Goal: Task Accomplishment & Management: Manage account settings

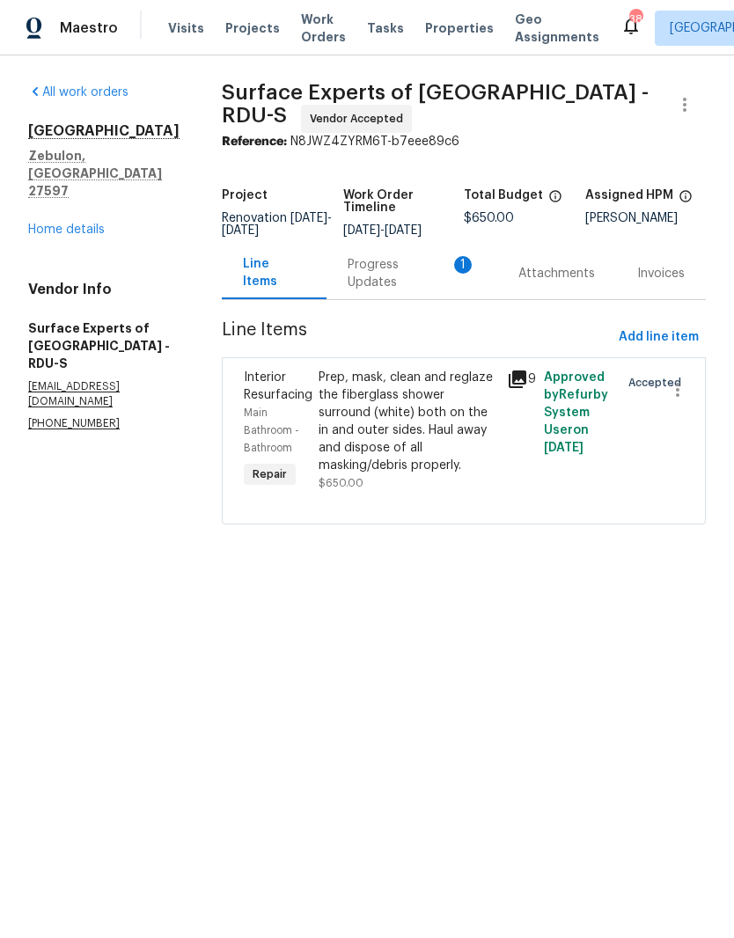
click at [407, 291] on div "Progress Updates 1" at bounding box center [412, 273] width 128 height 35
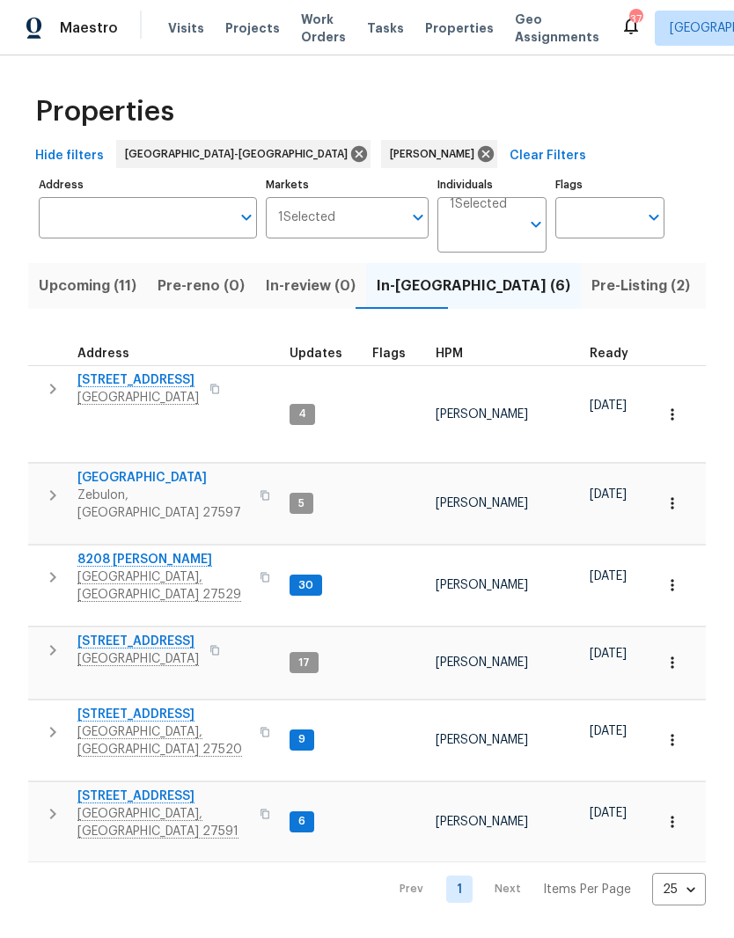
click at [121, 633] on span "[STREET_ADDRESS]" at bounding box center [137, 642] width 121 height 18
click at [130, 650] on span "[GEOGRAPHIC_DATA]" at bounding box center [137, 659] width 121 height 18
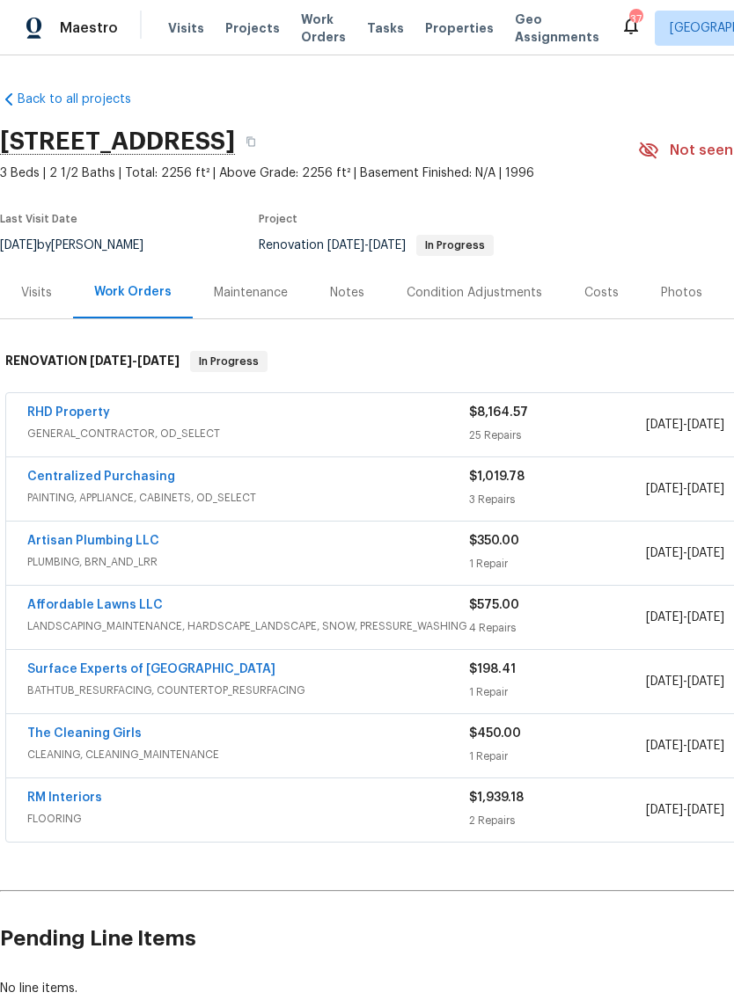
click at [83, 418] on link "RHD Property" at bounding box center [68, 412] width 83 height 12
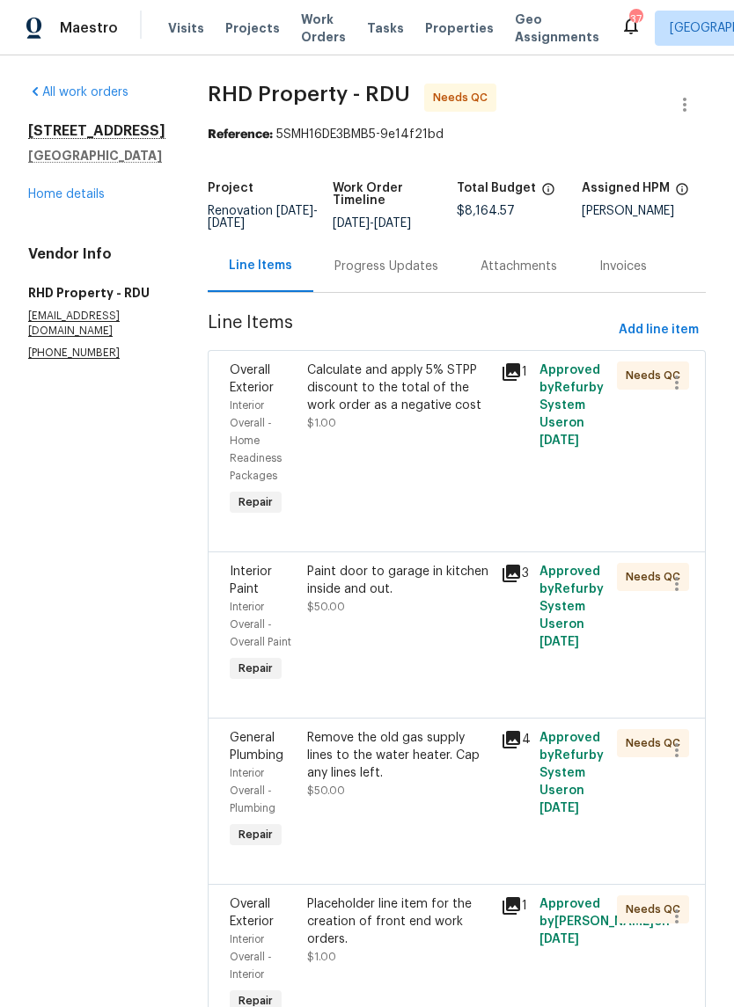
click at [441, 667] on div "Paint door to garage in kitchen inside and out. $50.00" at bounding box center [399, 625] width 194 height 134
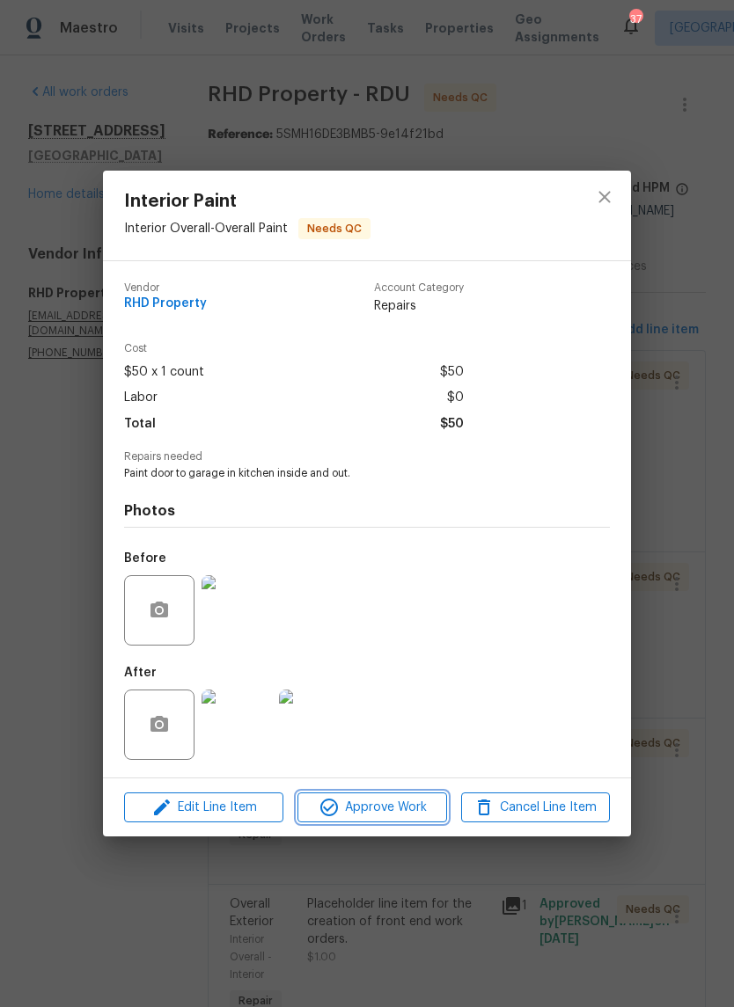
click at [416, 810] on span "Approve Work" at bounding box center [372, 808] width 138 height 22
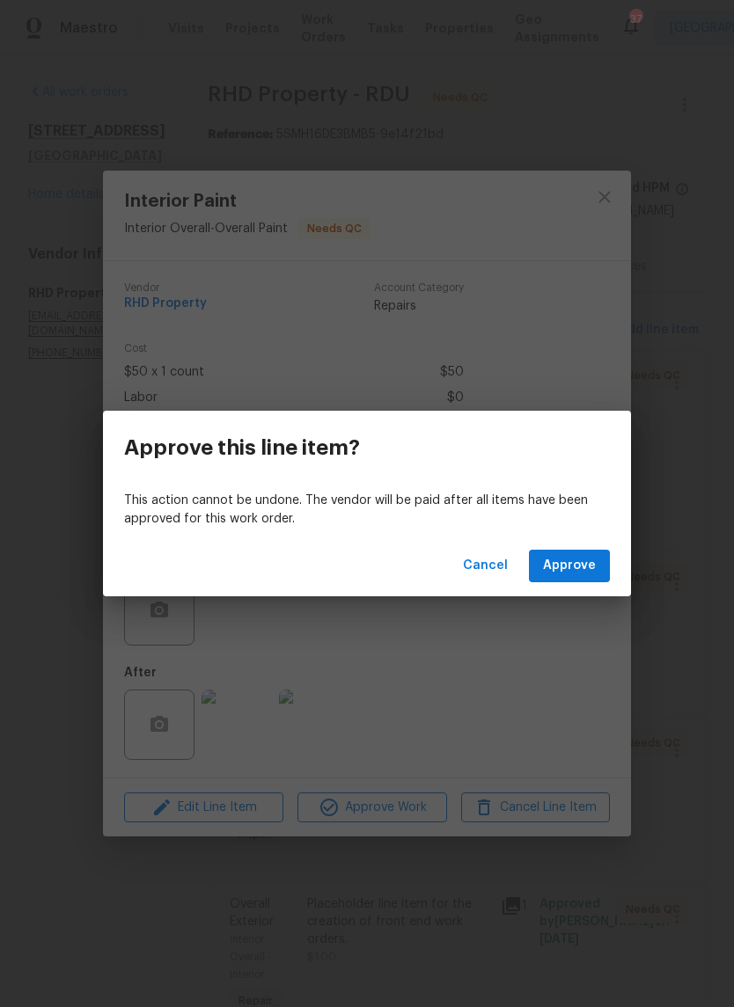
click at [580, 574] on span "Approve" at bounding box center [569, 566] width 53 height 22
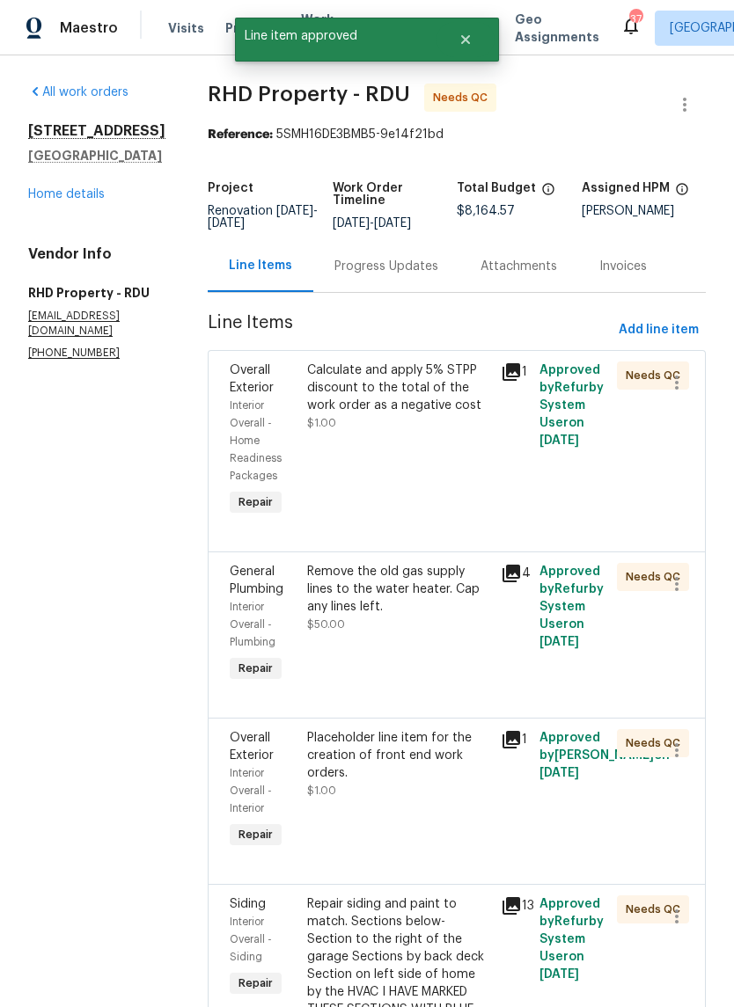
click at [450, 662] on div "Remove the old gas supply lines to the water heater. Cap any lines left. $50.00" at bounding box center [399, 625] width 194 height 134
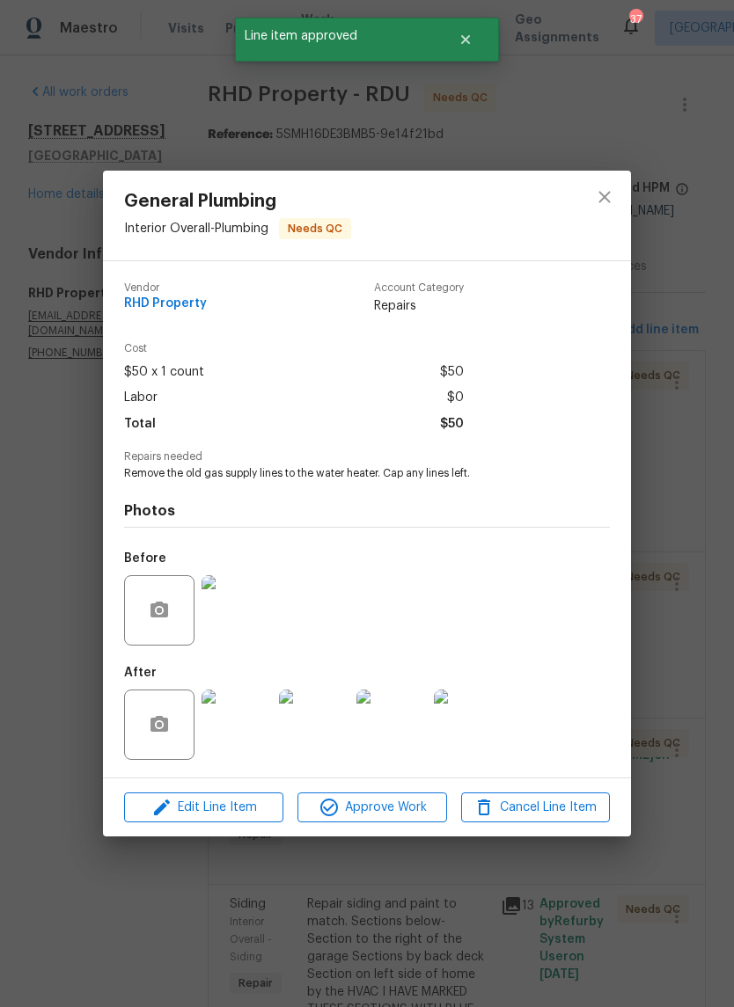
click at [249, 733] on img at bounding box center [236, 725] width 70 height 70
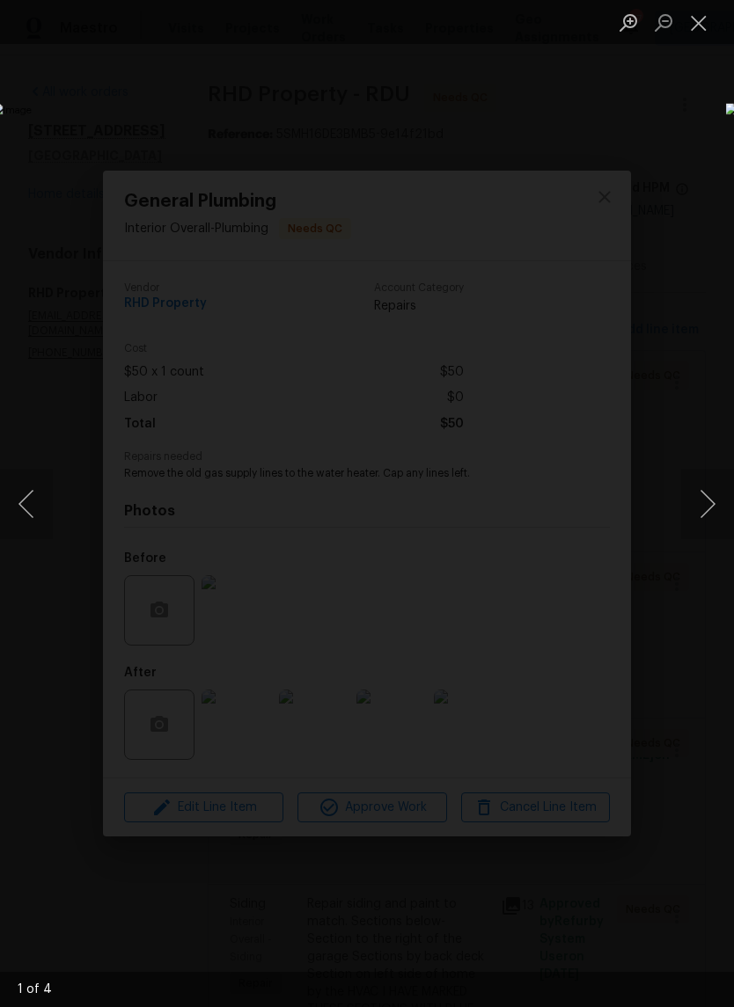
click at [698, 501] on button "Next image" at bounding box center [707, 504] width 53 height 70
click at [706, 508] on button "Next image" at bounding box center [707, 504] width 53 height 70
click at [711, 498] on button "Next image" at bounding box center [707, 504] width 53 height 70
click at [711, 503] on button "Next image" at bounding box center [707, 504] width 53 height 70
click at [705, 516] on button "Next image" at bounding box center [707, 504] width 53 height 70
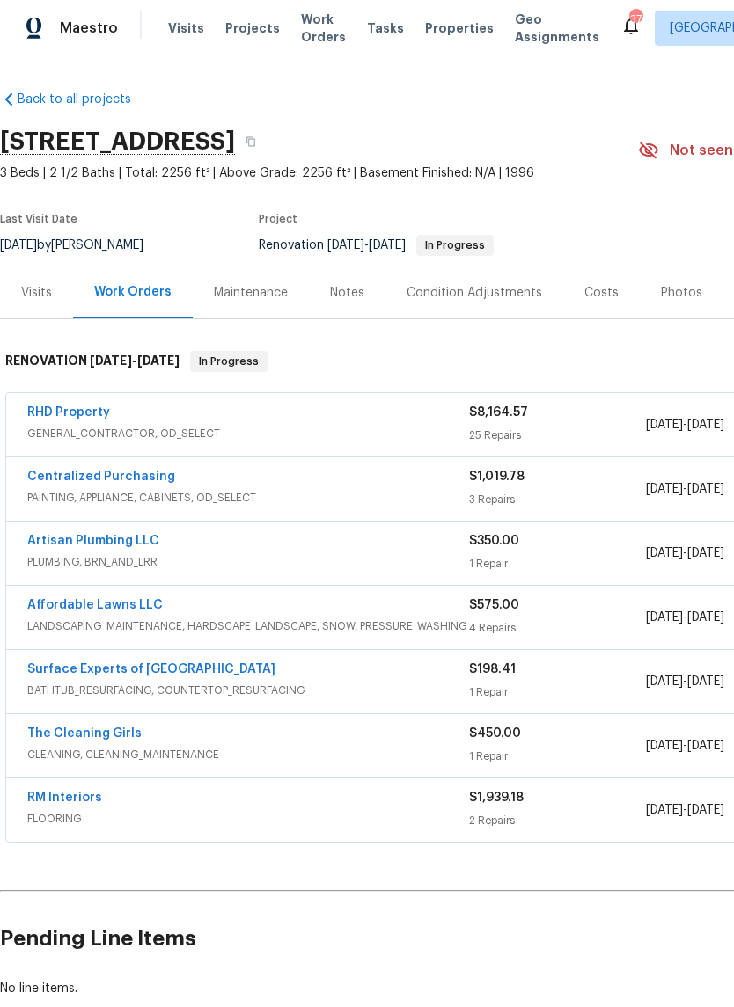
click at [83, 414] on link "RHD Property" at bounding box center [68, 412] width 83 height 12
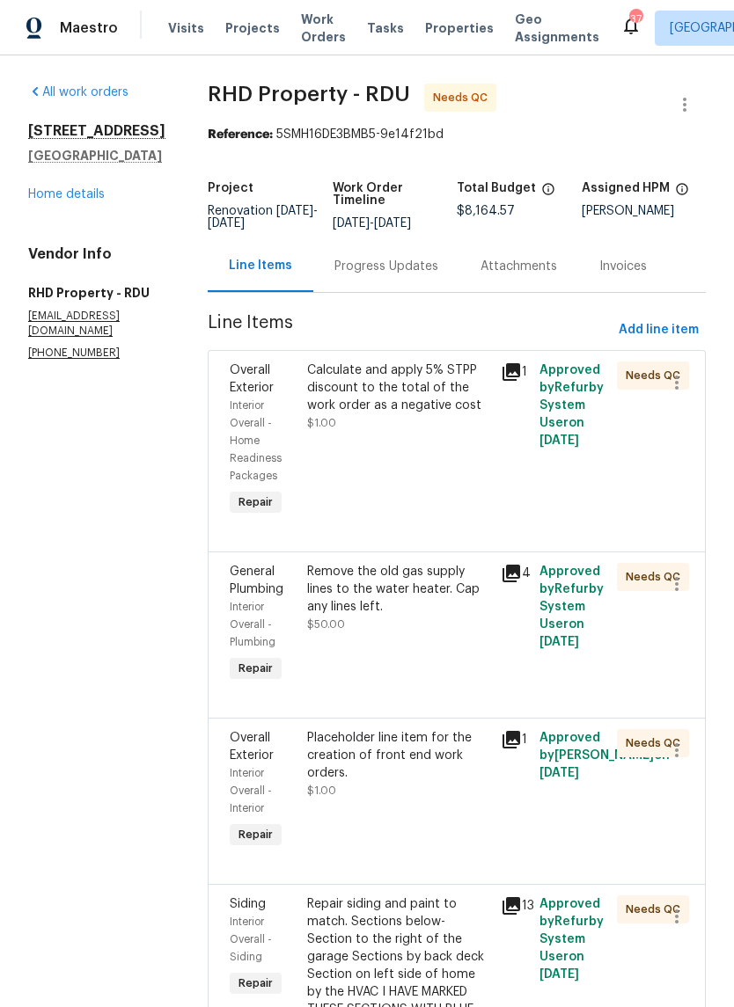
click at [456, 656] on div "Remove the old gas supply lines to the water heater. Cap any lines left. $50.00" at bounding box center [399, 625] width 194 height 134
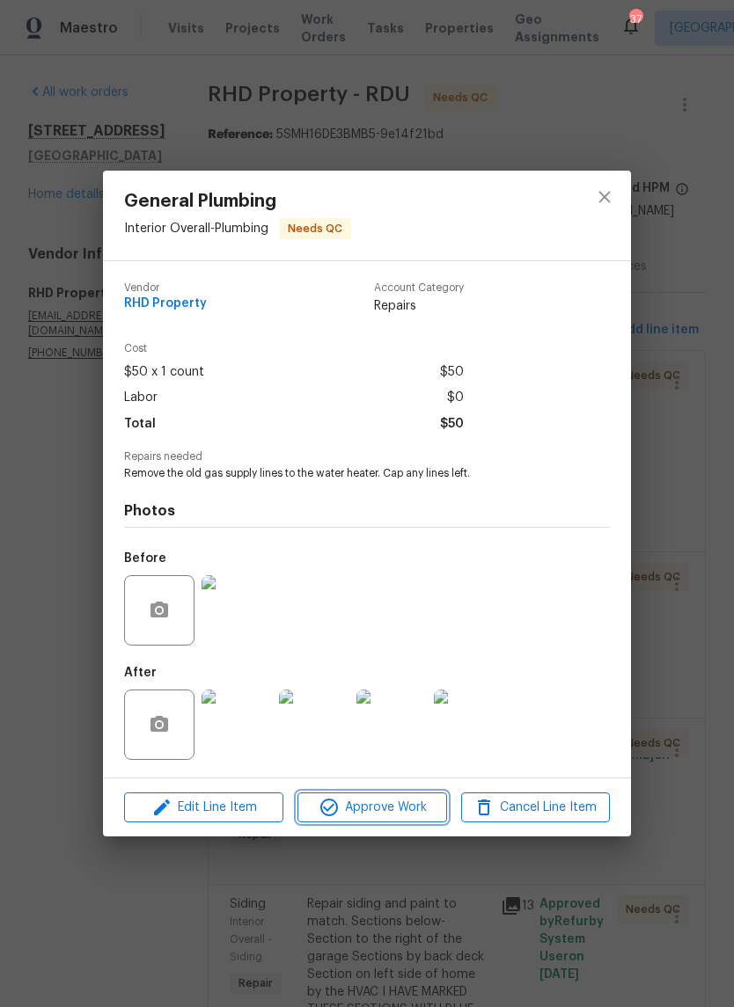
click at [405, 801] on span "Approve Work" at bounding box center [372, 808] width 138 height 22
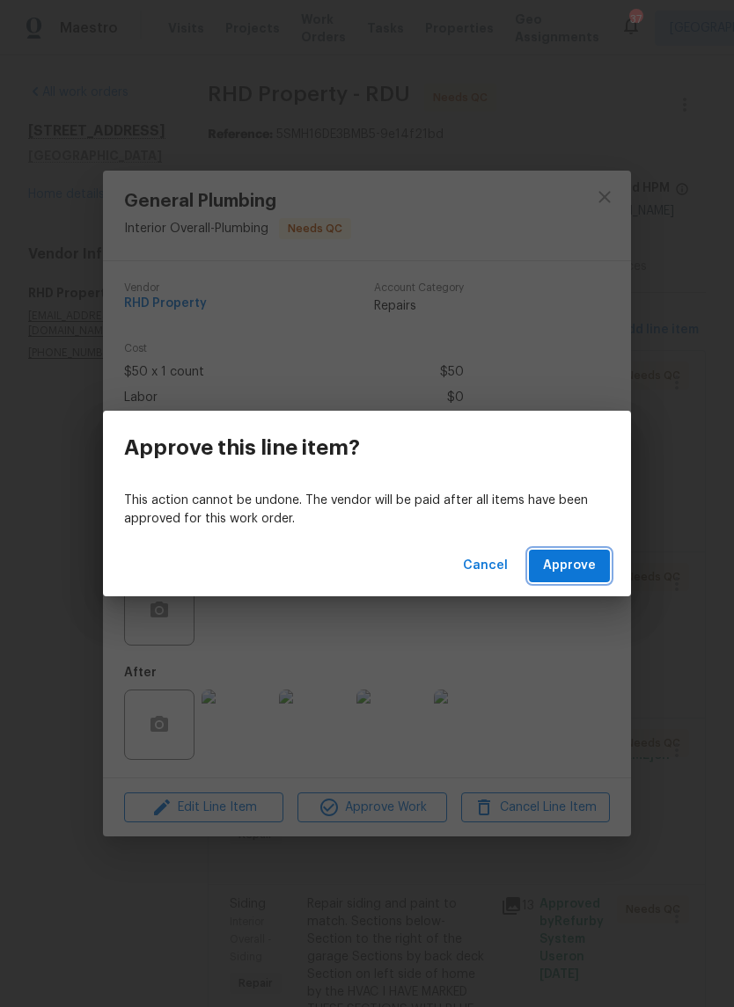
click at [604, 560] on button "Approve" at bounding box center [569, 566] width 81 height 33
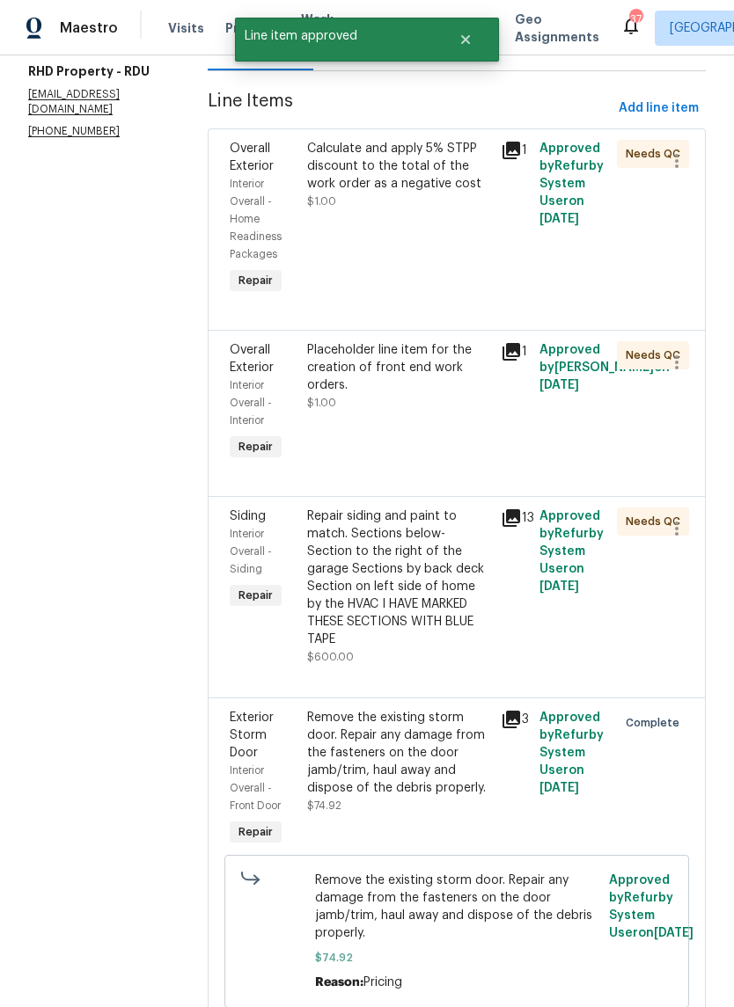
scroll to position [223, 0]
click at [670, 372] on icon "button" at bounding box center [676, 361] width 21 height 21
click at [689, 371] on li "Cancel" at bounding box center [685, 378] width 68 height 29
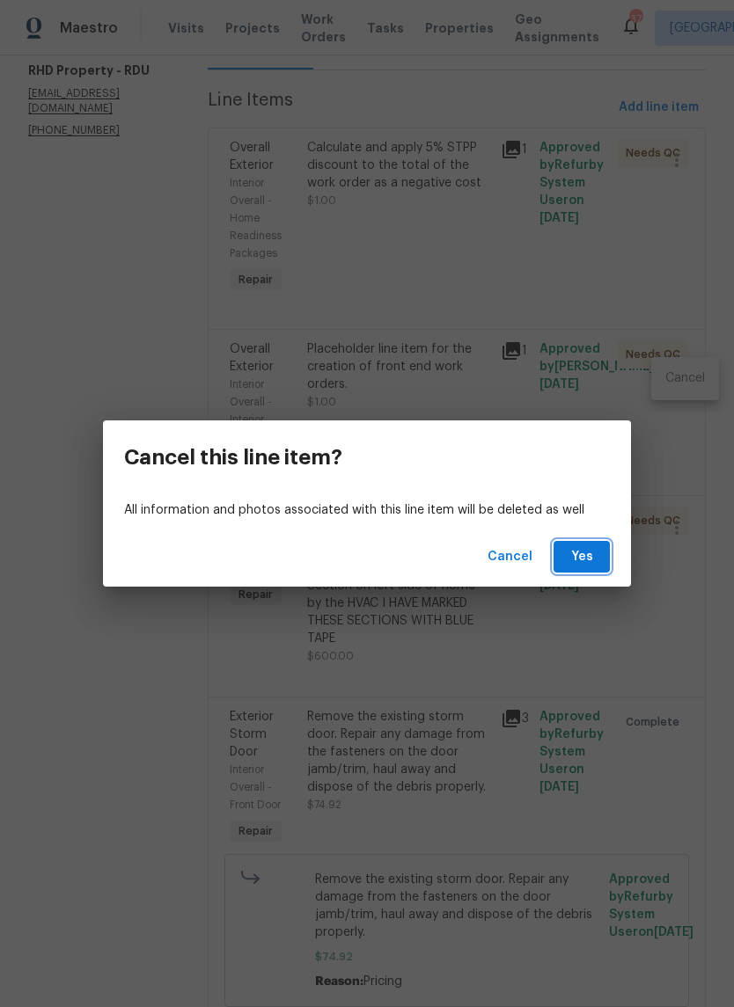
click at [590, 541] on button "Yes" at bounding box center [581, 557] width 56 height 33
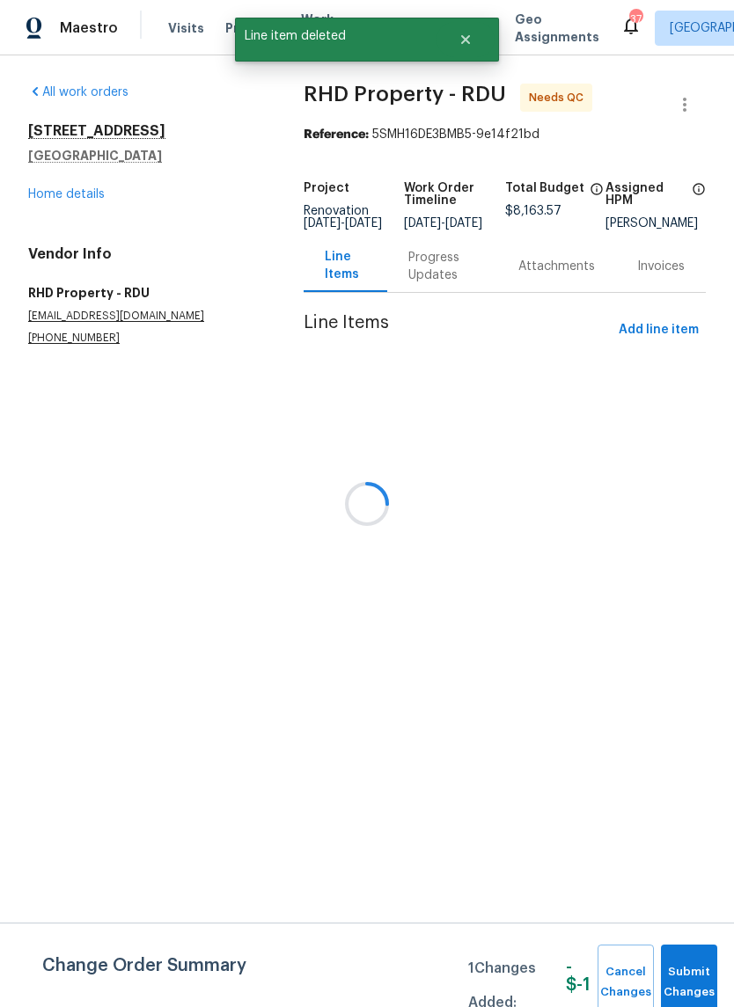
scroll to position [0, 0]
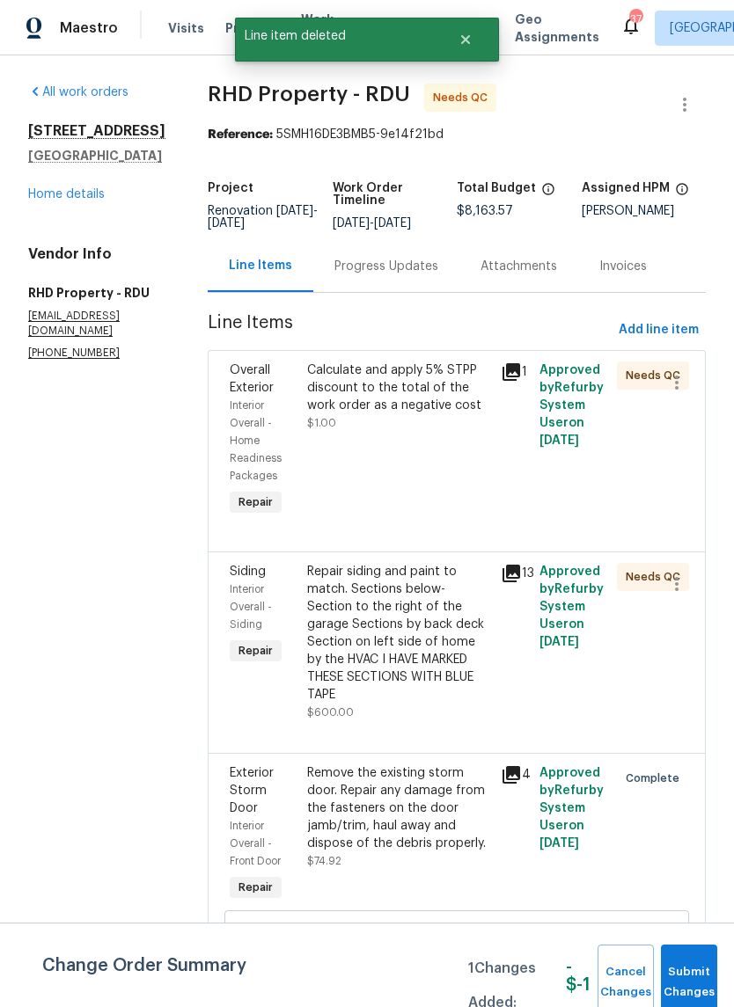
click at [434, 686] on div "Repair siding and paint to match. Sections below- Section to the right of the g…" at bounding box center [398, 633] width 183 height 141
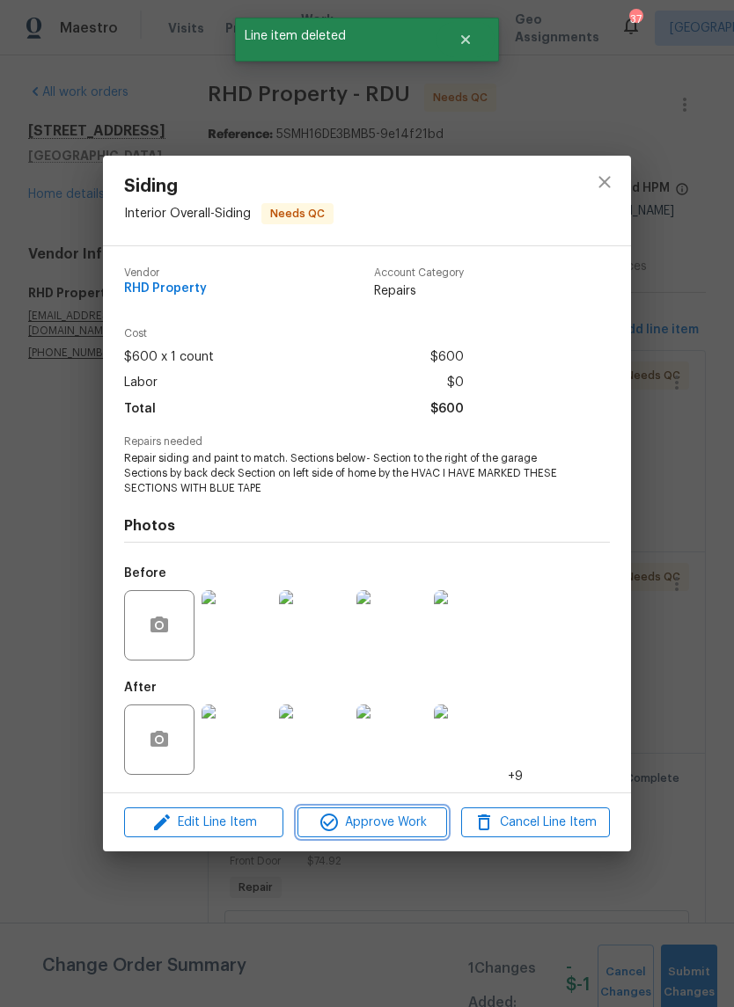
click at [413, 832] on span "Approve Work" at bounding box center [372, 823] width 138 height 22
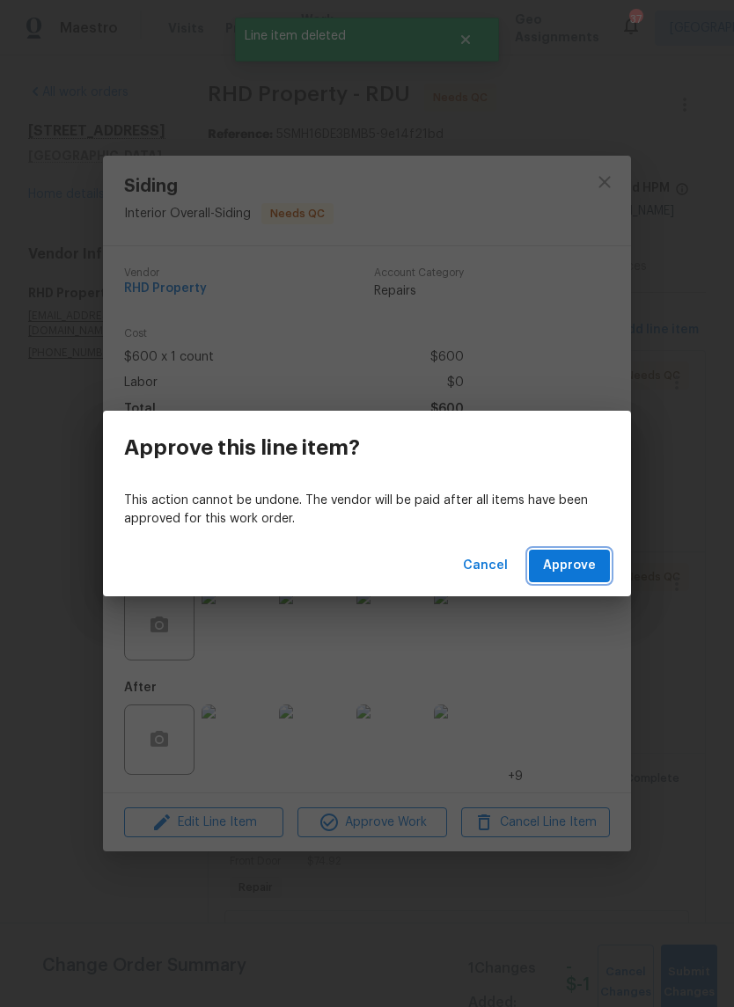
click at [580, 573] on span "Approve" at bounding box center [569, 566] width 53 height 22
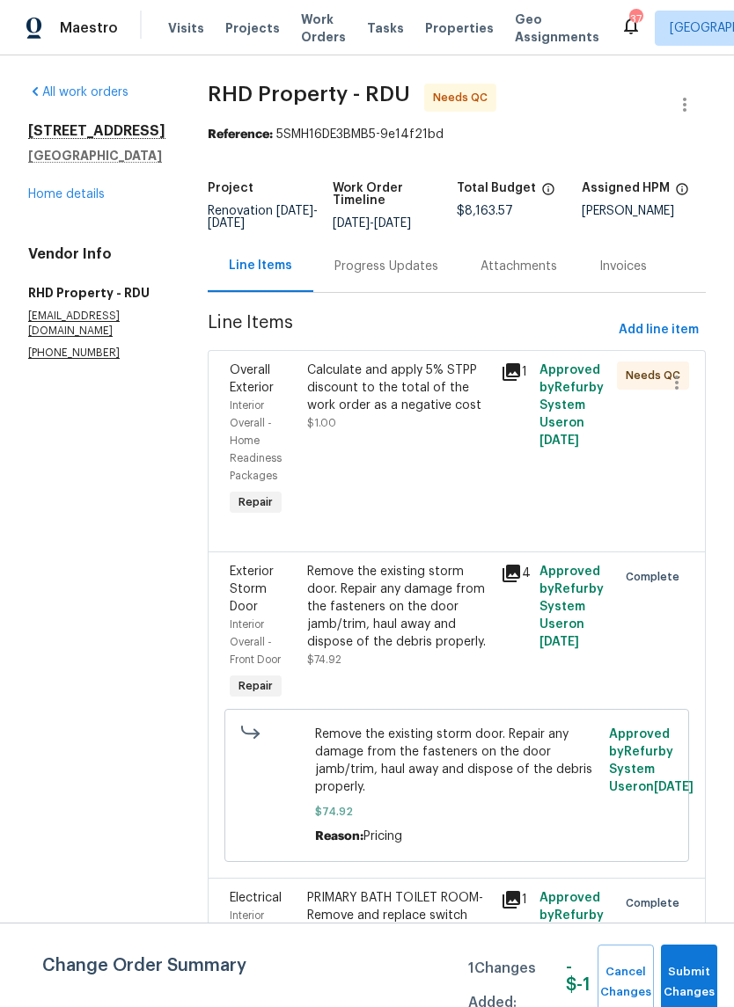
click at [472, 467] on div "Calculate and apply 5% STPP discount to the total of the work order as a negati…" at bounding box center [399, 440] width 194 height 169
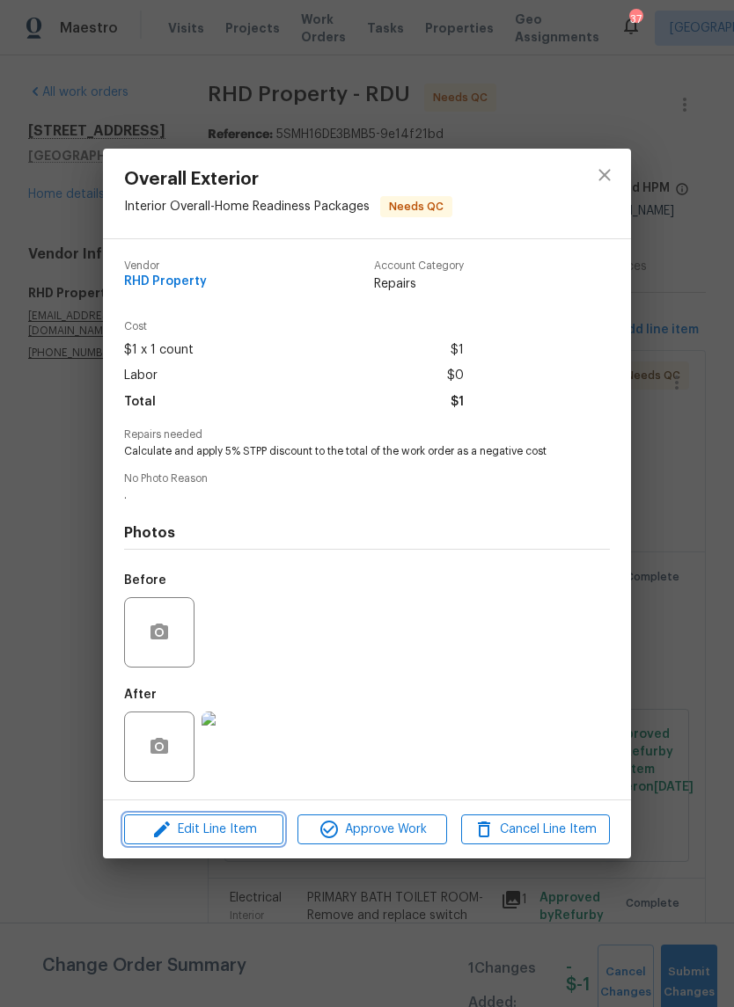
click at [252, 837] on span "Edit Line Item" at bounding box center [203, 830] width 149 height 22
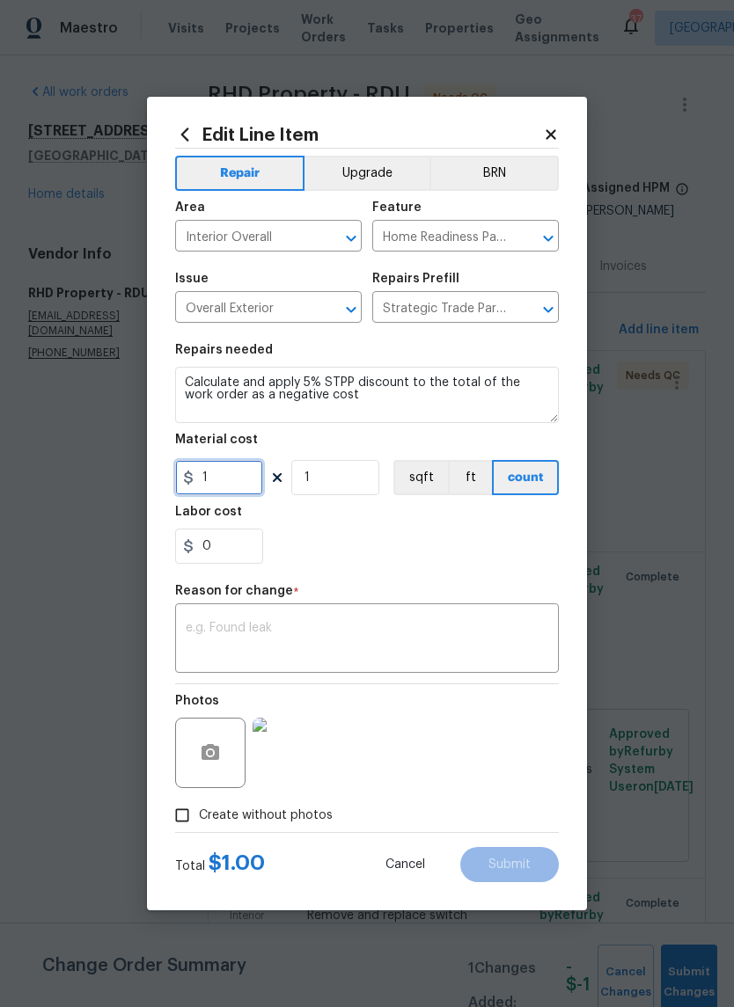
click at [242, 485] on input "1" at bounding box center [219, 477] width 88 height 35
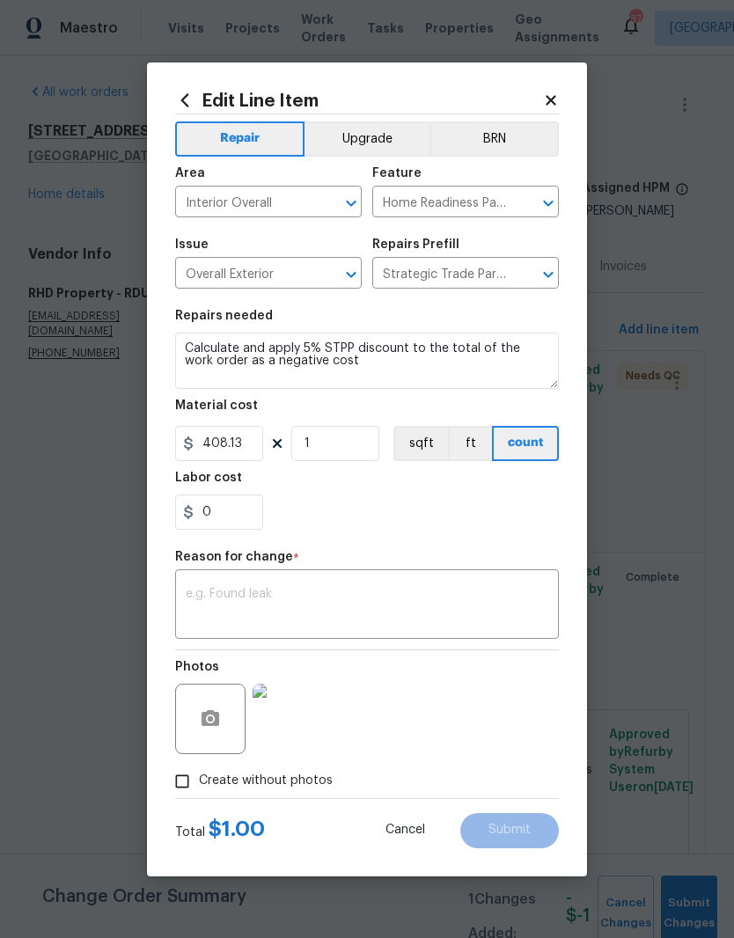
click at [457, 522] on div "0" at bounding box center [367, 511] width 384 height 35
click at [464, 599] on textarea at bounding box center [367, 606] width 362 height 37
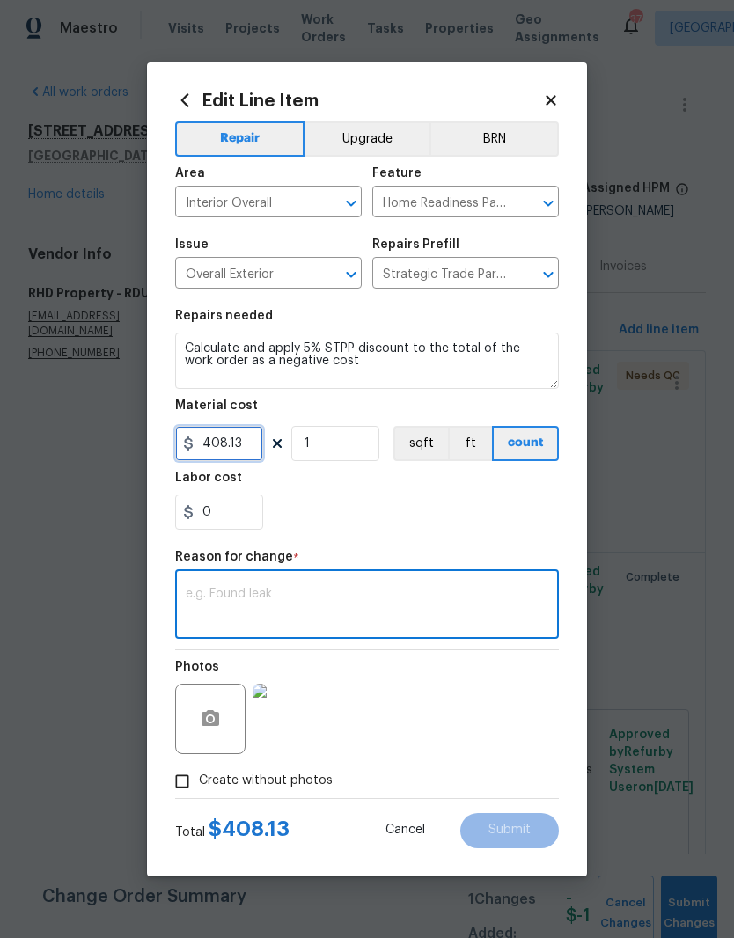
click at [200, 446] on input "408.13" at bounding box center [219, 443] width 88 height 35
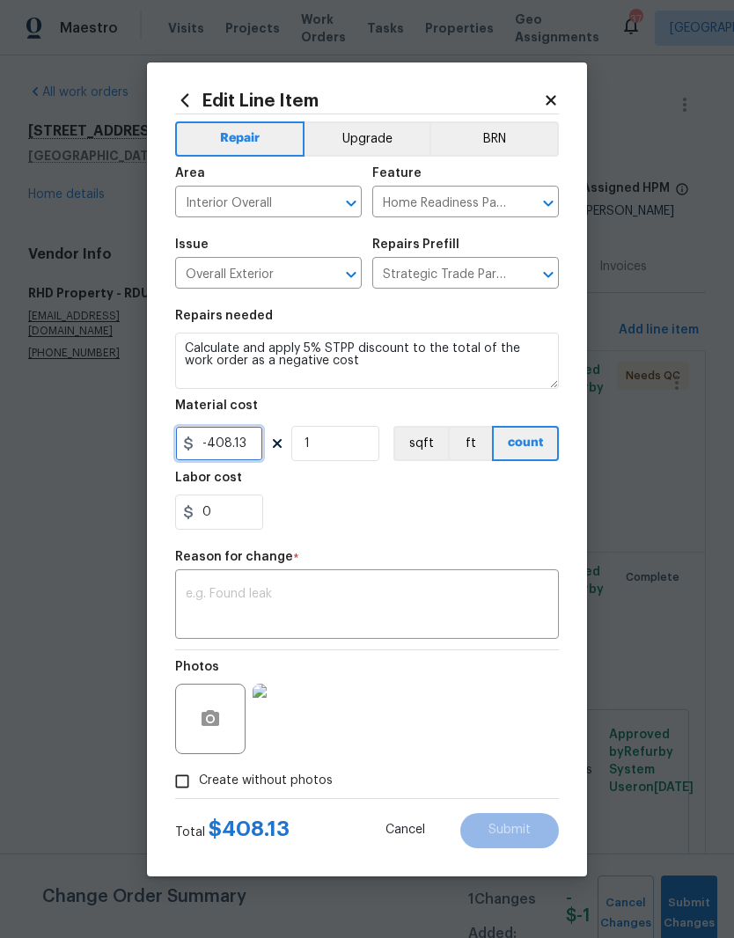
type input "-408.13"
click at [417, 526] on div "0" at bounding box center [367, 511] width 384 height 35
click at [491, 611] on textarea at bounding box center [367, 606] width 362 height 37
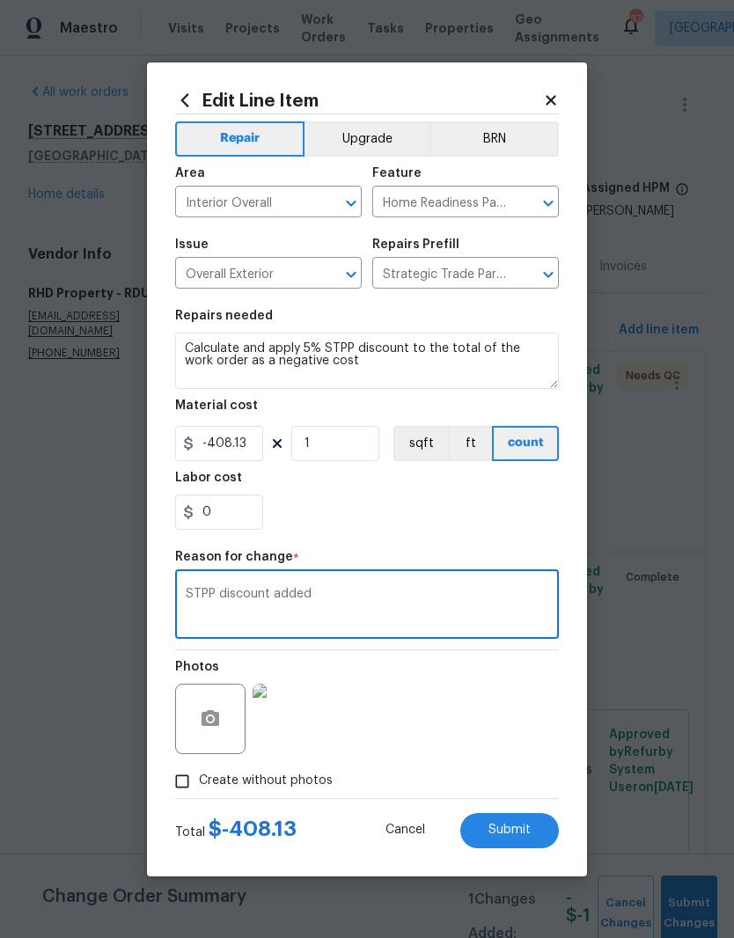
type textarea "STPP discount added"
click at [554, 516] on div "0" at bounding box center [367, 511] width 384 height 35
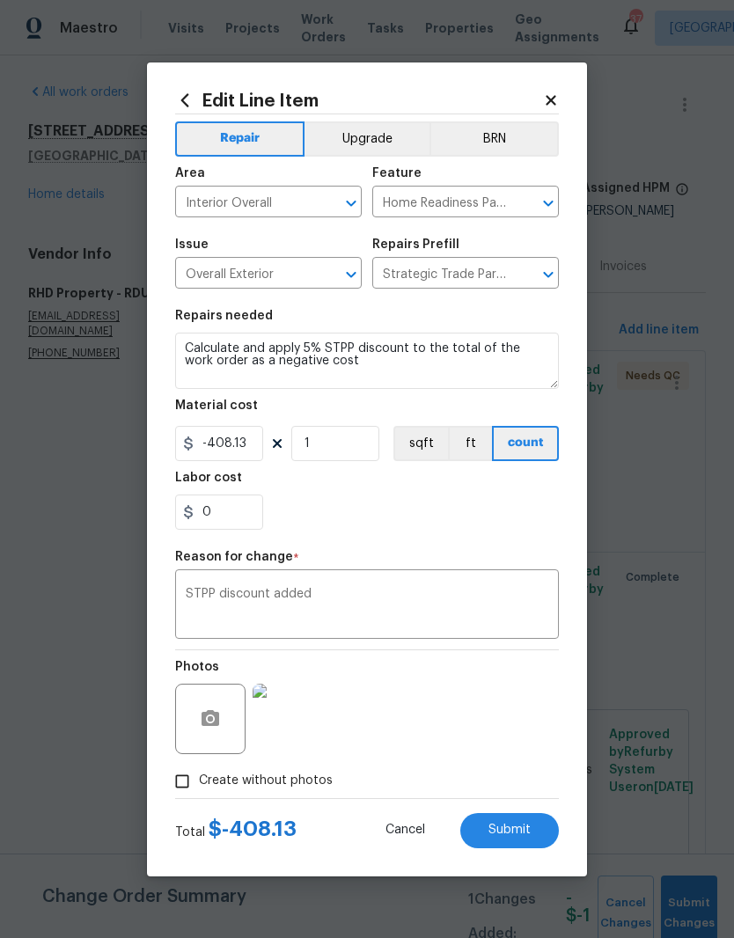
click at [537, 834] on button "Submit" at bounding box center [509, 830] width 99 height 35
type input "1"
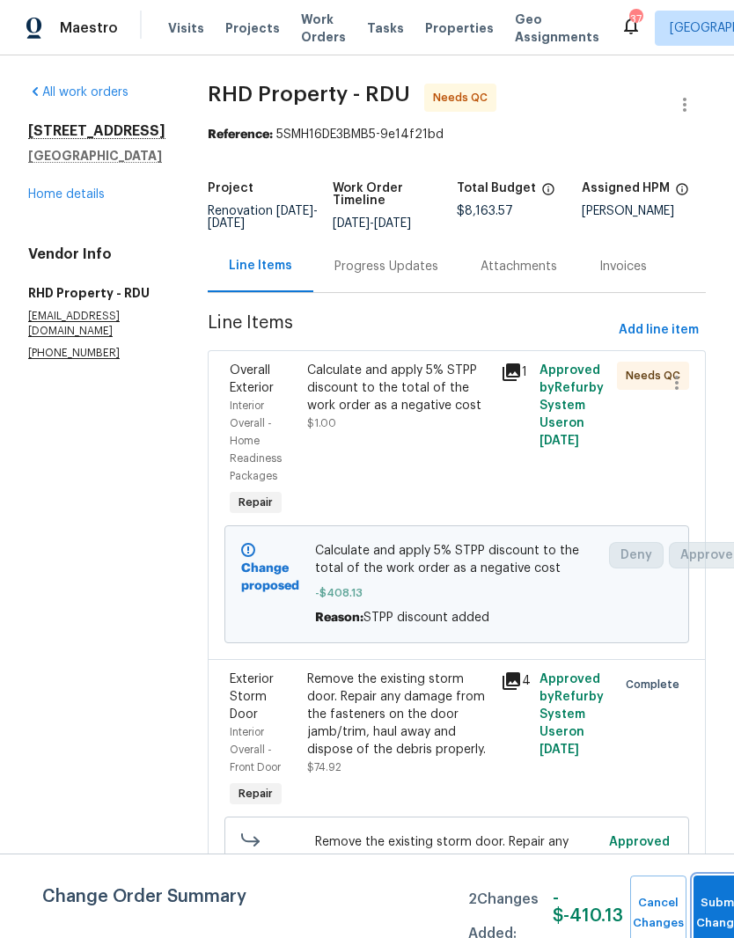
click at [708, 893] on button "Submit Changes" at bounding box center [721, 913] width 56 height 76
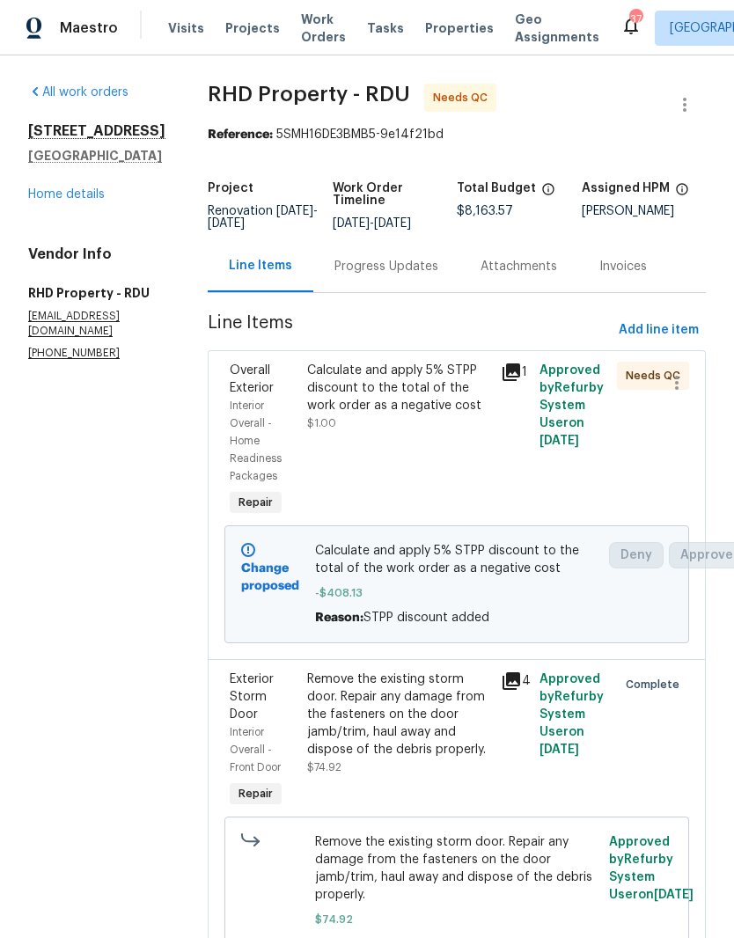
click at [455, 465] on div "Calculate and apply 5% STPP discount to the total of the work order as a negati…" at bounding box center [399, 440] width 194 height 169
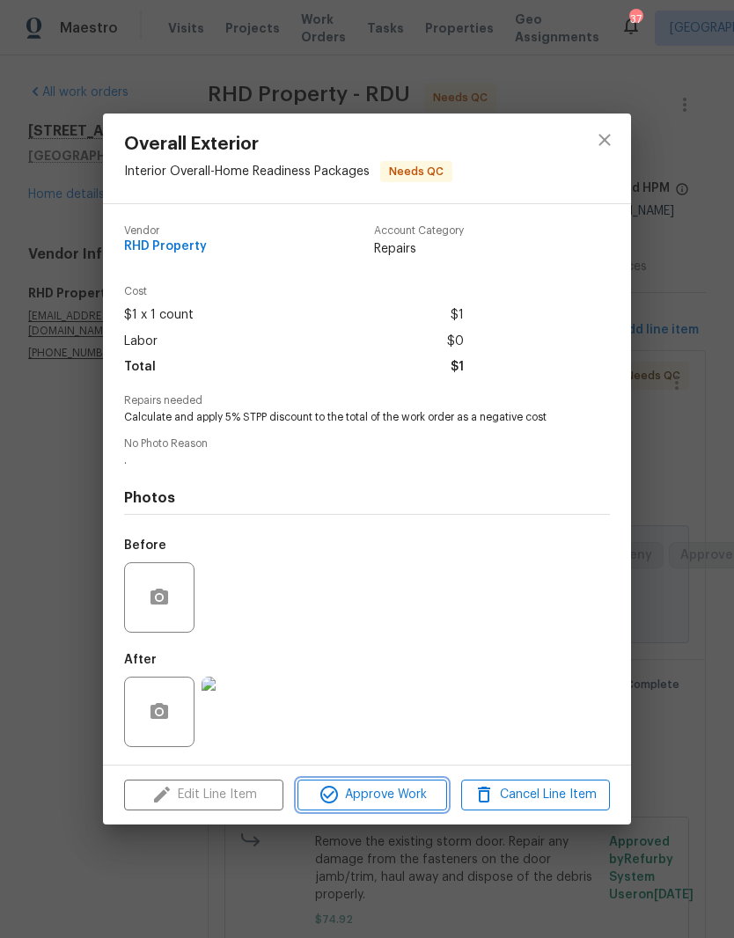
click at [409, 806] on span "Approve Work" at bounding box center [372, 795] width 138 height 22
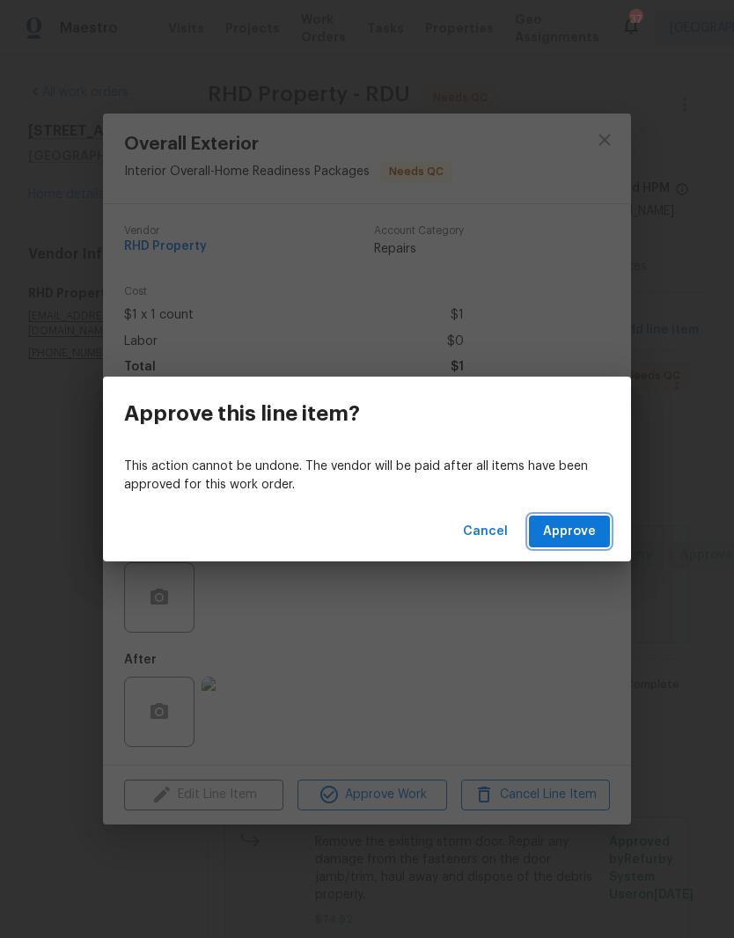
click at [585, 545] on button "Approve" at bounding box center [569, 532] width 81 height 33
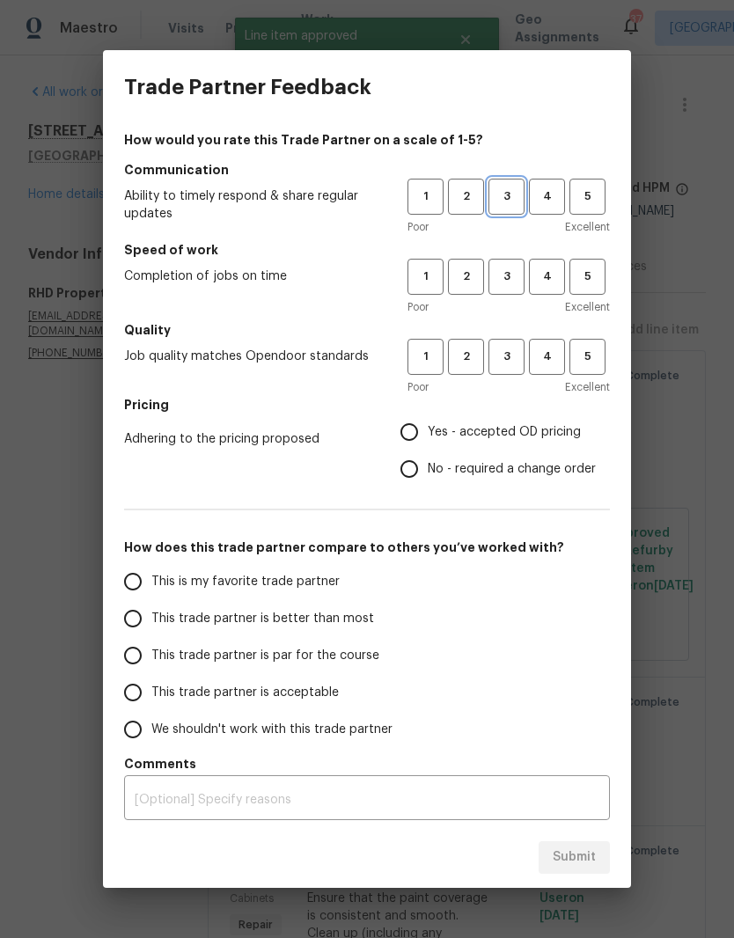
click at [509, 202] on span "3" at bounding box center [506, 197] width 33 height 20
click at [501, 269] on span "3" at bounding box center [506, 277] width 33 height 20
click at [510, 355] on span "3" at bounding box center [506, 357] width 33 height 20
click at [343, 658] on span "This trade partner is par for the course" at bounding box center [265, 656] width 228 height 18
click at [151, 658] on input "This trade partner is par for the course" at bounding box center [132, 655] width 37 height 37
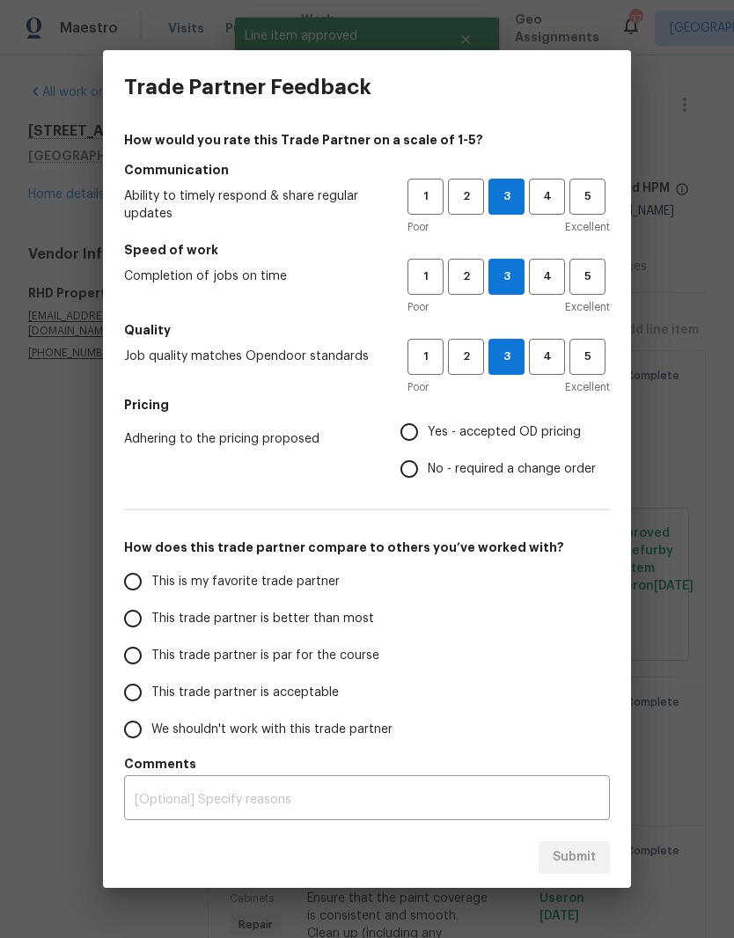
radio input "true"
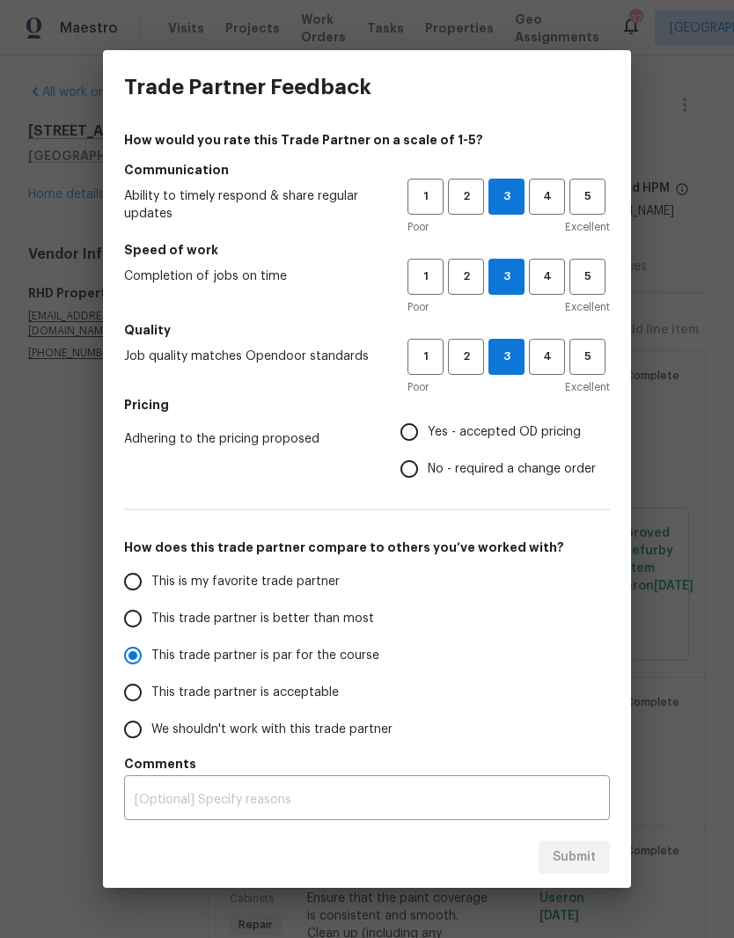
click at [145, 694] on input "This trade partner is acceptable" at bounding box center [132, 692] width 37 height 37
radio input "true"
click at [556, 469] on span "No - required a change order" at bounding box center [512, 469] width 168 height 18
click at [428, 469] on input "No - required a change order" at bounding box center [409, 468] width 37 height 37
click at [592, 853] on span "Submit" at bounding box center [573, 857] width 43 height 22
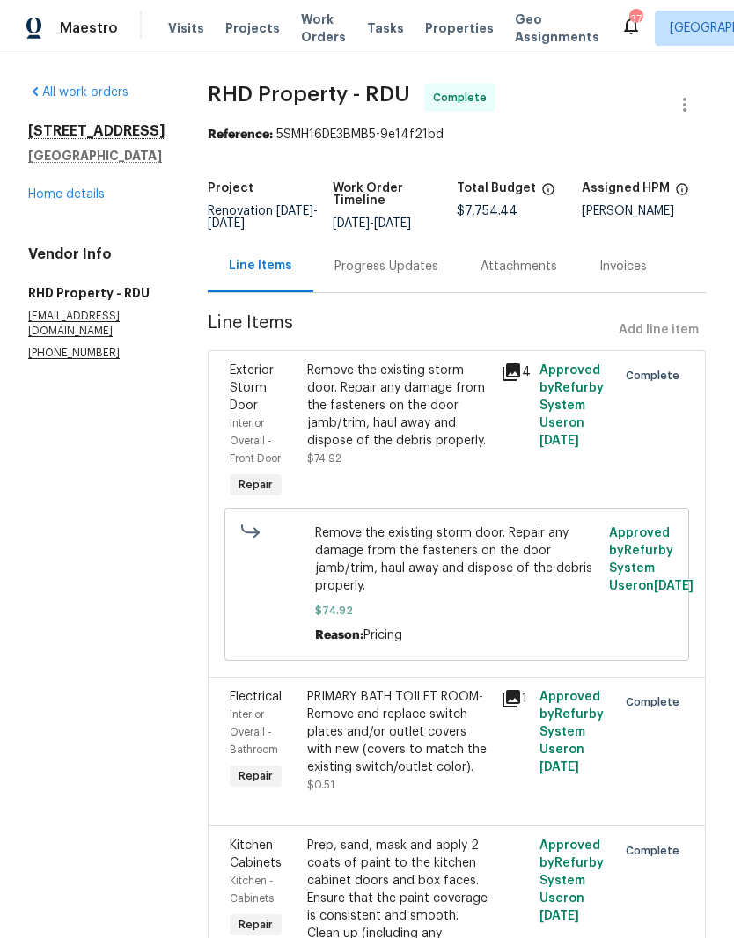
radio input "false"
click at [98, 194] on link "Home details" at bounding box center [66, 194] width 77 height 12
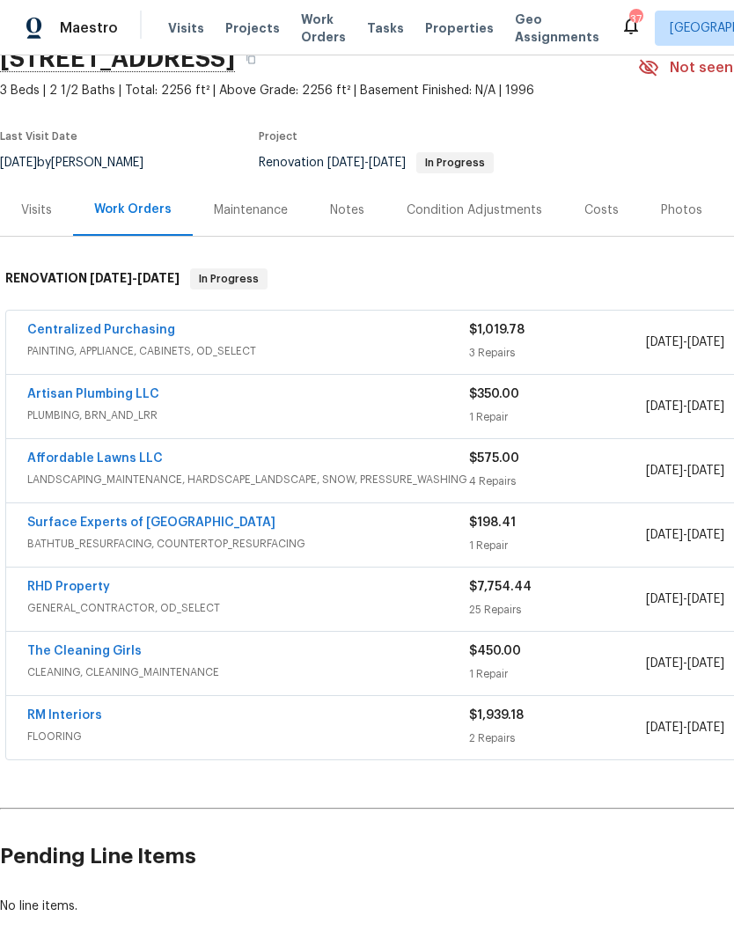
scroll to position [83, 0]
click at [144, 334] on link "Centralized Purchasing" at bounding box center [101, 330] width 148 height 12
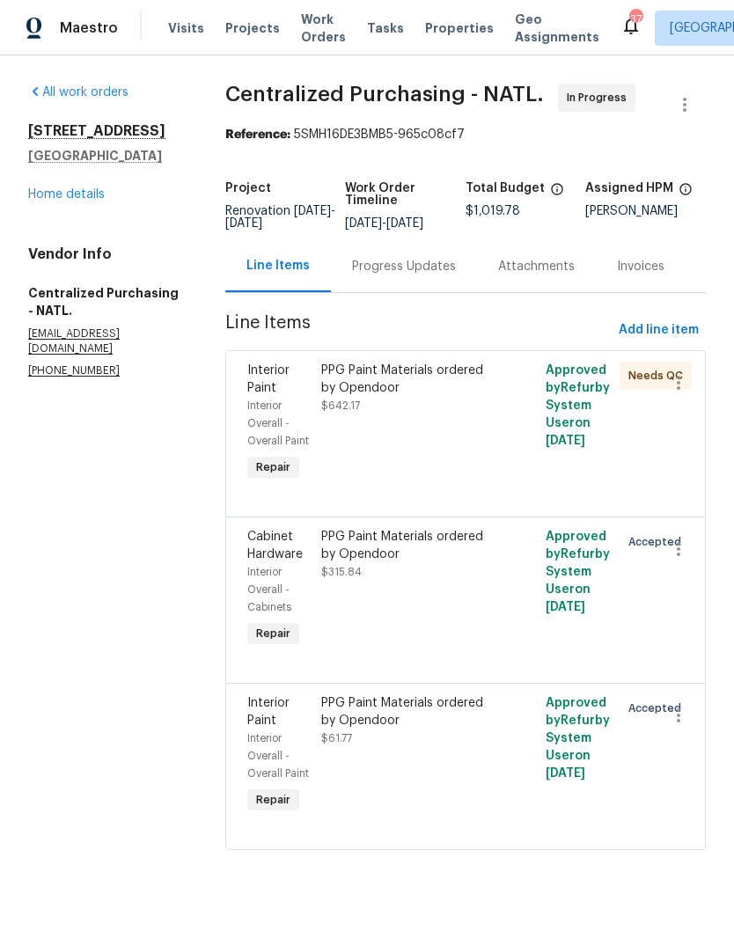
click at [502, 441] on div "PPG Paint Materials ordered by Opendoor $642.17" at bounding box center [409, 423] width 187 height 134
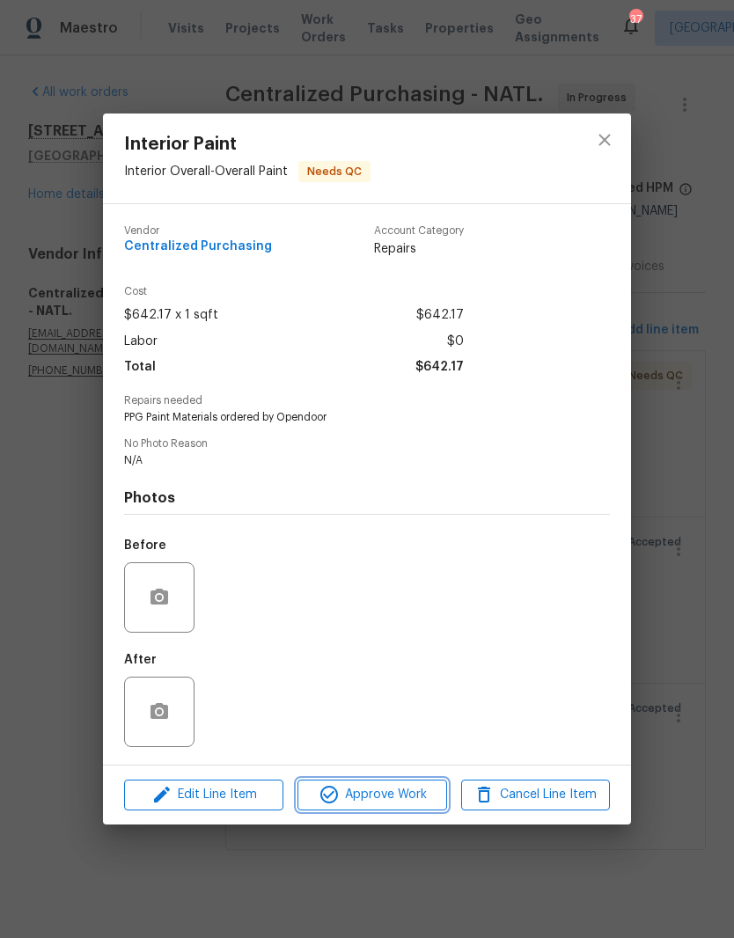
click at [404, 806] on span "Approve Work" at bounding box center [372, 795] width 138 height 22
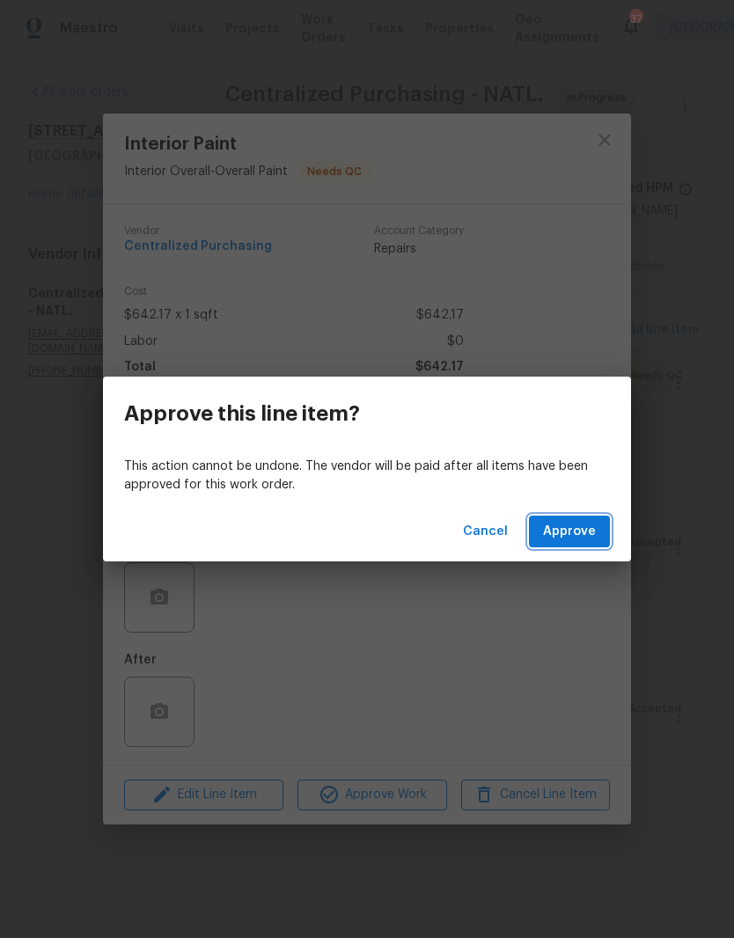
click at [591, 545] on button "Approve" at bounding box center [569, 532] width 81 height 33
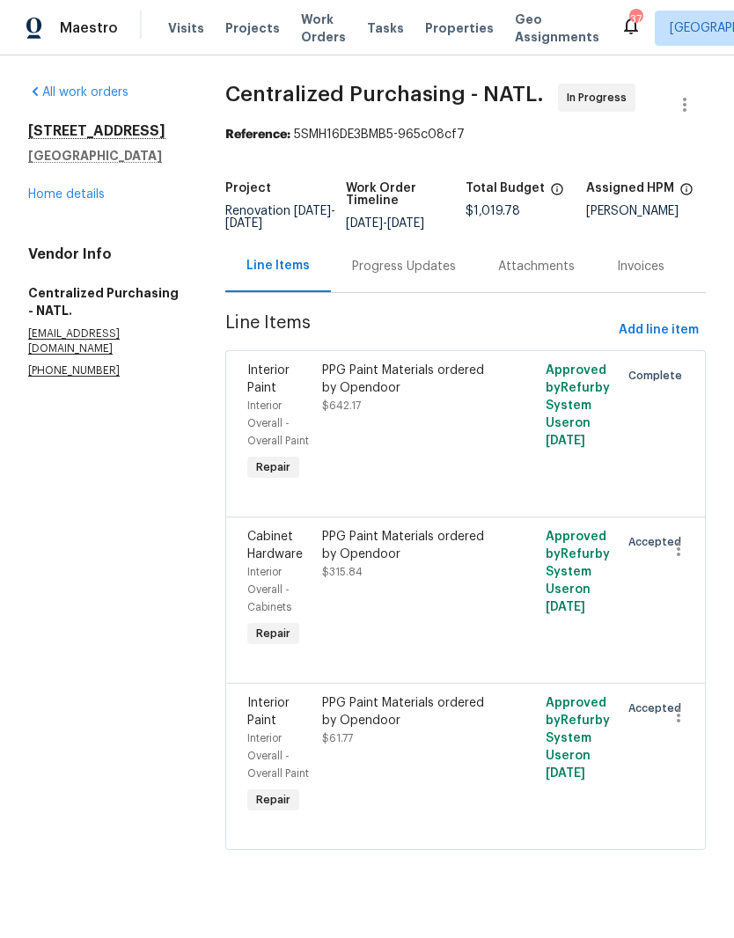
click at [100, 195] on link "Home details" at bounding box center [66, 194] width 77 height 12
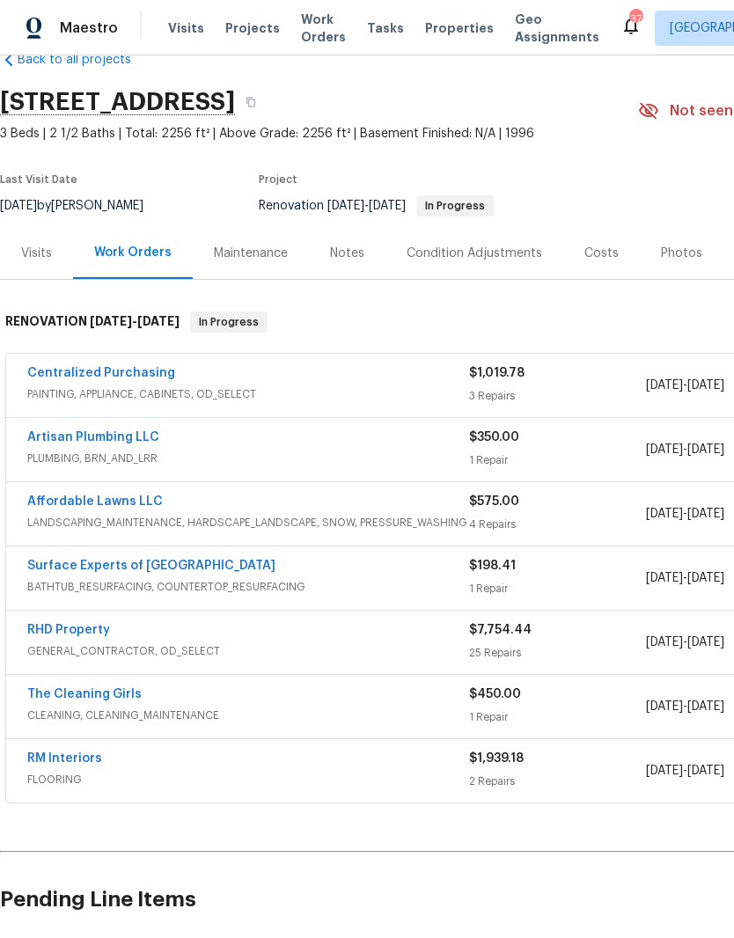
scroll to position [40, 0]
click at [146, 506] on link "Affordable Lawns LLC" at bounding box center [94, 501] width 135 height 12
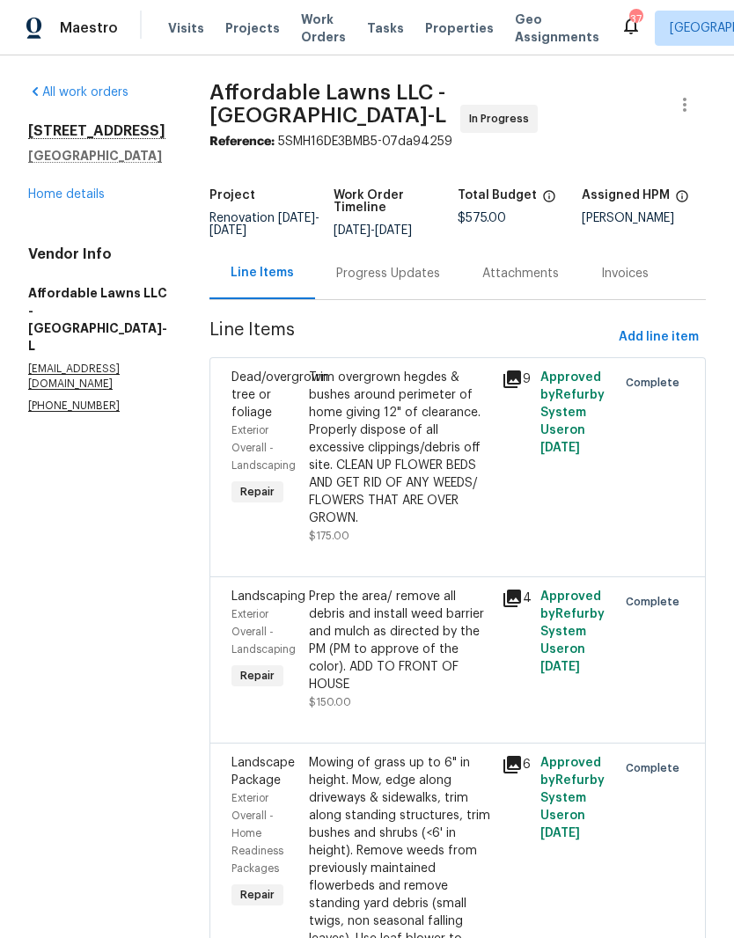
click at [84, 188] on link "Home details" at bounding box center [66, 194] width 77 height 12
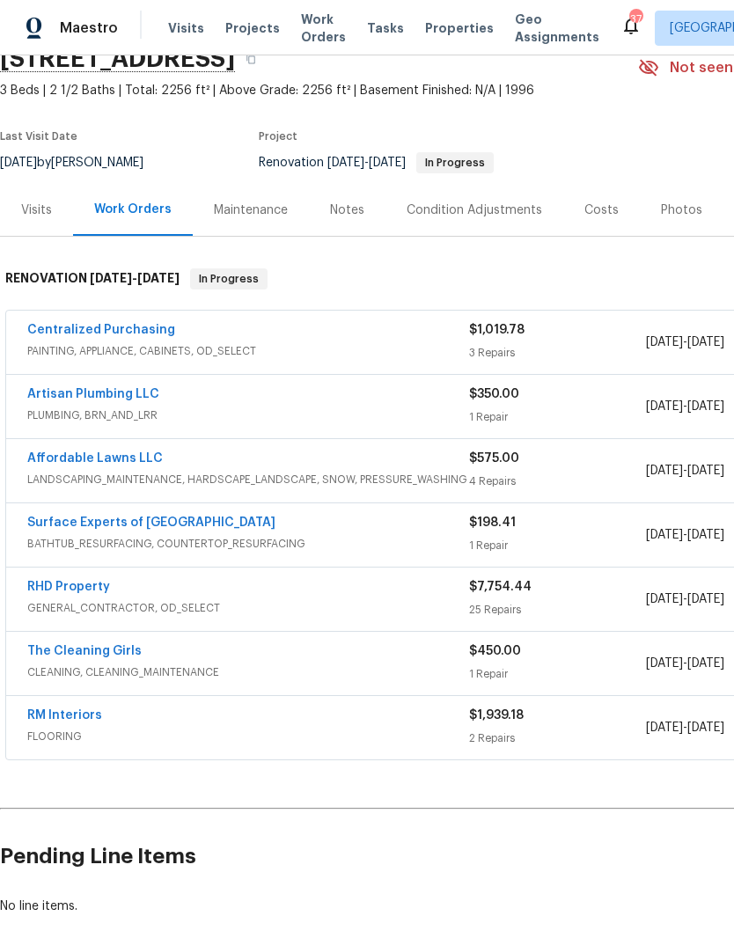
scroll to position [84, 0]
click at [249, 183] on div "Maintenance" at bounding box center [251, 209] width 116 height 52
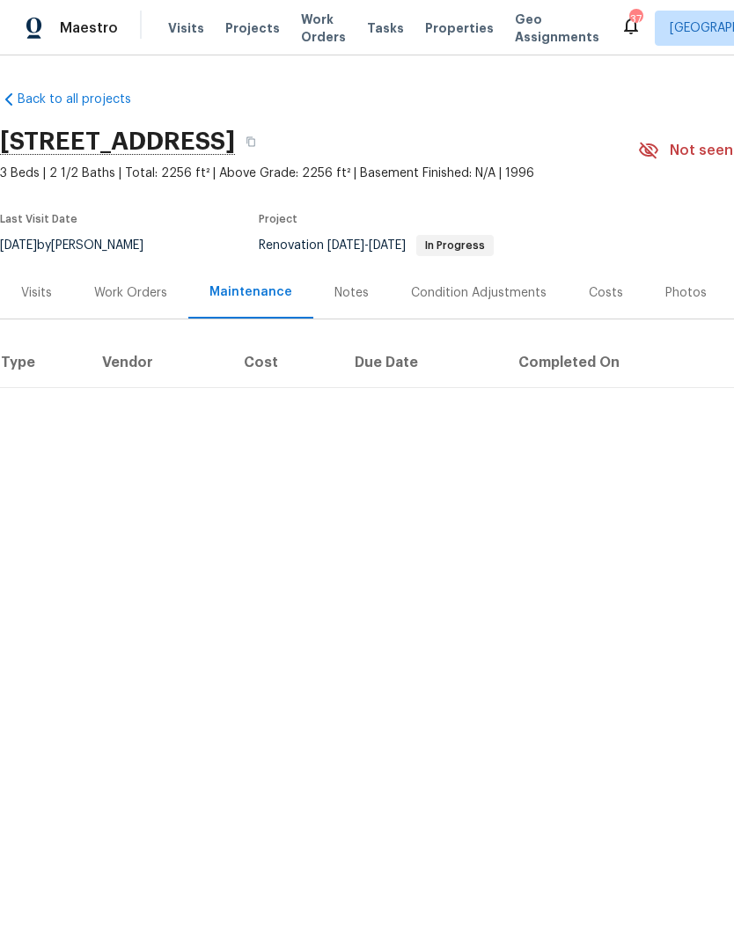
click at [145, 302] on div "Work Orders" at bounding box center [130, 293] width 115 height 52
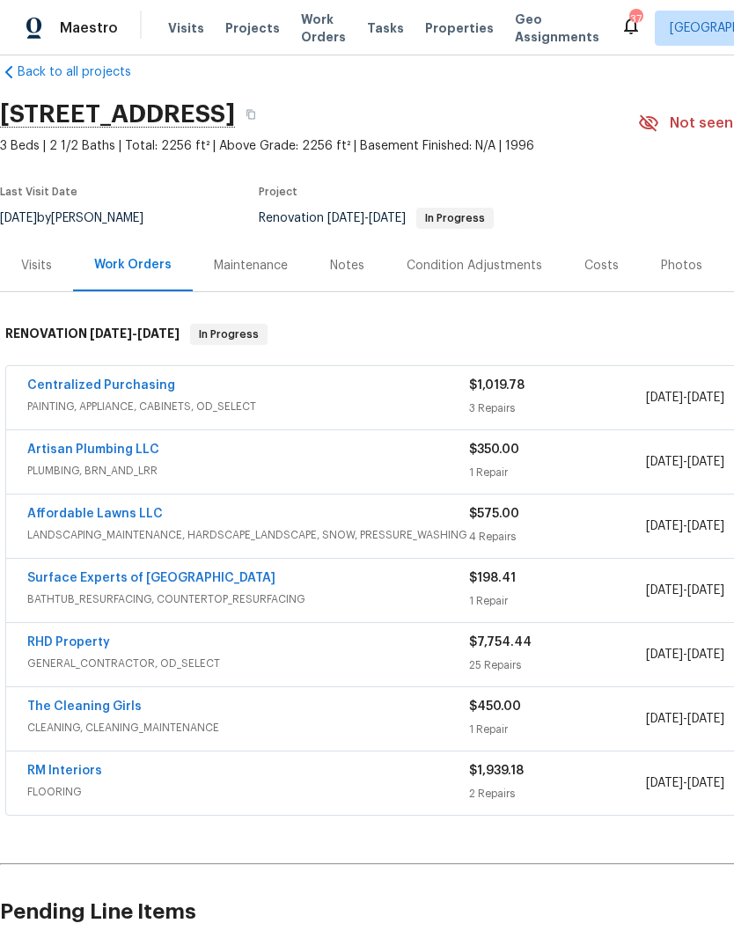
scroll to position [27, 0]
click at [149, 391] on link "Centralized Purchasing" at bounding box center [101, 385] width 148 height 12
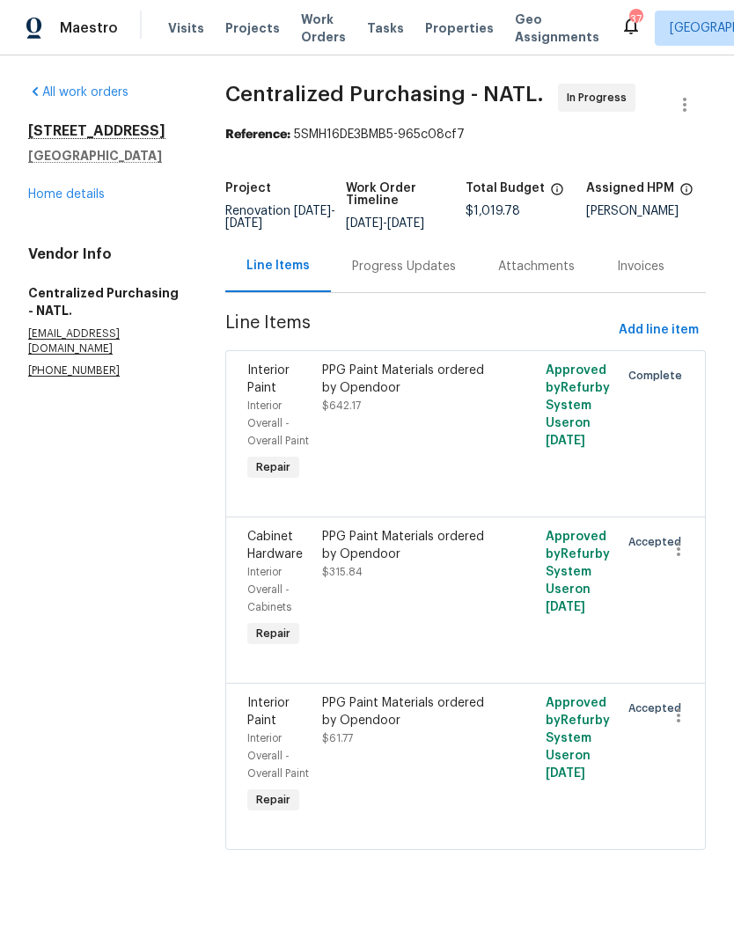
scroll to position [18, 0]
click at [487, 451] on div "PPG Paint Materials ordered by Opendoor $642.17" at bounding box center [410, 423] width 187 height 134
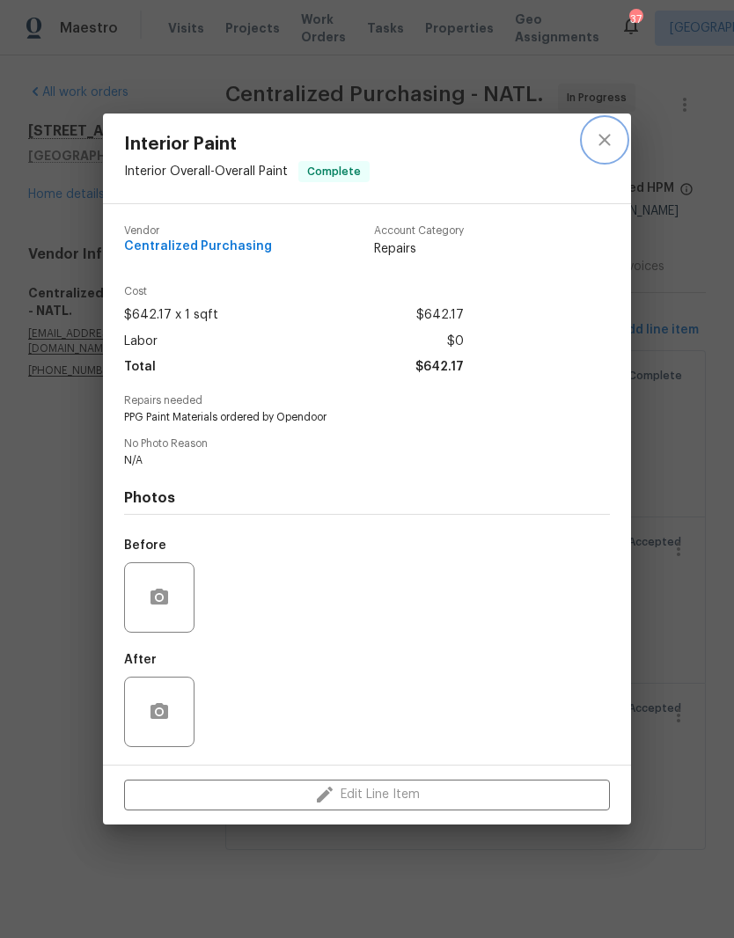
click at [598, 136] on icon "close" at bounding box center [604, 139] width 21 height 21
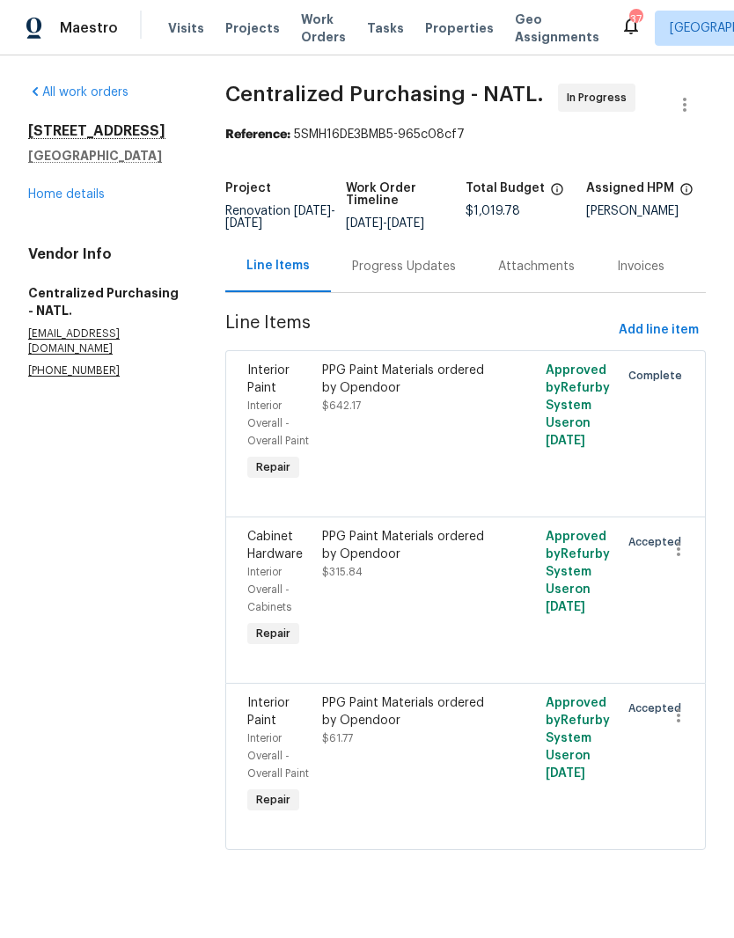
click at [87, 188] on link "Home details" at bounding box center [66, 194] width 77 height 12
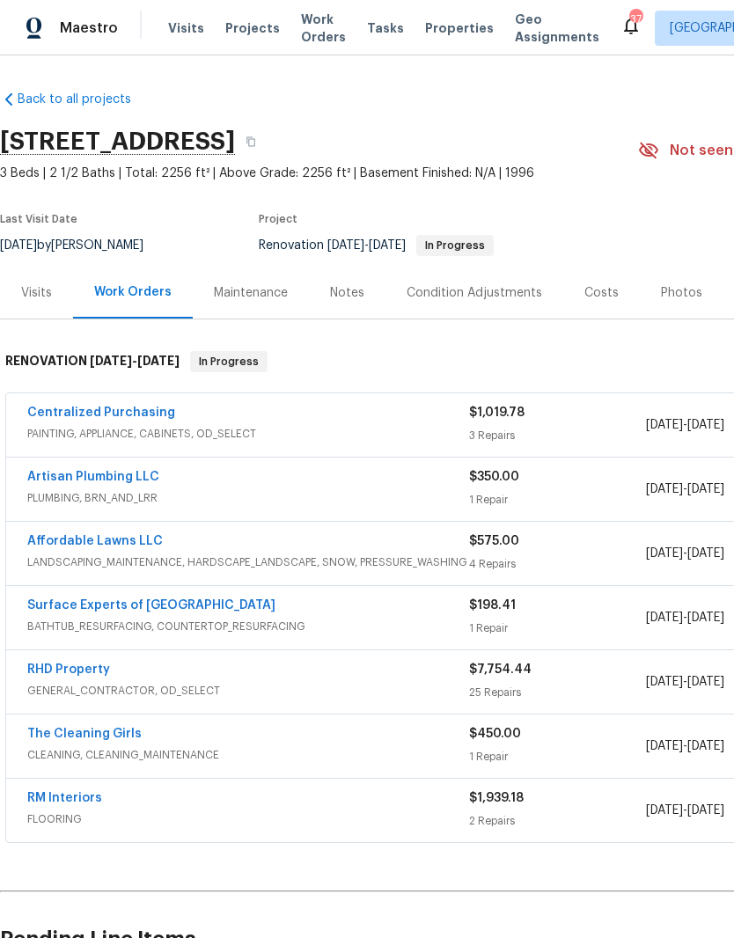
click at [55, 471] on link "Artisan Plumbing LLC" at bounding box center [93, 477] width 132 height 12
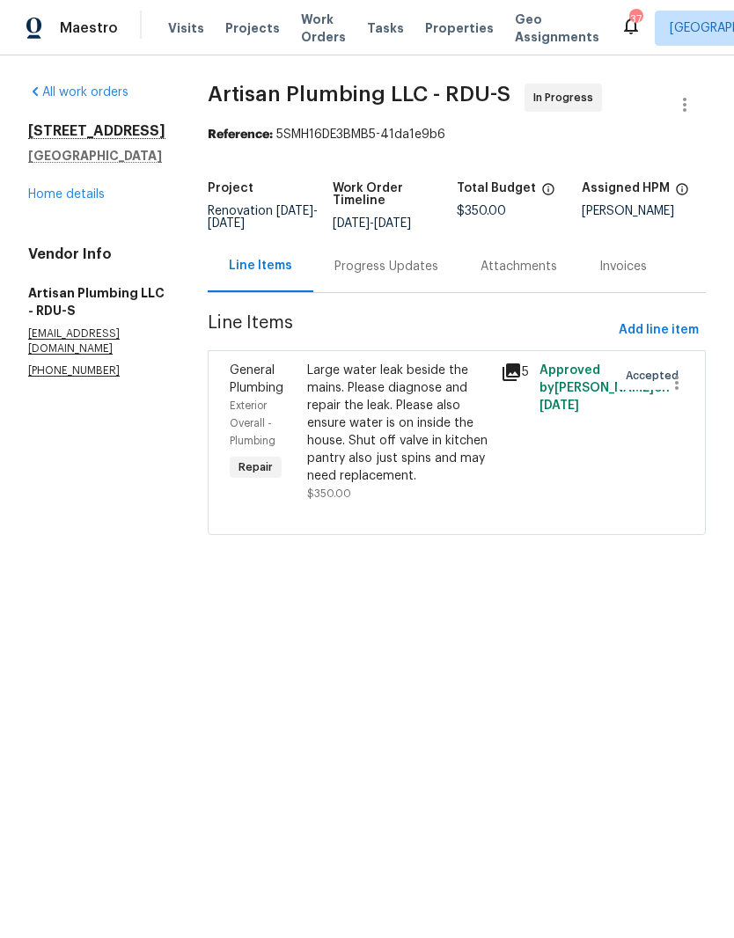
click at [438, 275] on div "Progress Updates" at bounding box center [386, 267] width 104 height 18
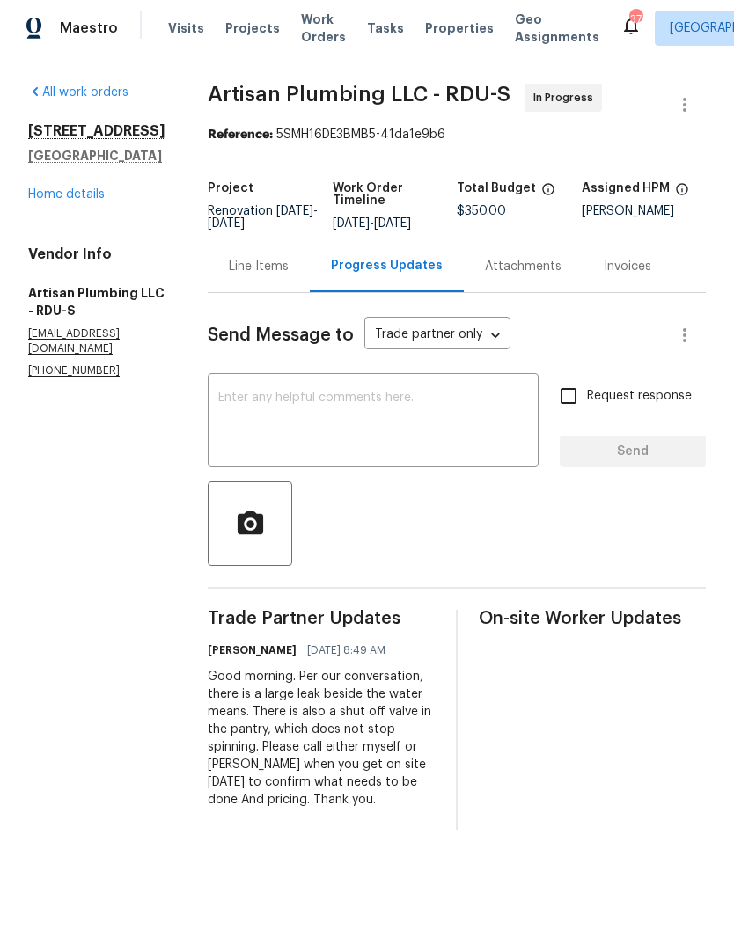
click at [289, 275] on div "Line Items" at bounding box center [259, 267] width 60 height 18
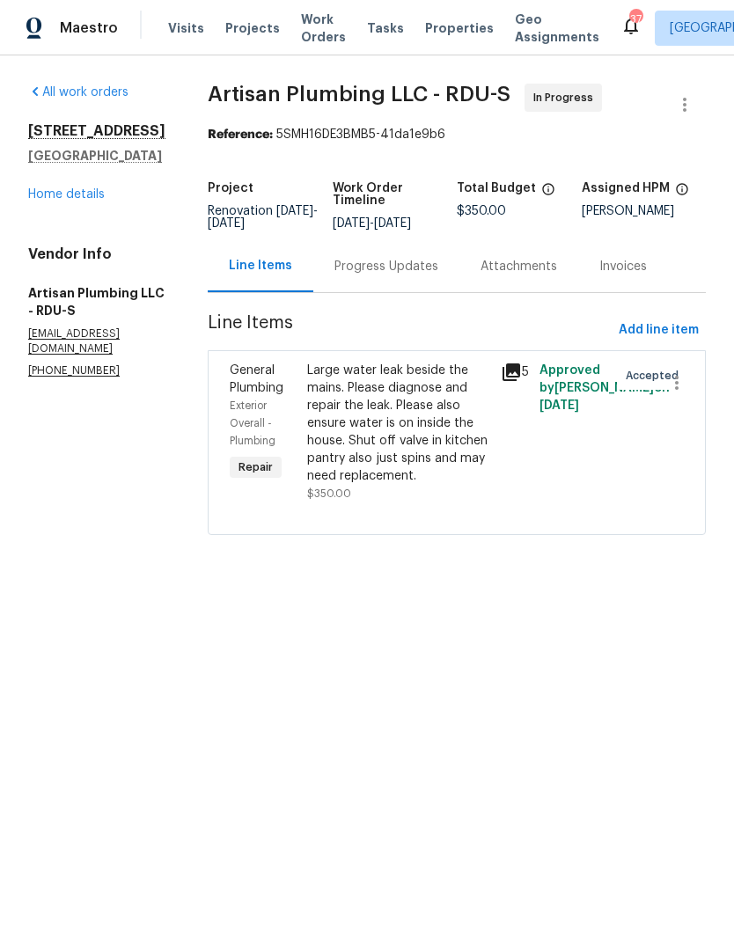
click at [457, 485] on div "Large water leak beside the mains. Please diagnose and repair the leak. Please …" at bounding box center [398, 423] width 183 height 123
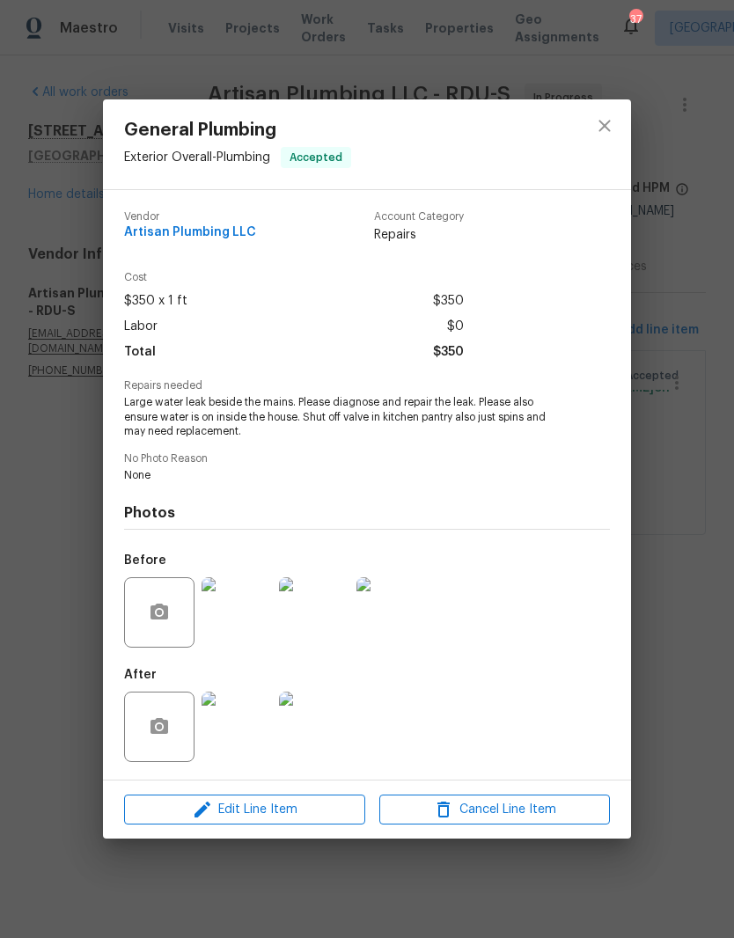
click at [267, 739] on img at bounding box center [236, 727] width 70 height 70
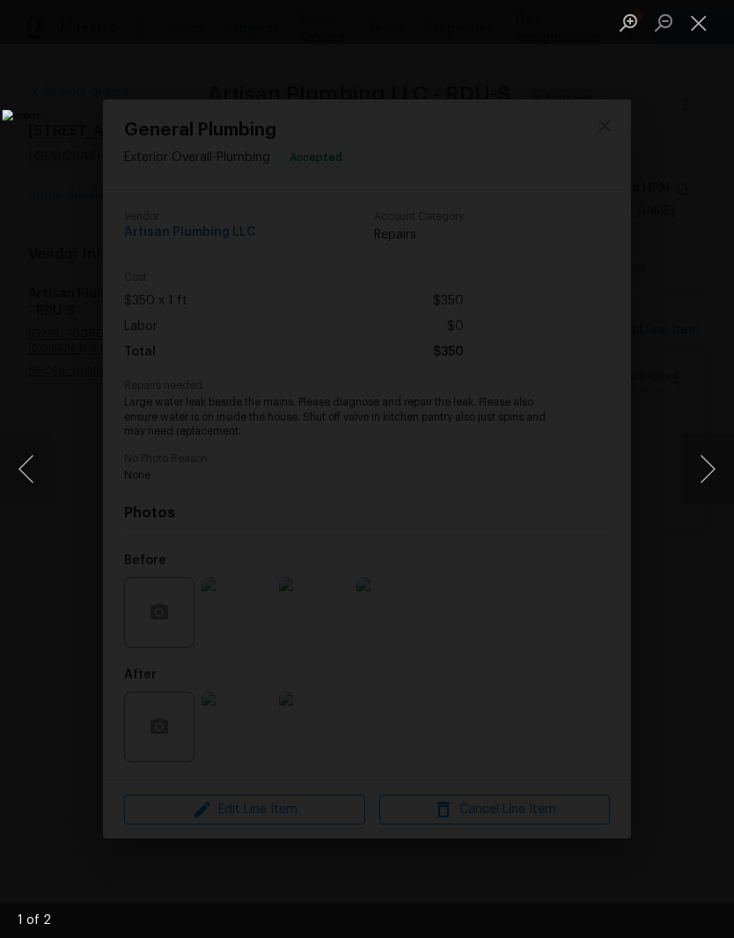
click at [703, 31] on button "Close lightbox" at bounding box center [698, 22] width 35 height 31
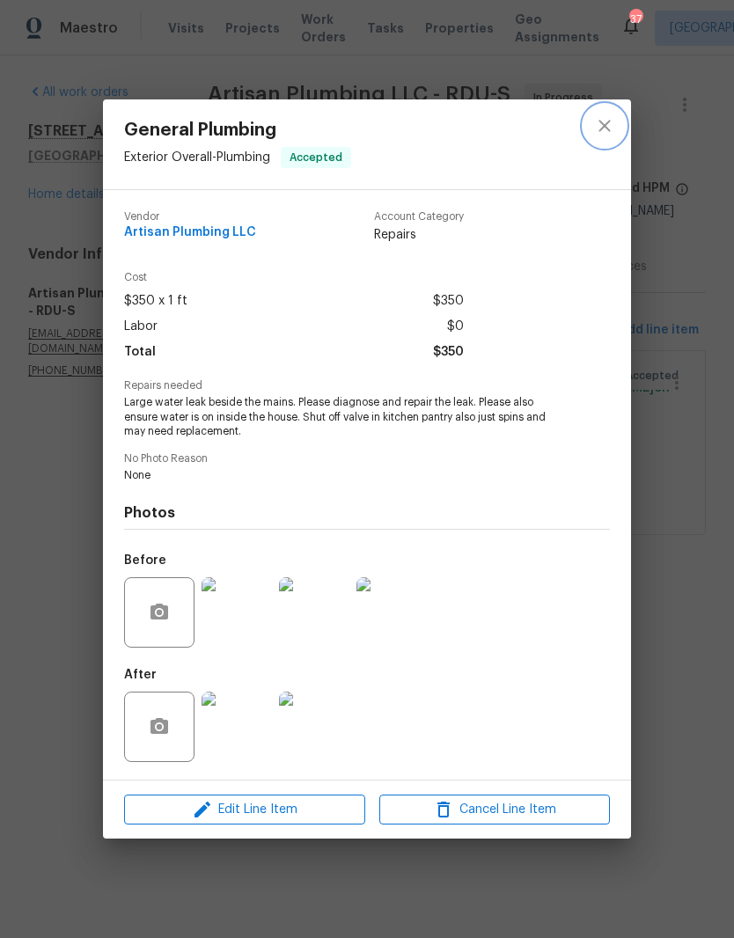
click at [611, 124] on icon "close" at bounding box center [604, 125] width 21 height 21
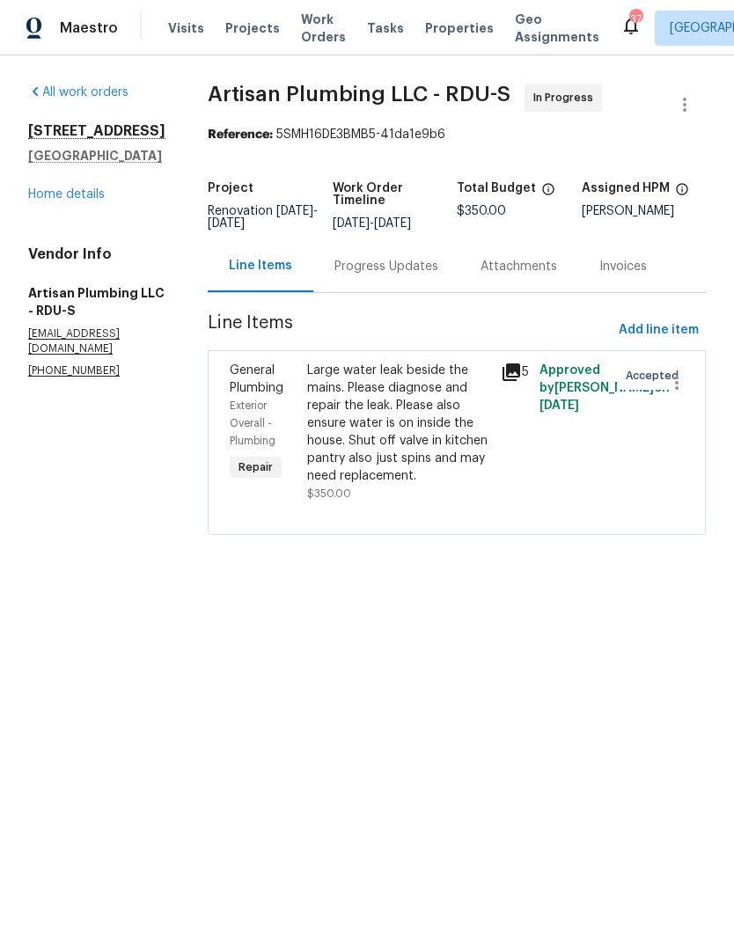
click at [82, 200] on link "Home details" at bounding box center [66, 194] width 77 height 12
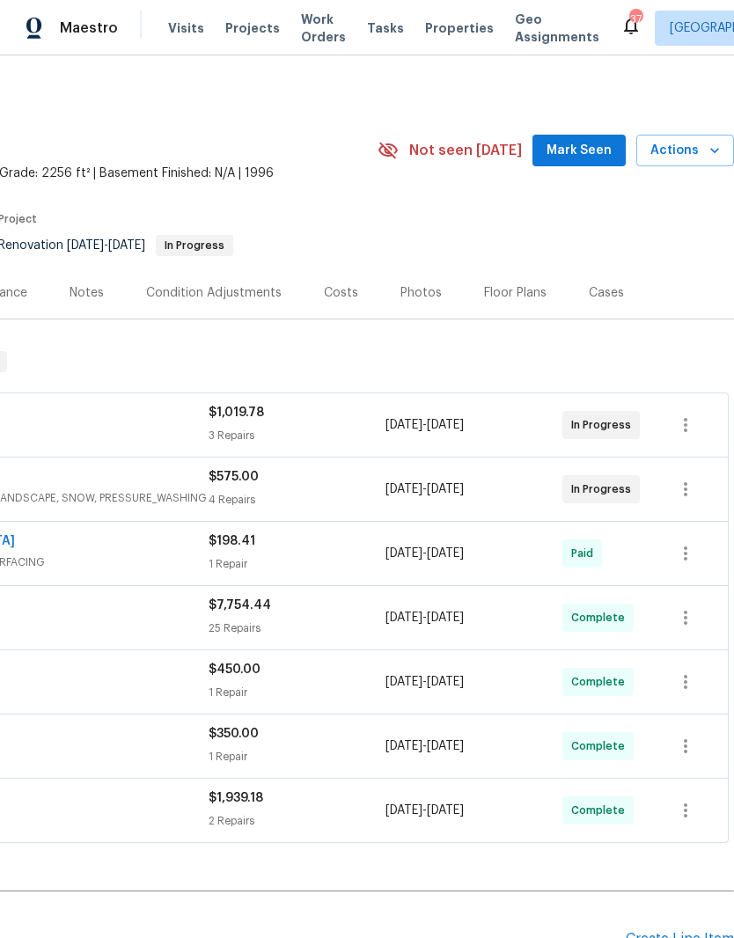
scroll to position [0, 260]
click at [594, 157] on span "Mark Seen" at bounding box center [578, 151] width 65 height 22
click at [706, 157] on icon "button" at bounding box center [715, 151] width 18 height 18
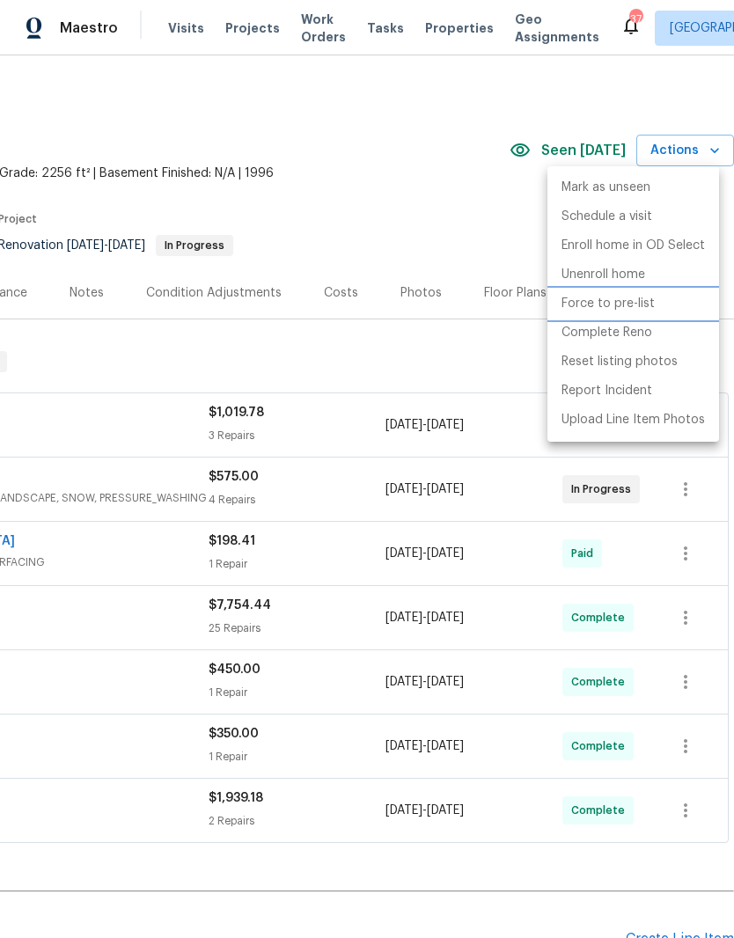
click at [647, 309] on p "Force to pre-list" at bounding box center [607, 304] width 93 height 18
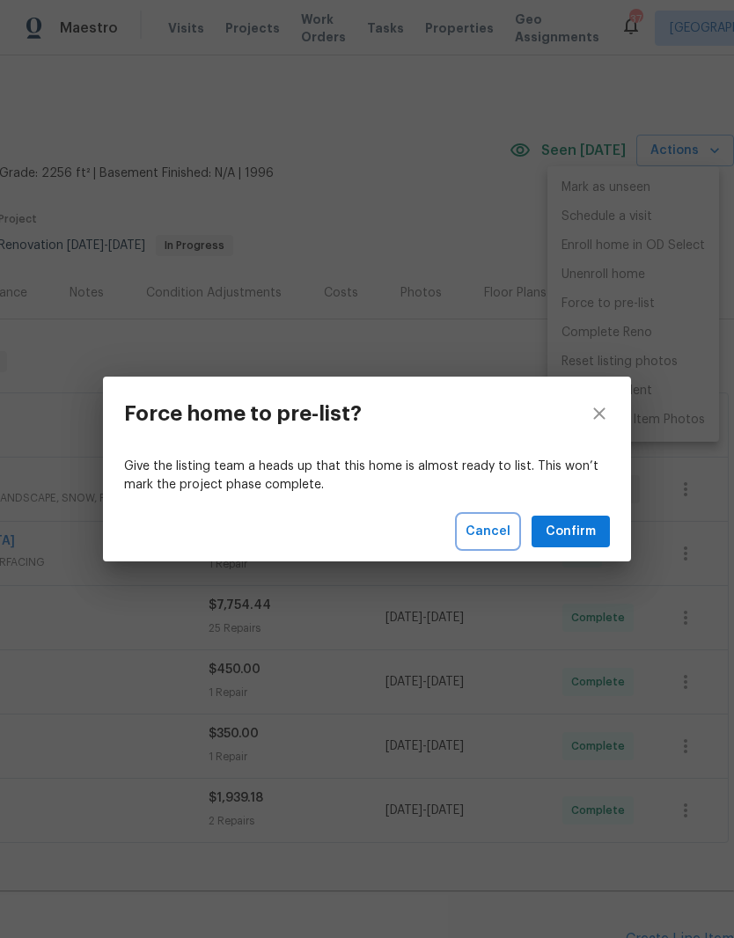
click at [495, 536] on span "Cancel" at bounding box center [487, 532] width 45 height 22
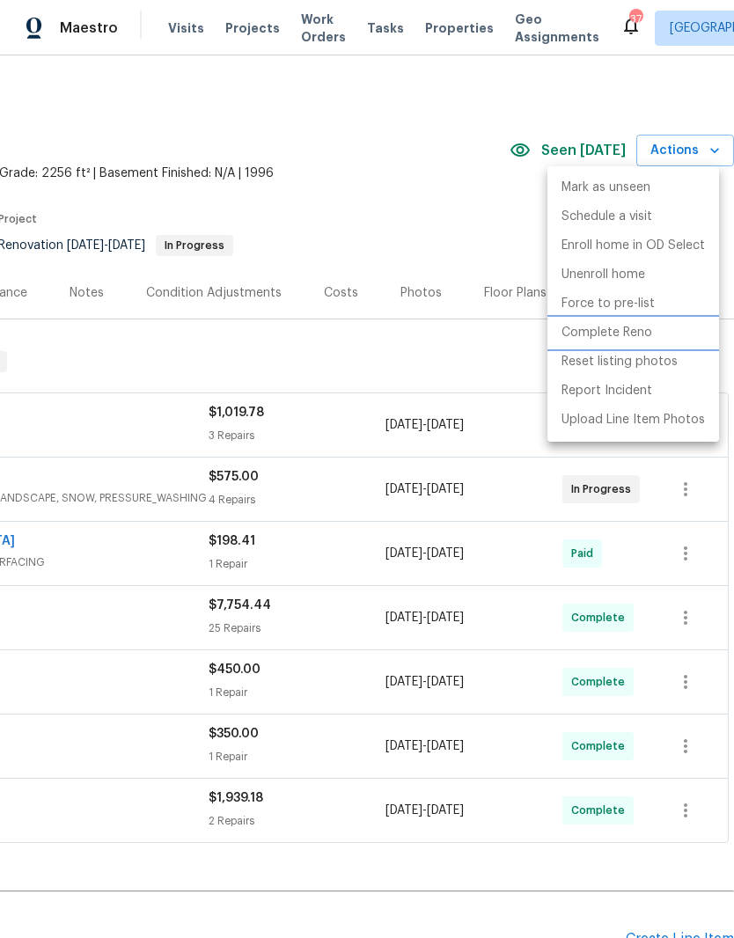
click at [683, 334] on li "Complete Reno" at bounding box center [633, 332] width 172 height 29
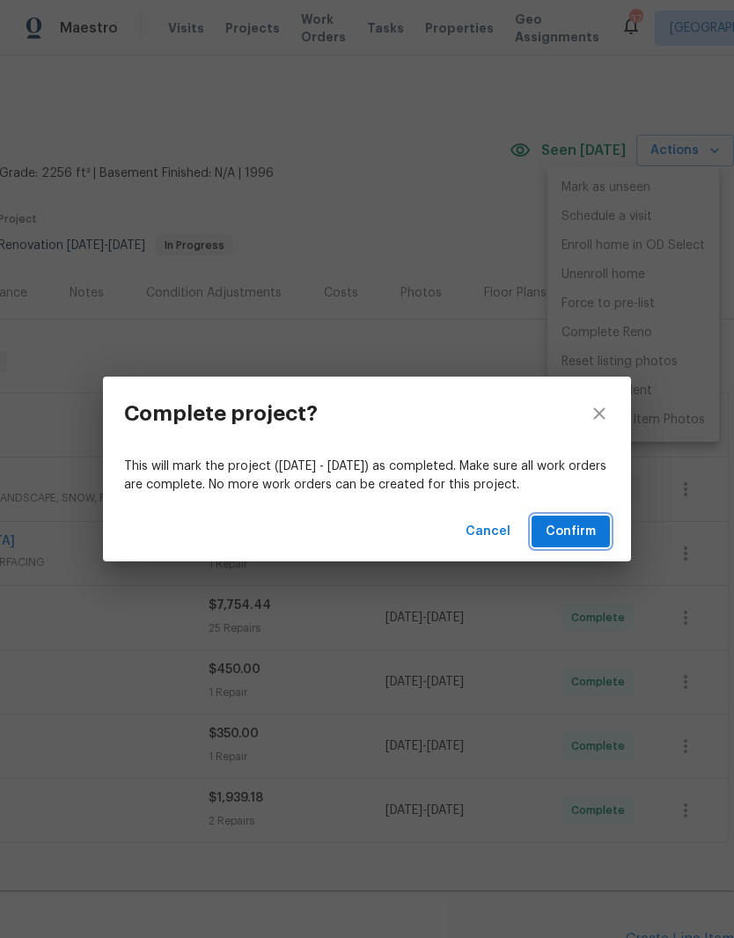
click at [588, 532] on span "Confirm" at bounding box center [570, 532] width 50 height 22
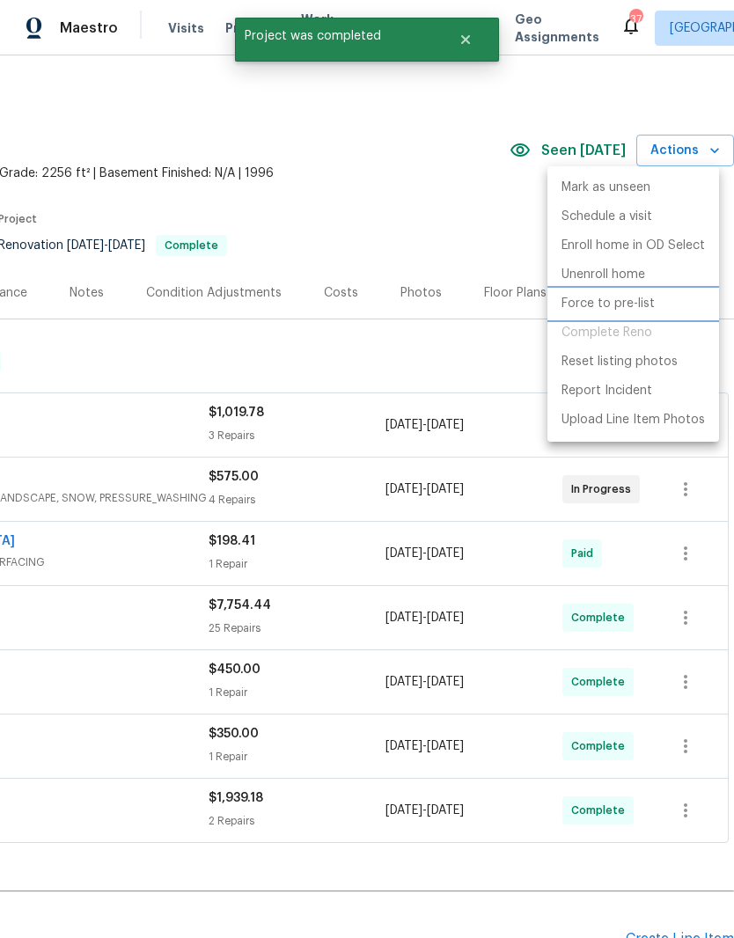
click at [679, 309] on li "Force to pre-list" at bounding box center [633, 303] width 172 height 29
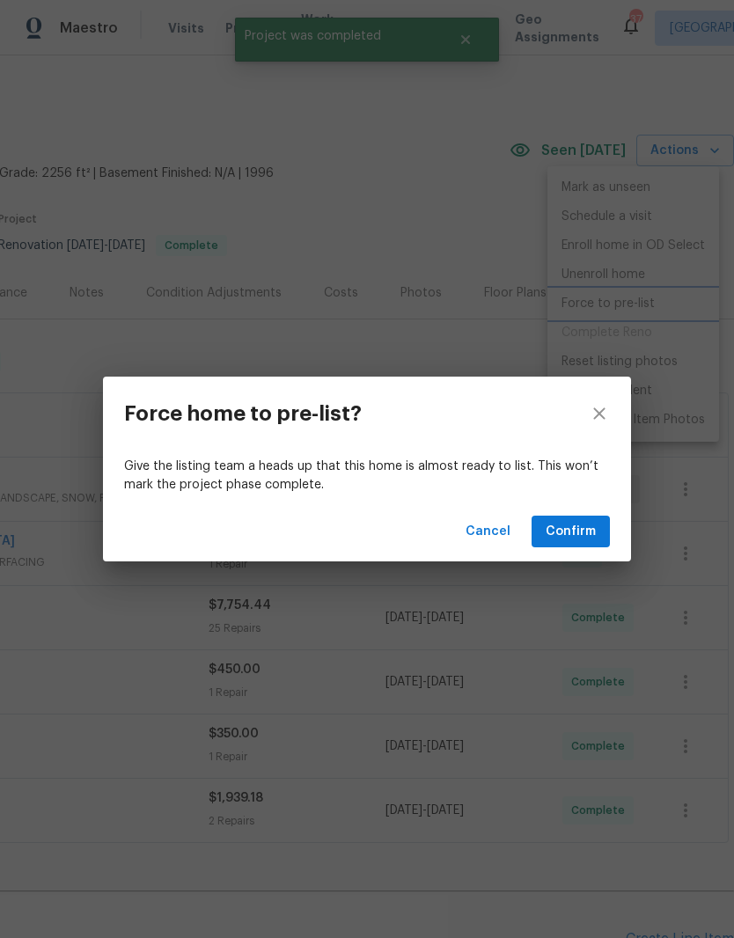
click at [462, 221] on div "Force home to pre-list? Give the listing team a heads up that this home is almo…" at bounding box center [367, 469] width 734 height 938
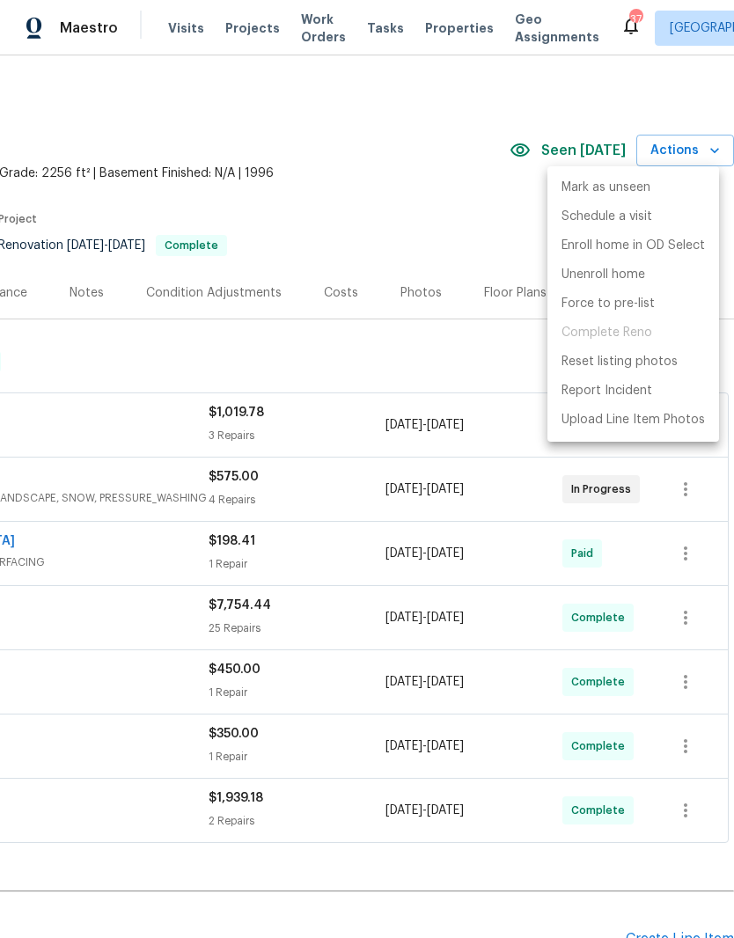
click at [446, 213] on div at bounding box center [367, 469] width 734 height 938
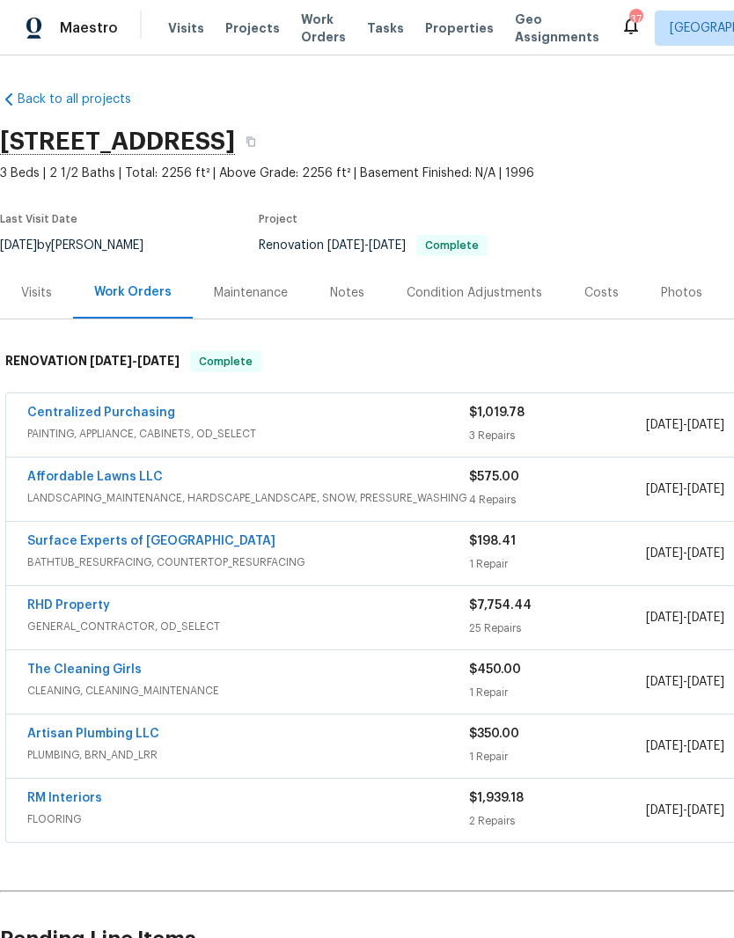
scroll to position [0, 0]
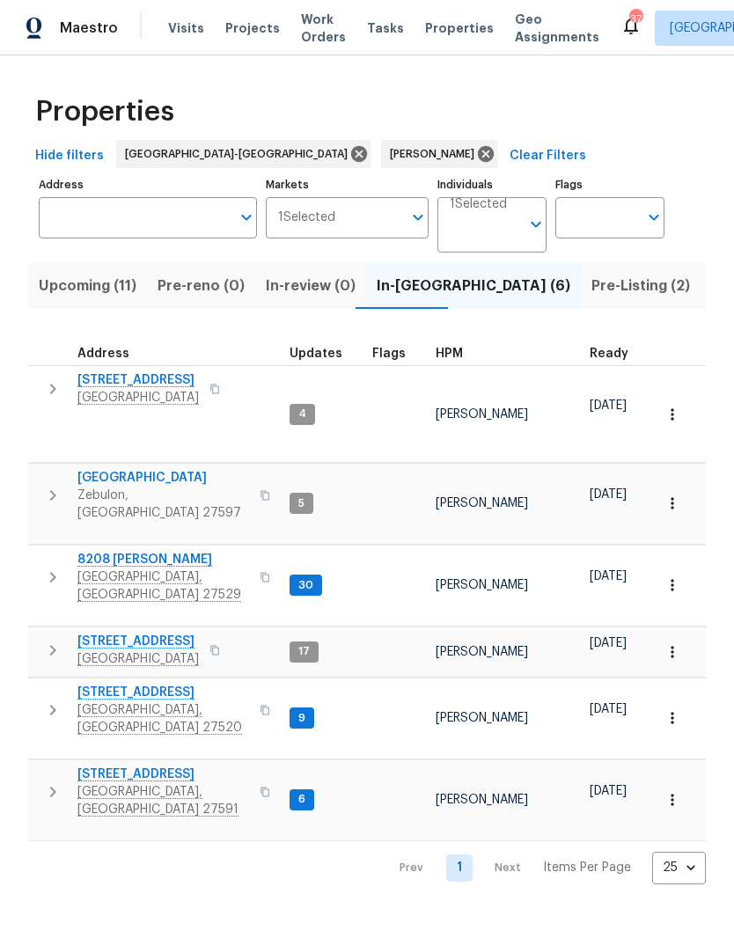
click at [591, 292] on span "Pre-Listing (2)" at bounding box center [640, 286] width 99 height 25
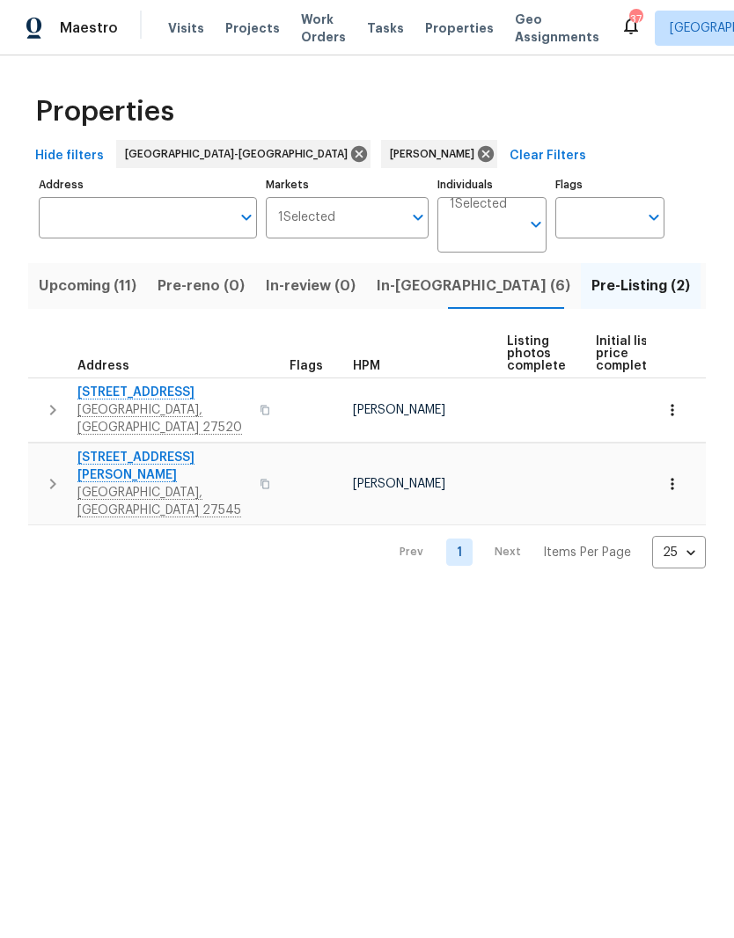
click at [52, 290] on span "Upcoming (11)" at bounding box center [88, 286] width 98 height 25
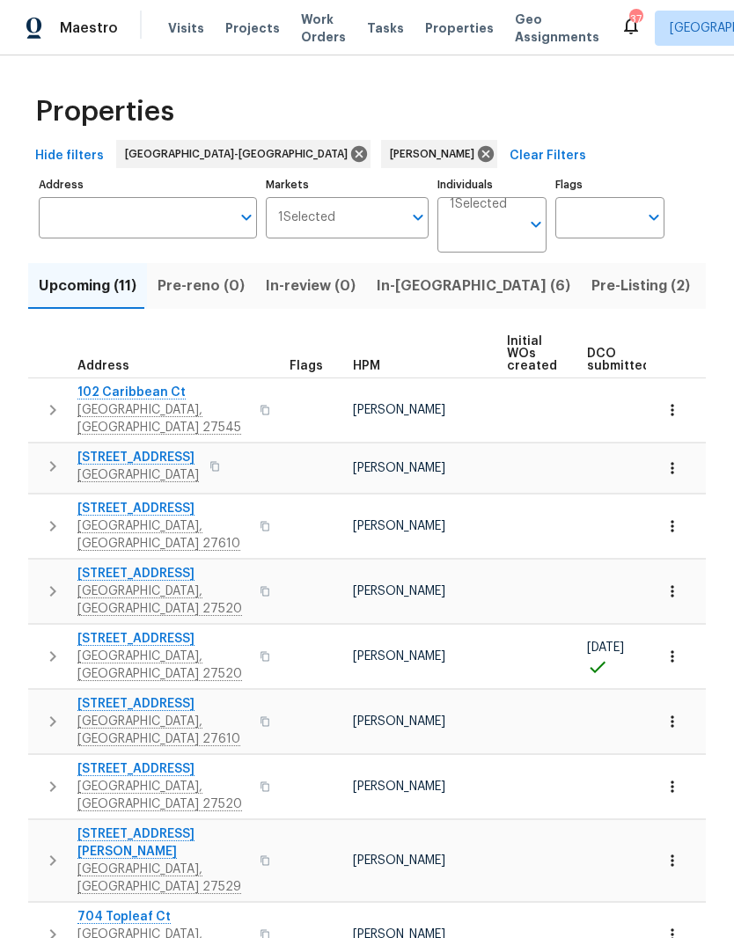
click at [421, 296] on span "In-[GEOGRAPHIC_DATA] (6)" at bounding box center [474, 286] width 194 height 25
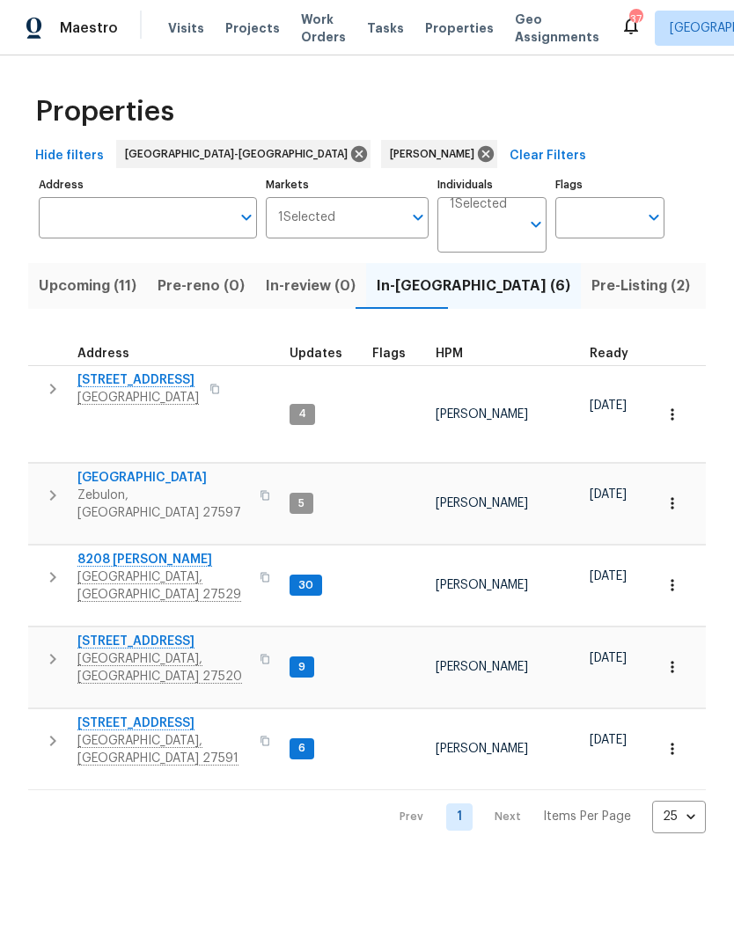
click at [581, 305] on button "Pre-Listing (2)" at bounding box center [641, 286] width 120 height 46
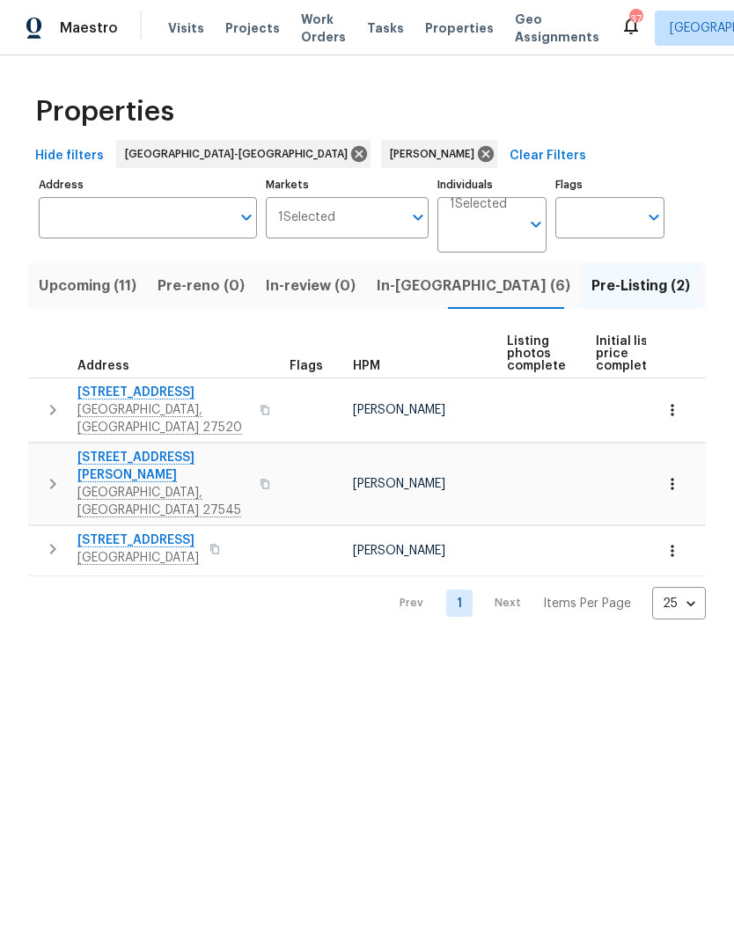
click at [114, 305] on button "Upcoming (11)" at bounding box center [87, 286] width 119 height 46
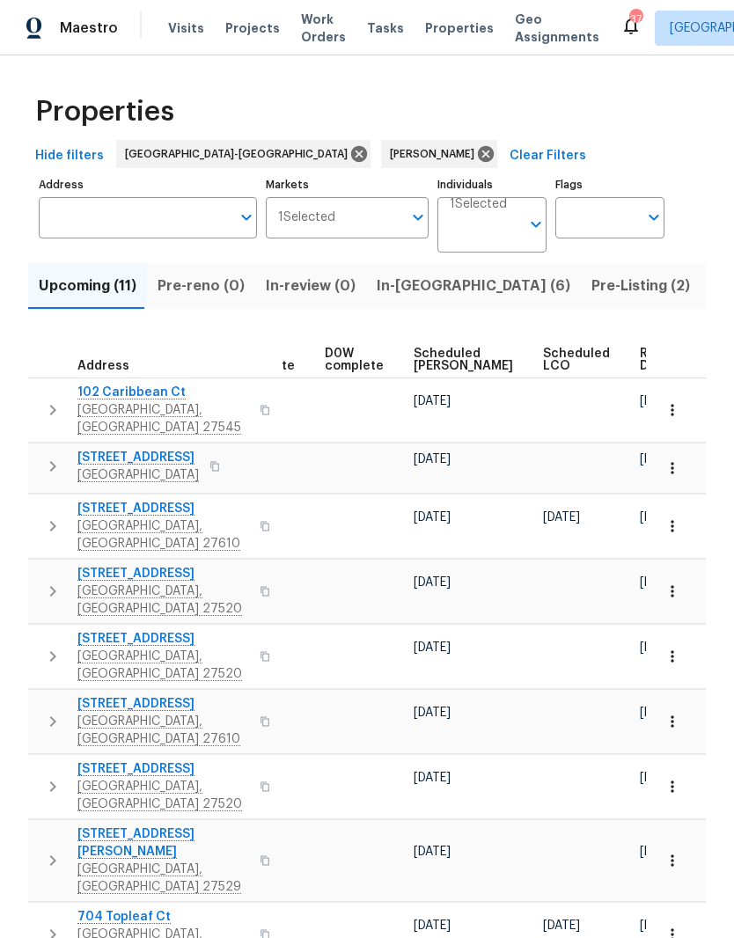
scroll to position [0, 443]
click at [641, 355] on span "Ready Date" at bounding box center [660, 360] width 39 height 25
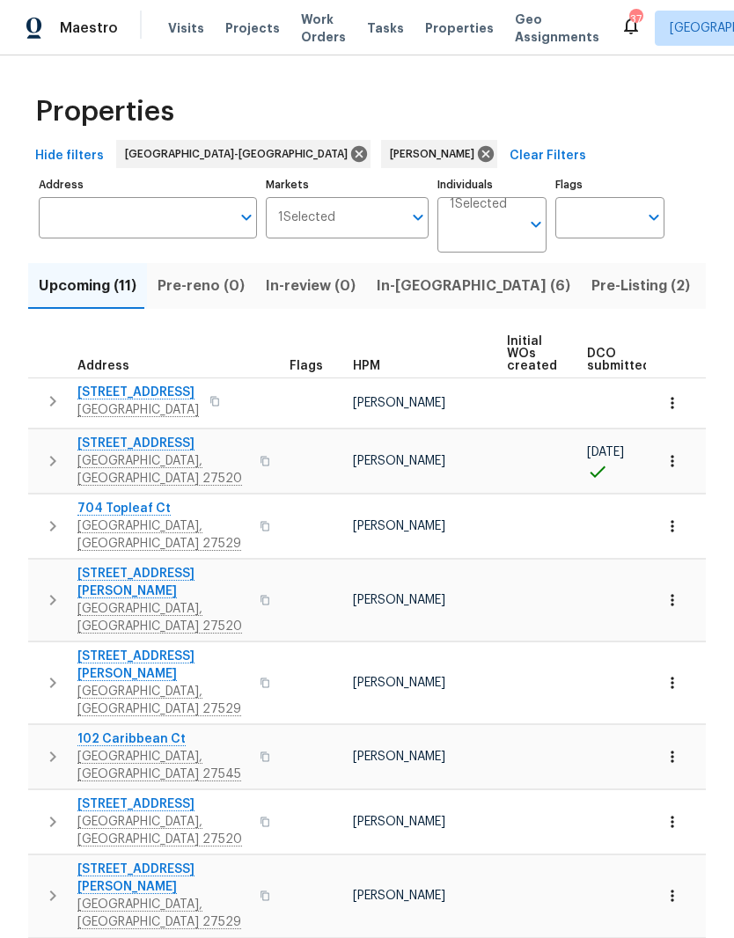
click at [50, 406] on icon "button" at bounding box center [52, 401] width 21 height 21
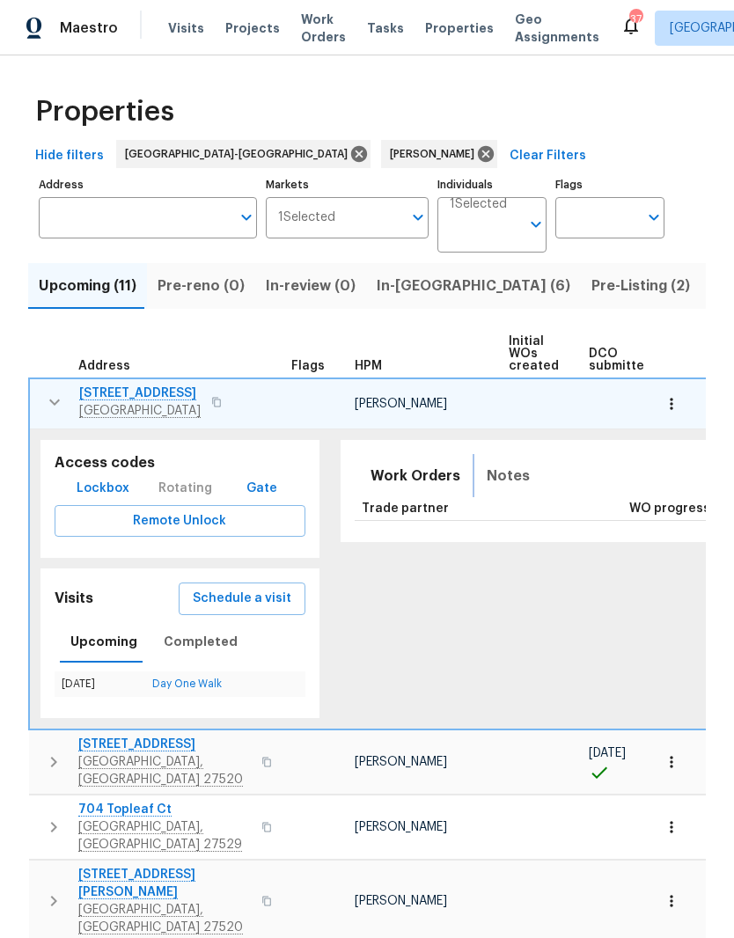
click at [494, 472] on span "Notes" at bounding box center [508, 476] width 43 height 25
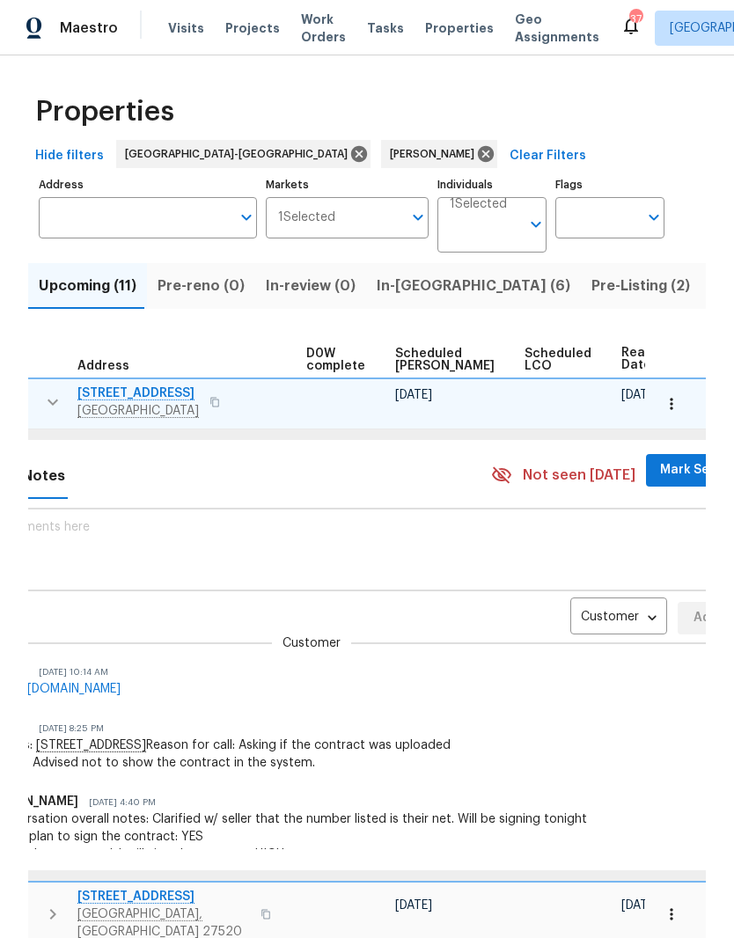
click at [584, 617] on body "Maestro Visits Projects Work Orders Tasks Properties Geo Assignments 37 Raleigh…" at bounding box center [367, 469] width 734 height 938
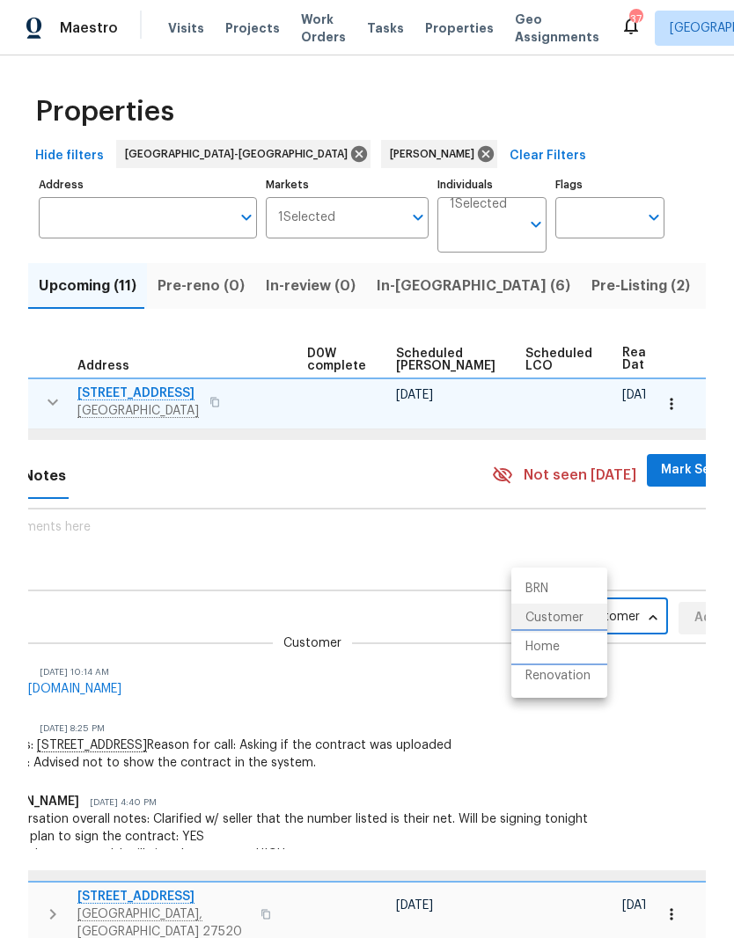
click at [583, 656] on li "Home" at bounding box center [559, 647] width 96 height 29
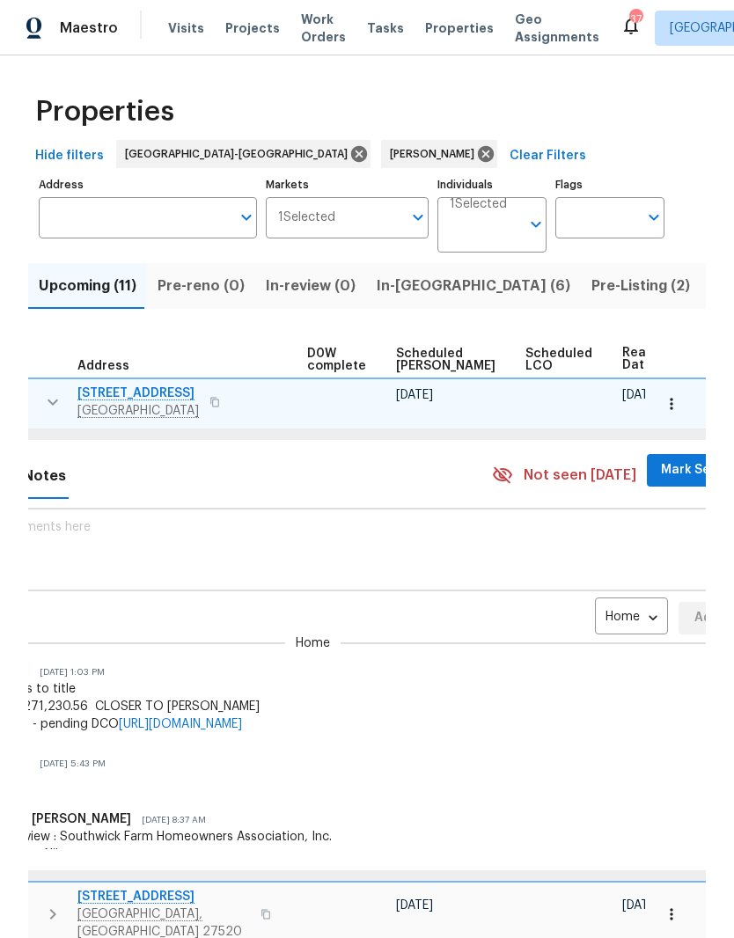
click at [588, 625] on body "Maestro Visits Projects Work Orders Tasks Properties Geo Assignments 37 Raleigh…" at bounding box center [367, 469] width 734 height 938
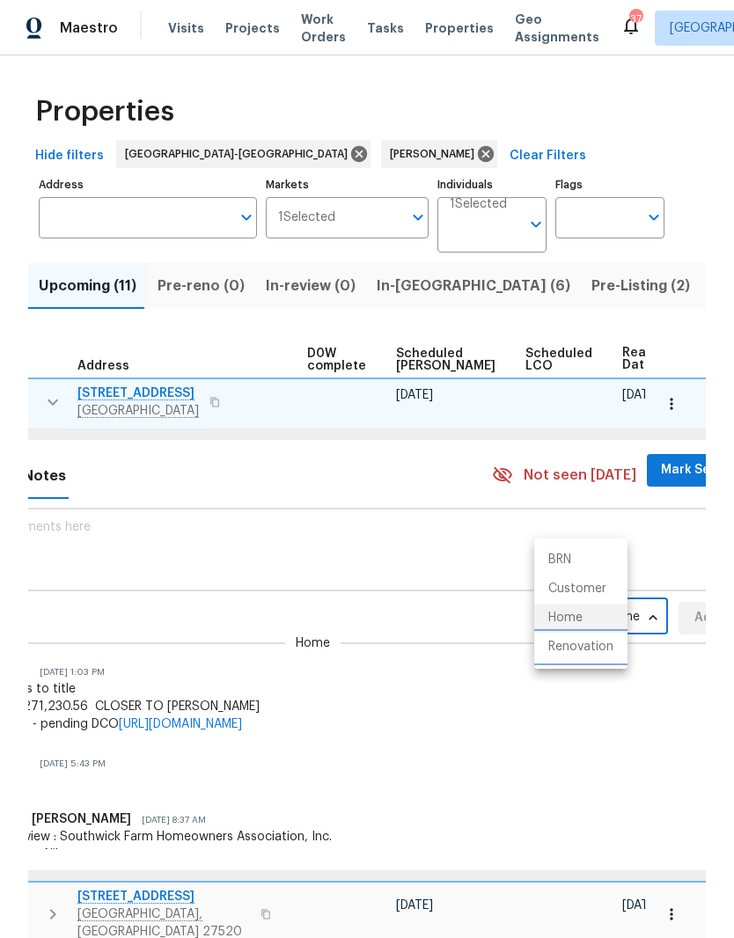
click at [604, 655] on li "Renovation" at bounding box center [580, 647] width 93 height 29
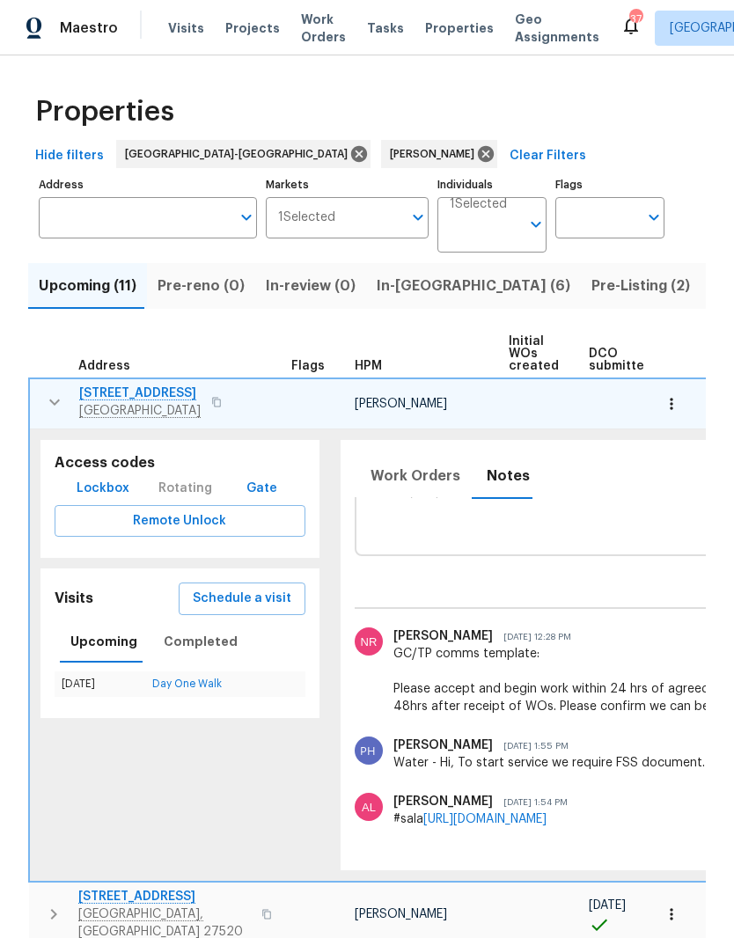
scroll to position [0, 0]
click at [55, 405] on icon "button" at bounding box center [54, 402] width 11 height 6
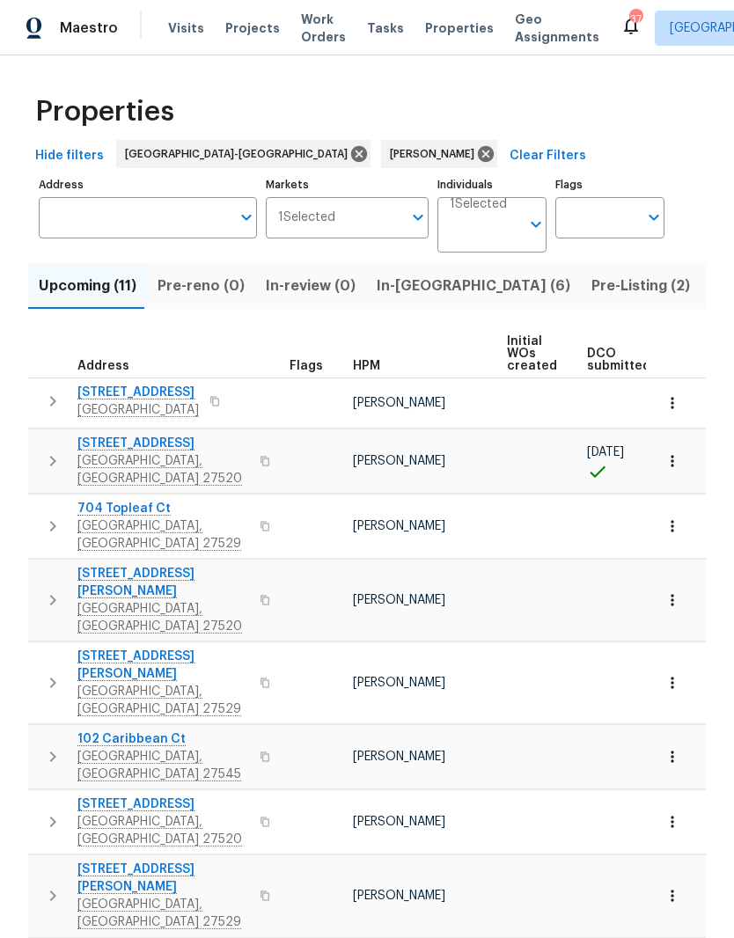
click at [55, 464] on button "button" at bounding box center [52, 461] width 35 height 53
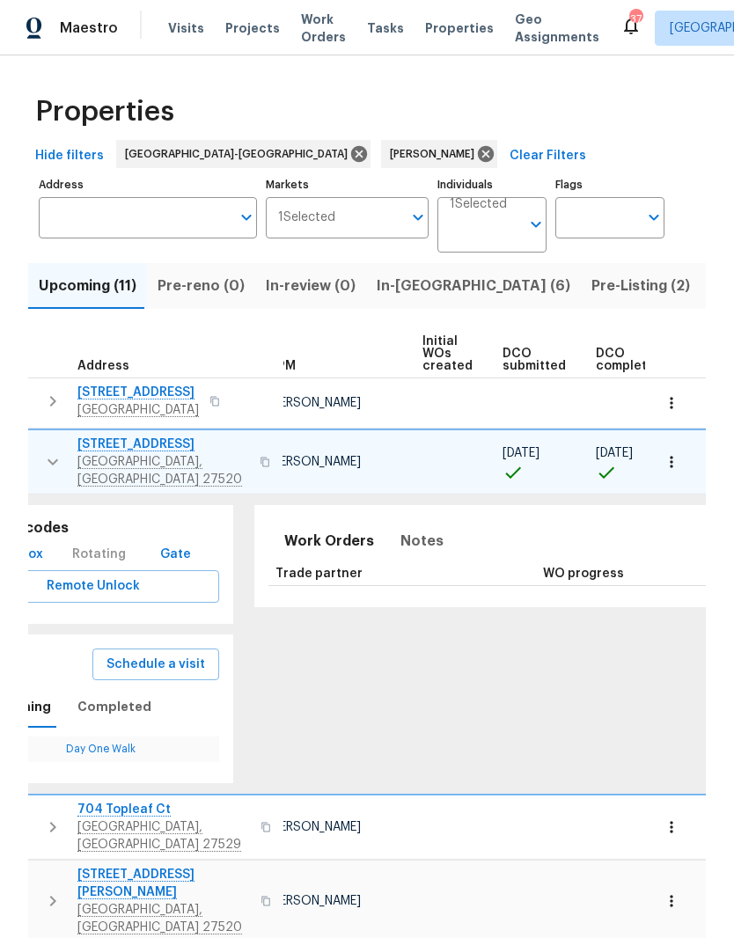
scroll to position [0, 81]
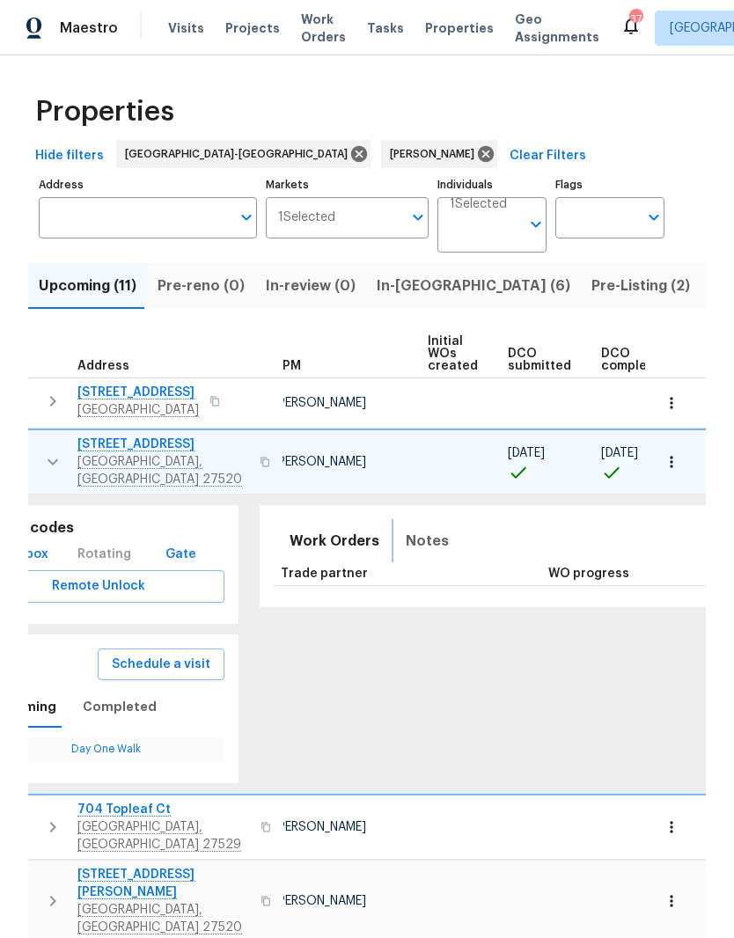
click at [412, 529] on span "Notes" at bounding box center [427, 541] width 43 height 25
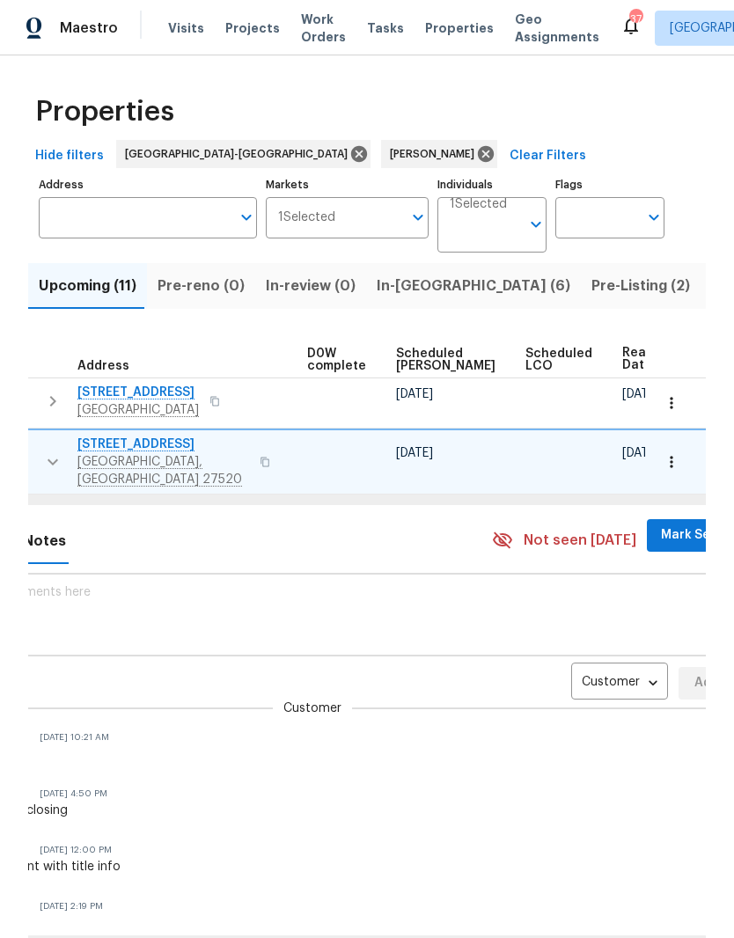
scroll to position [0, 464]
click at [585, 673] on body "Maestro Visits Projects Work Orders Tasks Properties Geo Assignments 37 Raleigh…" at bounding box center [367, 469] width 734 height 938
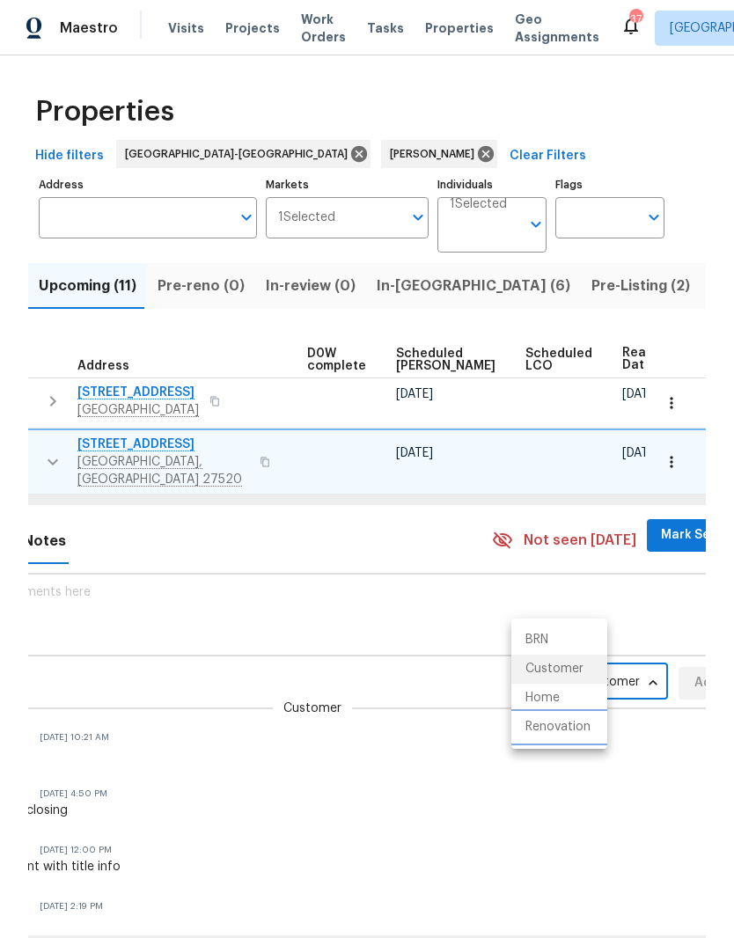
click at [592, 737] on li "Renovation" at bounding box center [559, 727] width 96 height 29
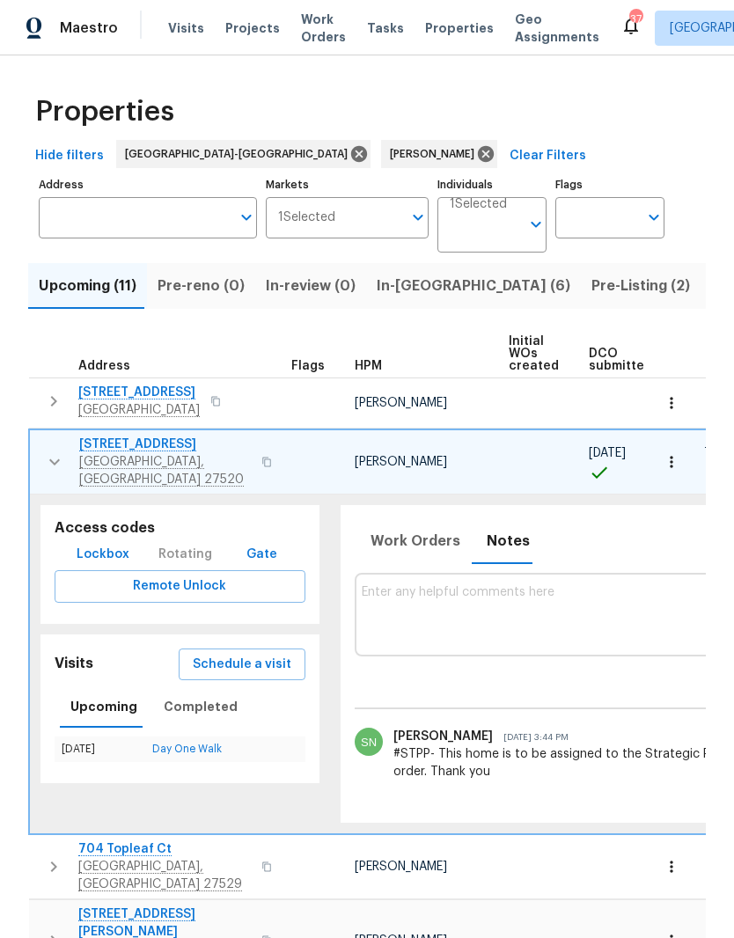
scroll to position [0, 0]
click at [62, 460] on icon "button" at bounding box center [54, 461] width 21 height 21
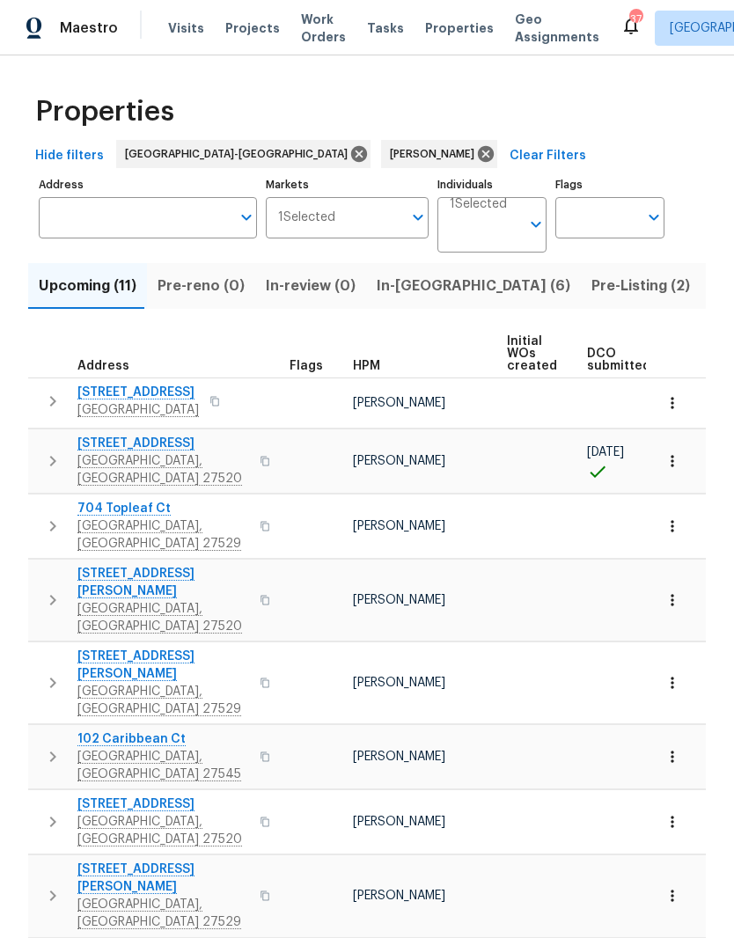
click at [54, 516] on icon "button" at bounding box center [52, 526] width 21 height 21
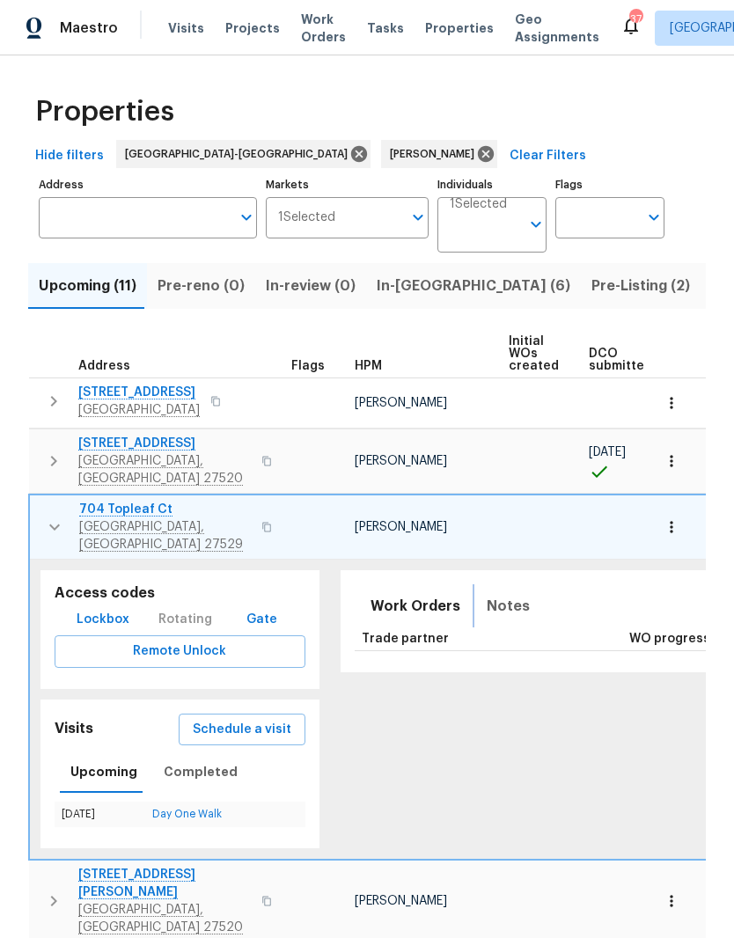
click at [500, 594] on span "Notes" at bounding box center [508, 606] width 43 height 25
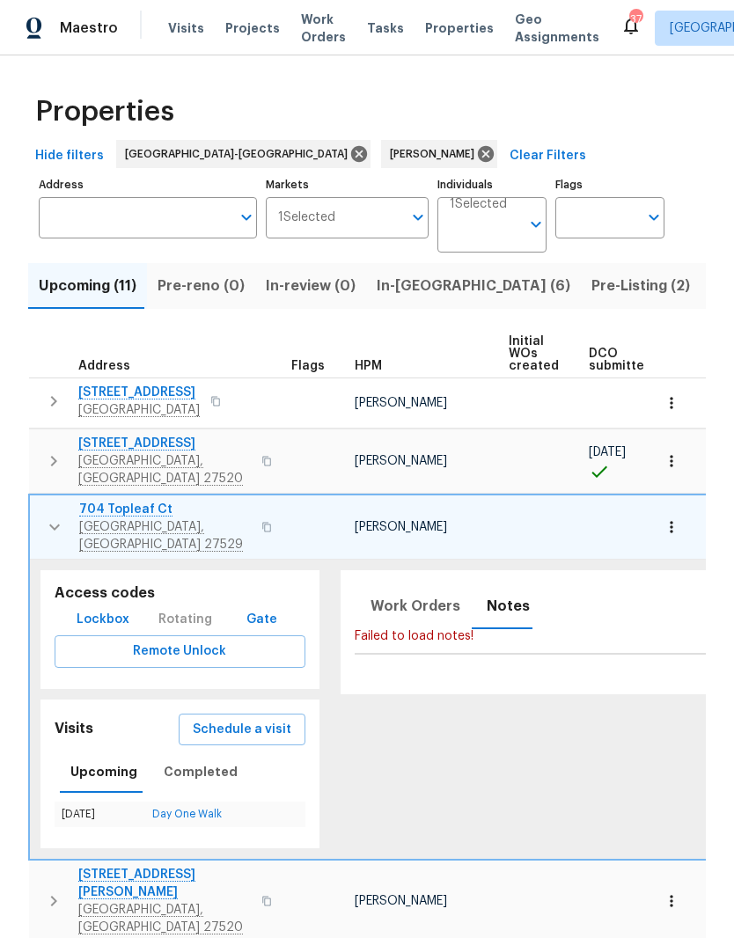
click at [58, 516] on icon "button" at bounding box center [54, 526] width 21 height 21
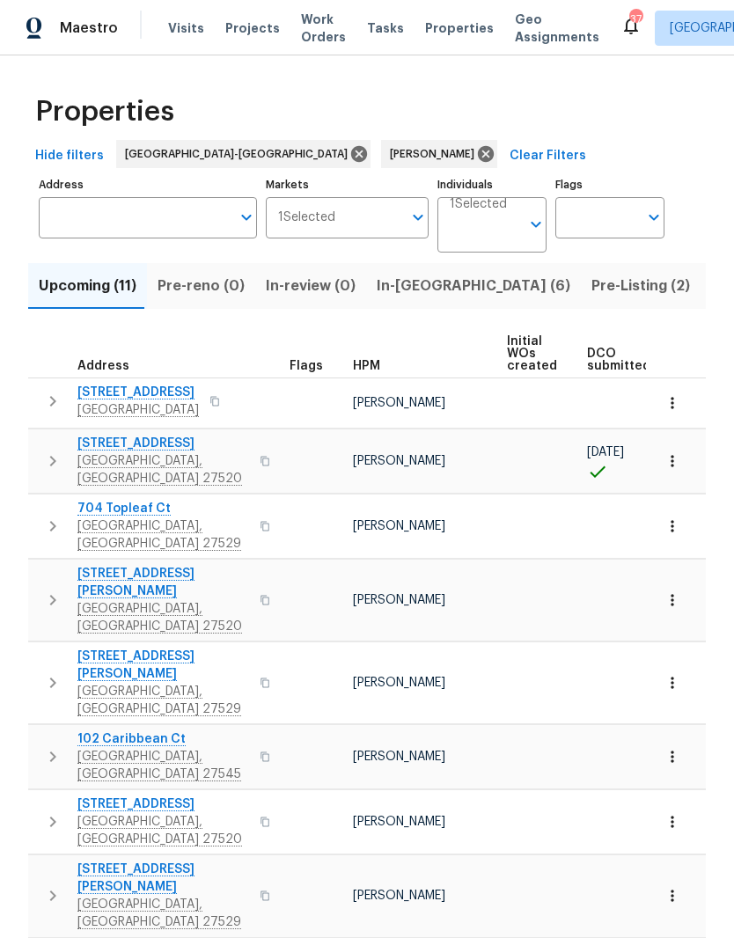
click at [61, 589] on icon "button" at bounding box center [52, 599] width 21 height 21
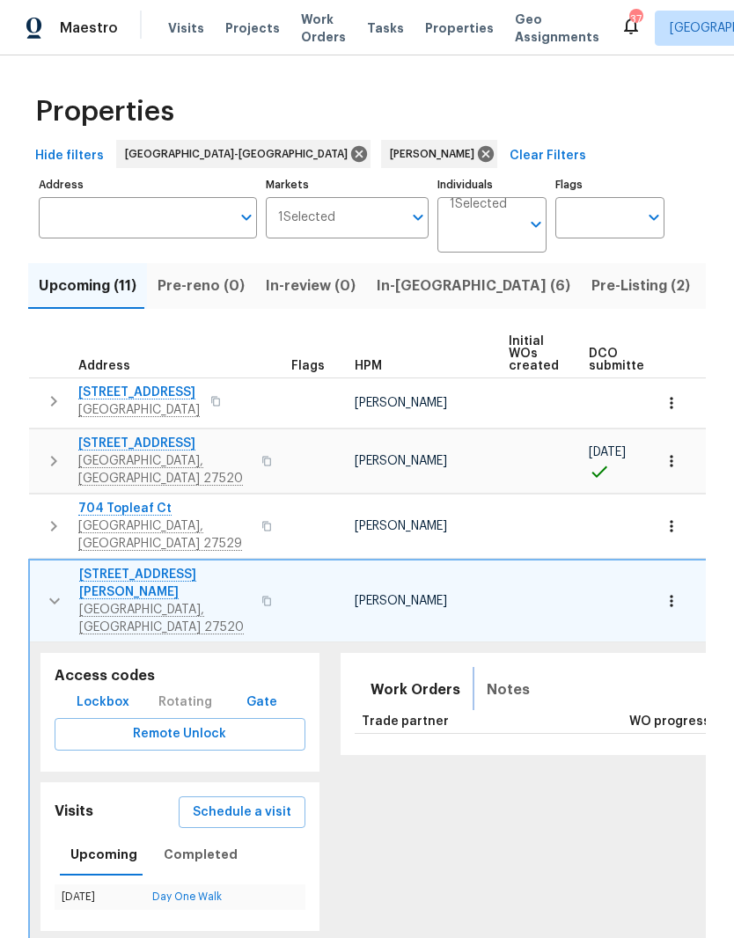
click at [494, 677] on span "Notes" at bounding box center [508, 689] width 43 height 25
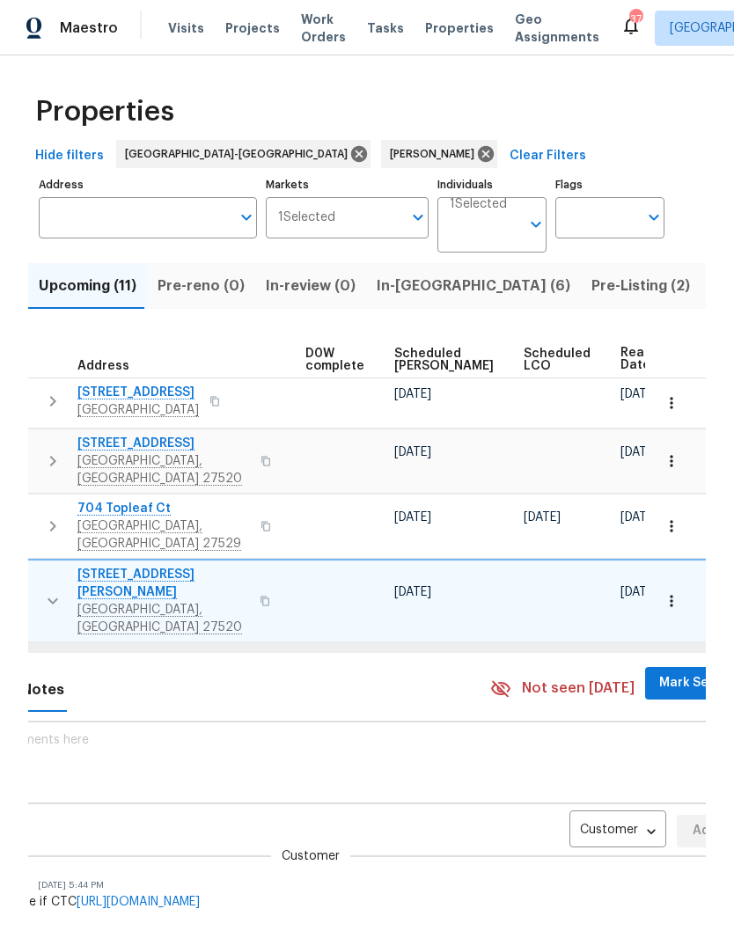
scroll to position [0, 464]
click at [591, 782] on body "Maestro Visits Projects Work Orders Tasks Properties Geo Assignments 37 Raleigh…" at bounding box center [367, 469] width 734 height 938
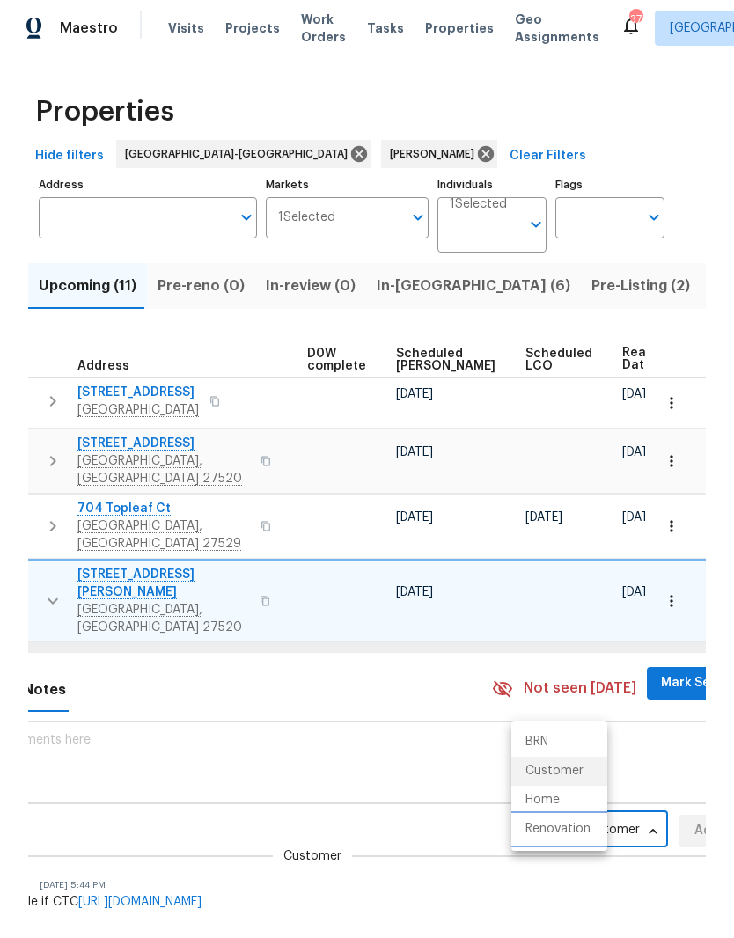
click at [596, 839] on li "Renovation" at bounding box center [559, 829] width 96 height 29
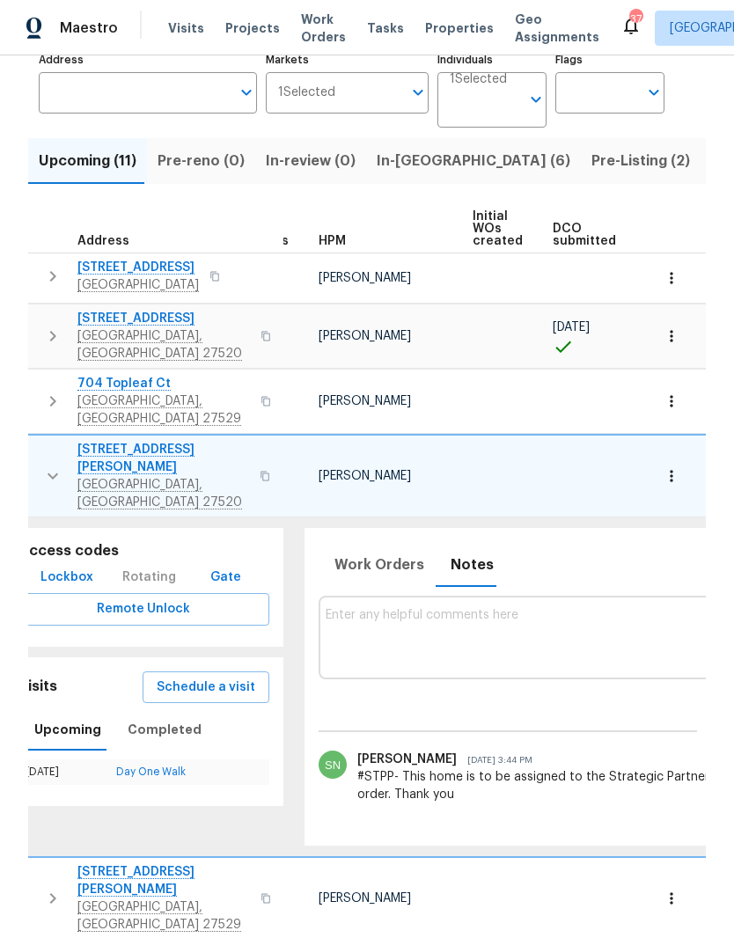
scroll to position [0, 5]
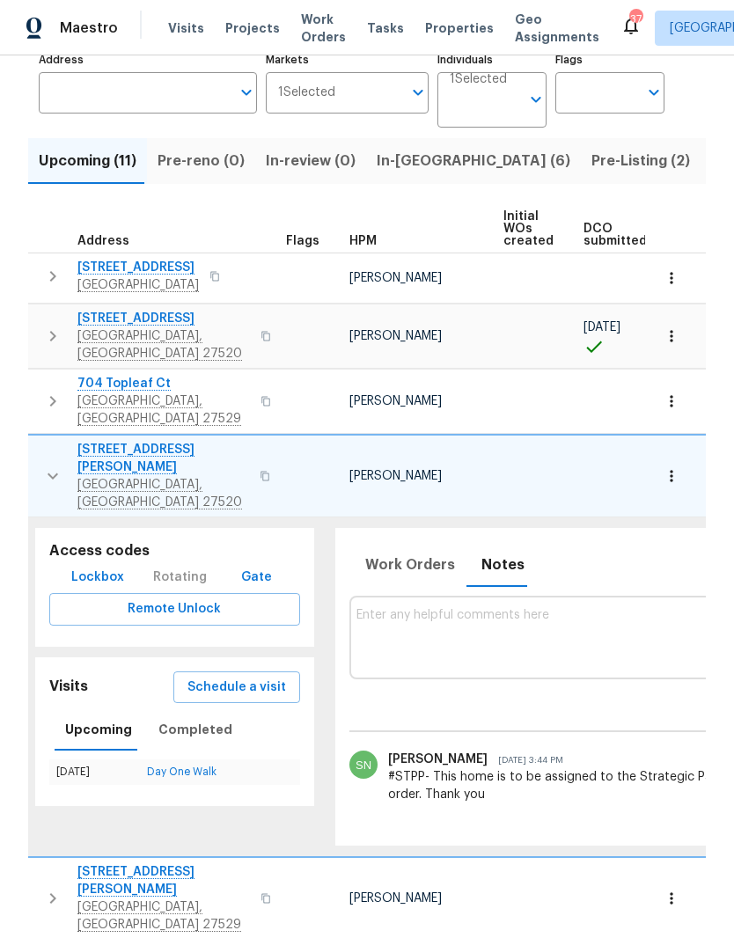
click at [151, 476] on span "Clayton, NC 27520" at bounding box center [163, 493] width 172 height 35
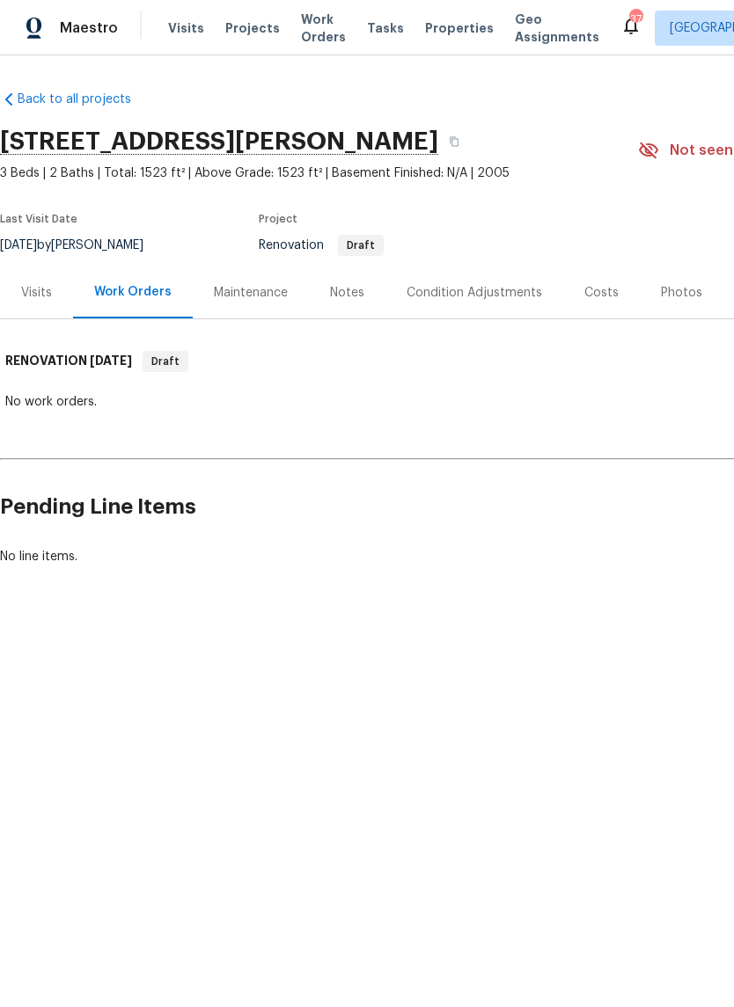
click at [343, 303] on div "Notes" at bounding box center [347, 293] width 77 height 52
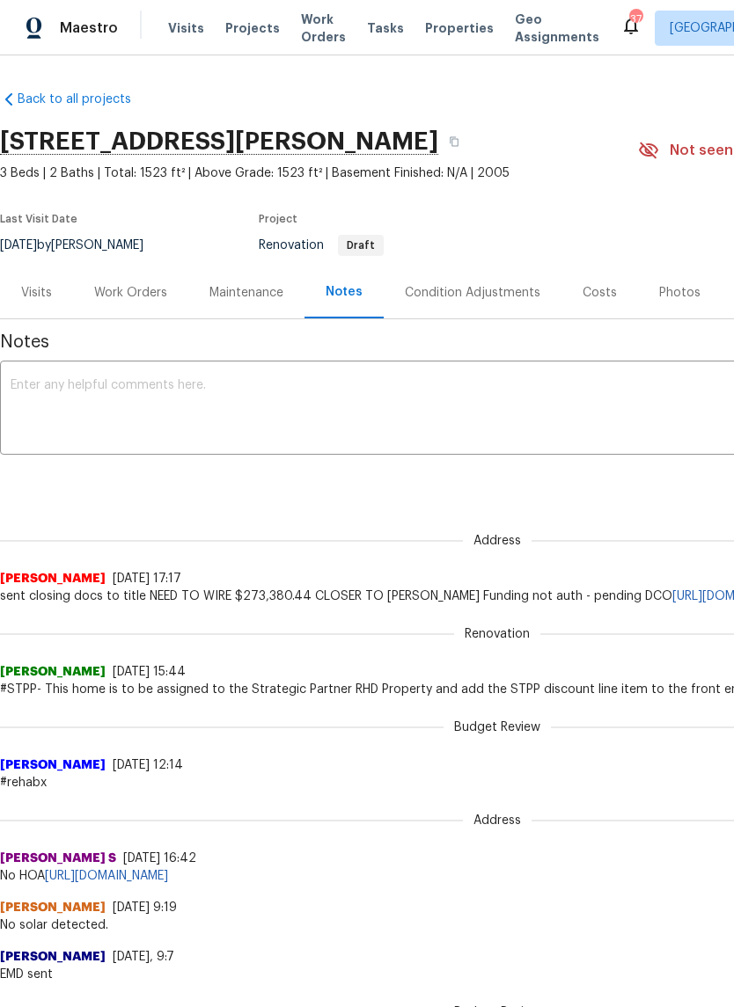
click at [499, 296] on div "Condition Adjustments" at bounding box center [472, 293] width 135 height 18
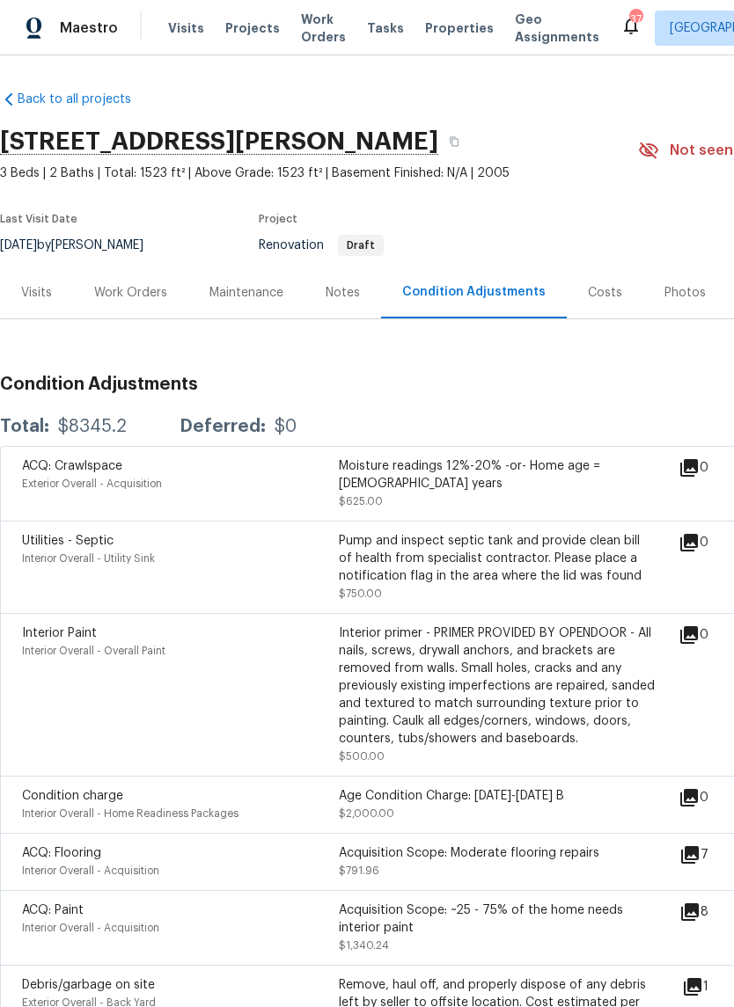
click at [595, 296] on div "Costs" at bounding box center [605, 293] width 34 height 18
